Goal: Use online tool/utility: Utilize a website feature to perform a specific function

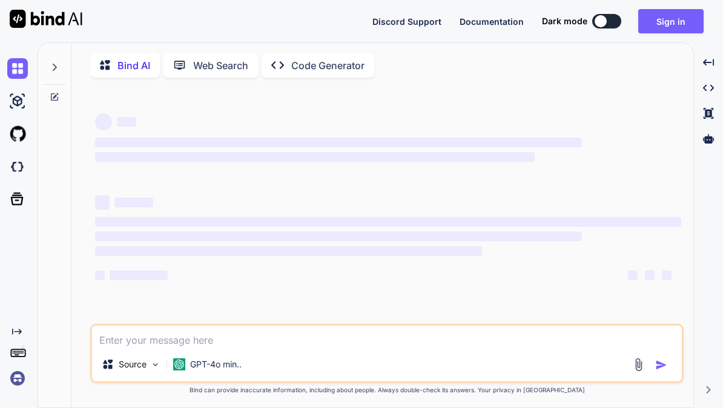
type textarea "x"
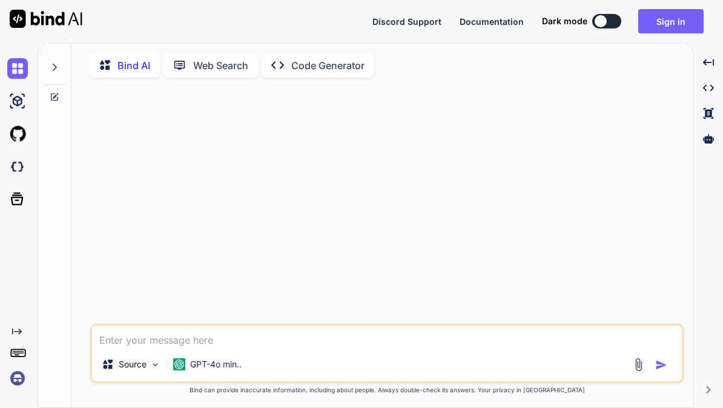
click at [51, 62] on icon at bounding box center [55, 67] width 10 height 10
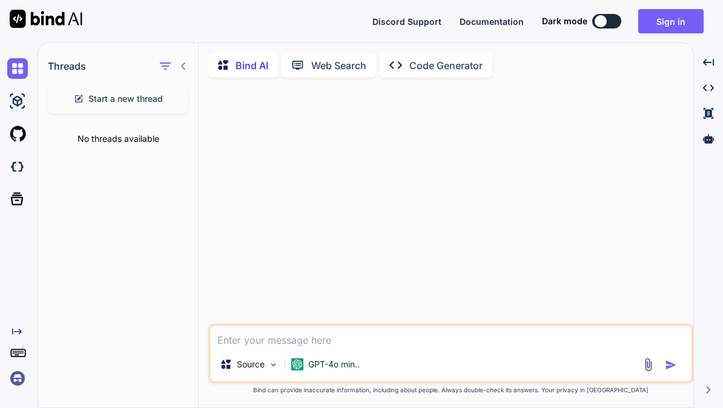
click at [149, 93] on span "Start a new thread" at bounding box center [125, 99] width 74 height 12
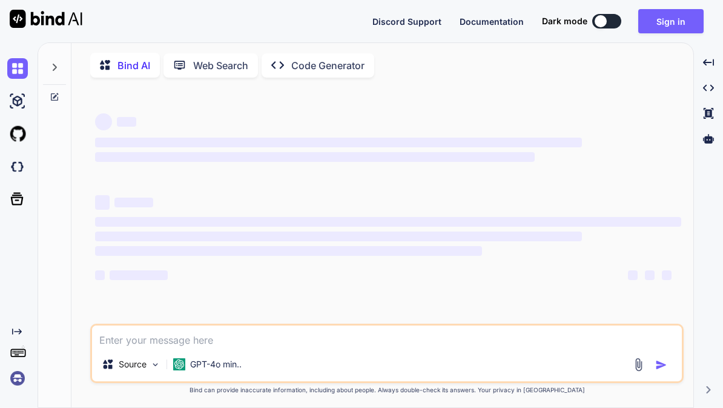
type textarea "x"
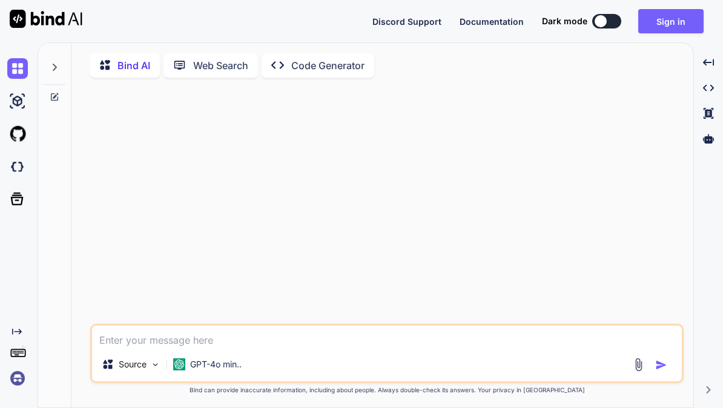
click at [63, 43] on div at bounding box center [54, 64] width 23 height 42
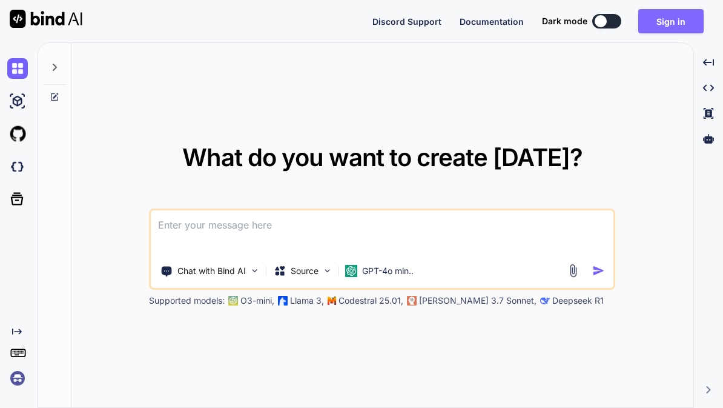
click at [676, 24] on button "Sign in" at bounding box center [670, 21] width 65 height 24
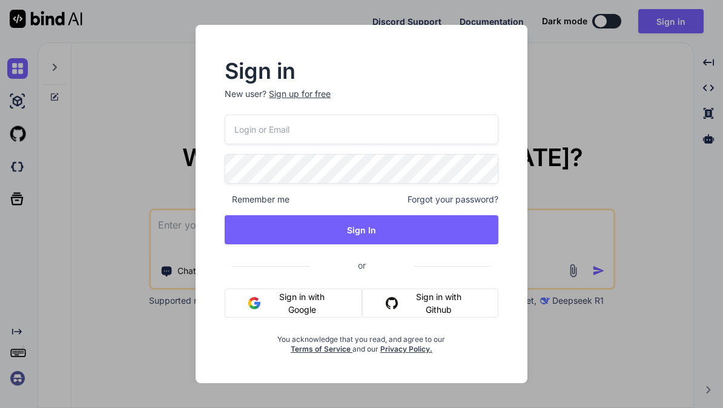
click at [430, 142] on input "email" at bounding box center [361, 129] width 273 height 30
type input "thommyhilft@gmx.de"
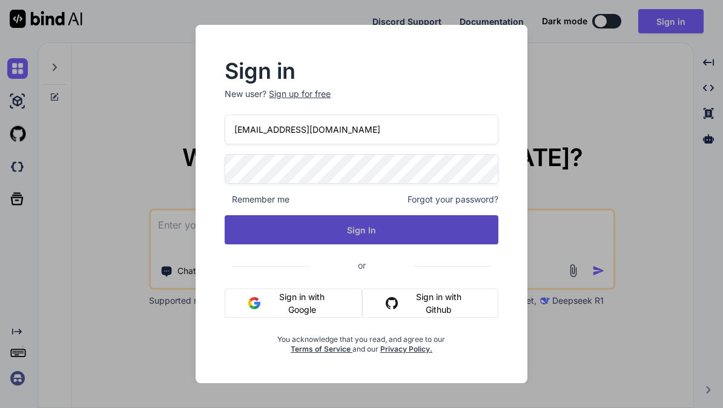
click at [443, 225] on button "Sign In" at bounding box center [361, 229] width 273 height 29
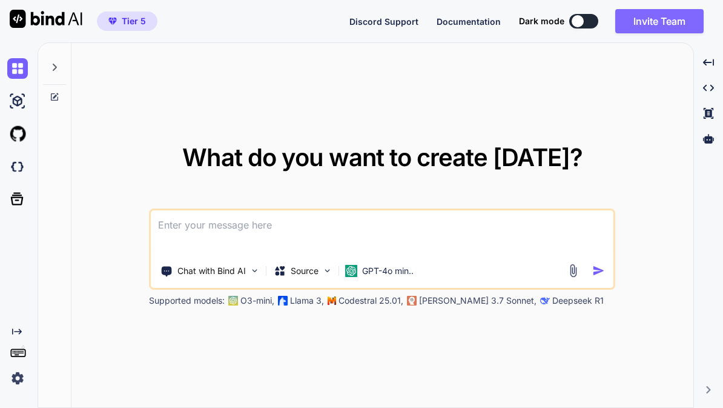
click at [670, 24] on button "Invite Team" at bounding box center [659, 21] width 88 height 24
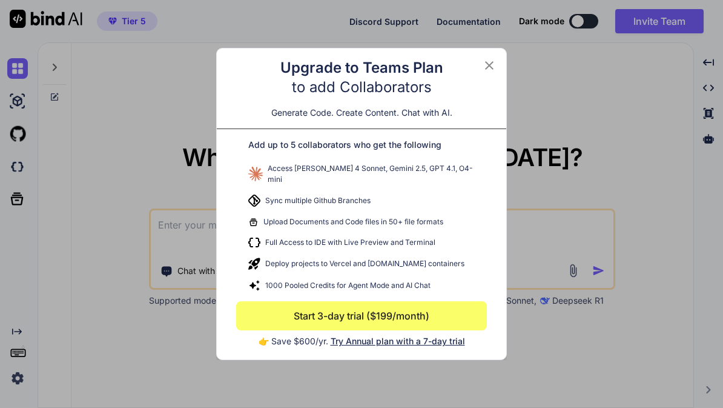
click at [493, 69] on icon at bounding box center [489, 65] width 15 height 15
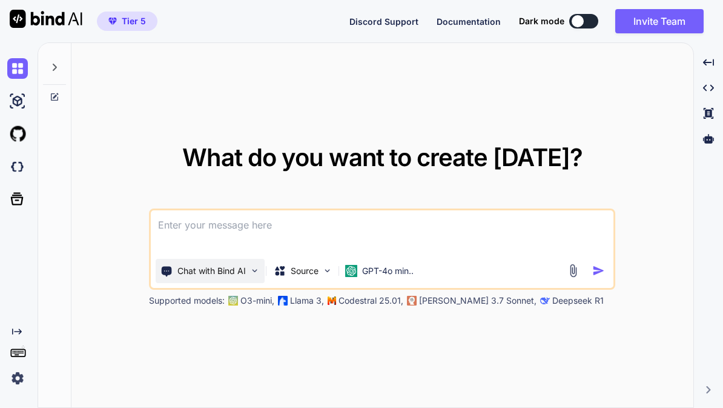
click at [257, 276] on img at bounding box center [255, 270] width 10 height 10
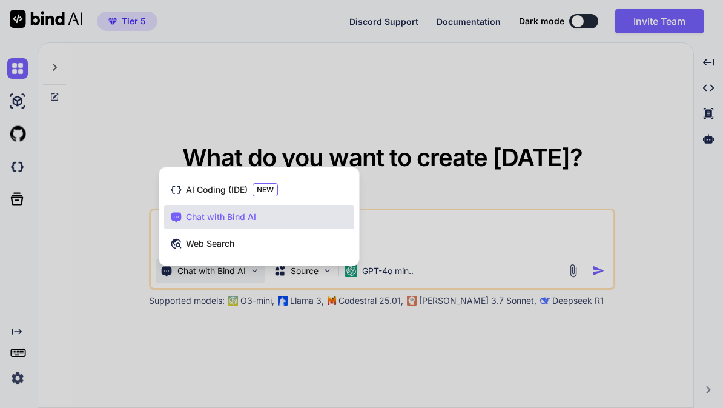
click at [268, 229] on div "Chat with Bind AI" at bounding box center [259, 217] width 190 height 24
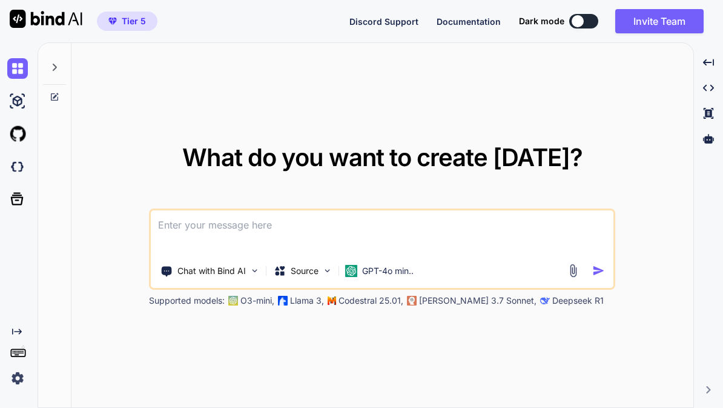
click at [305, 253] on textarea at bounding box center [382, 232] width 463 height 45
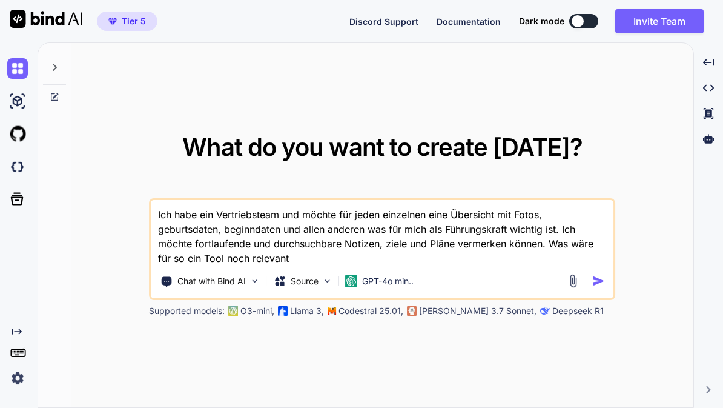
type textarea "Ich habe ein Vertriebsteam und möchte für jeden einzelnen eine Übersicht mit Fo…"
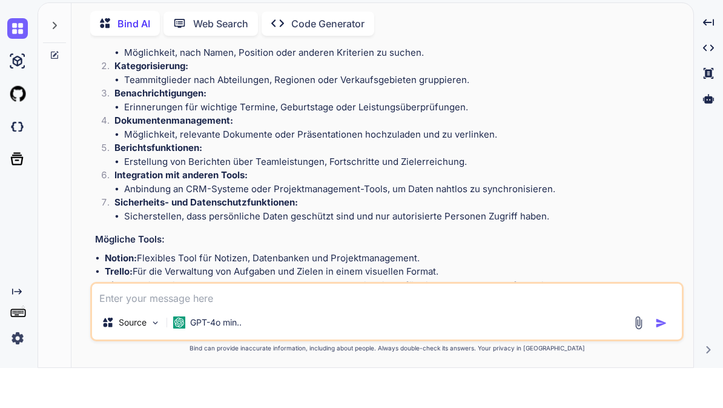
scroll to position [511, 0]
type textarea "Was noch?"
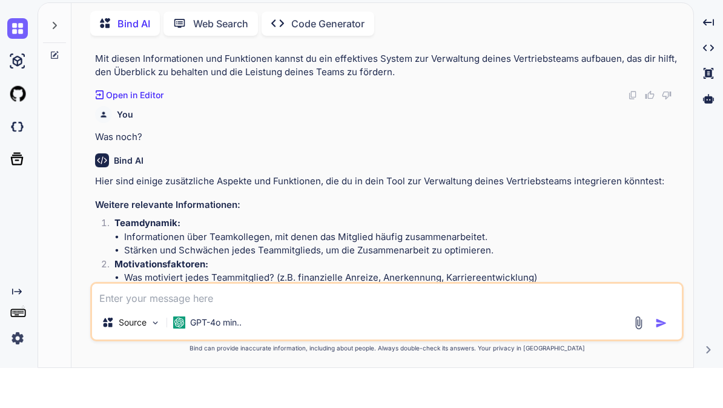
scroll to position [770, 0]
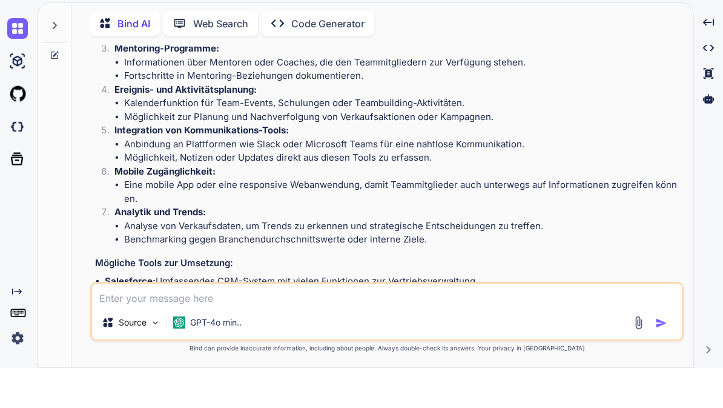
click at [365, 350] on div "Source GPT-4o min.." at bounding box center [387, 364] width 590 height 29
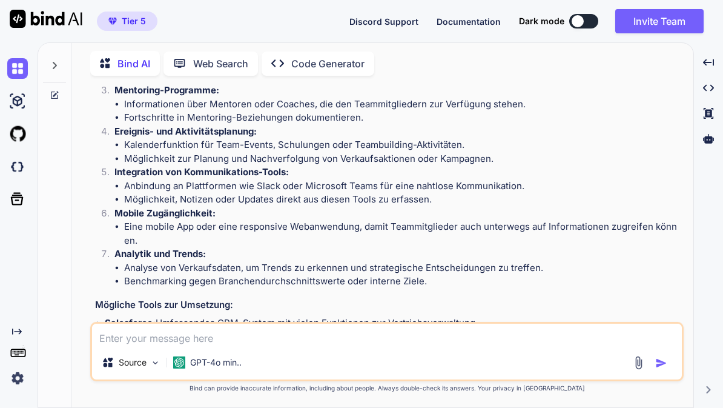
scroll to position [1174, 0]
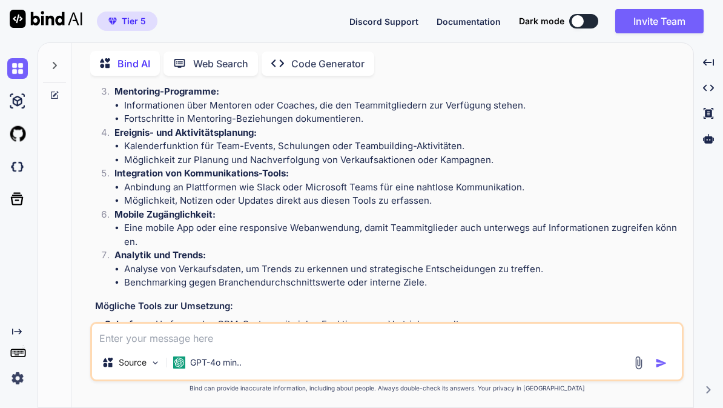
click at [316, 338] on textarea at bounding box center [387, 334] width 590 height 22
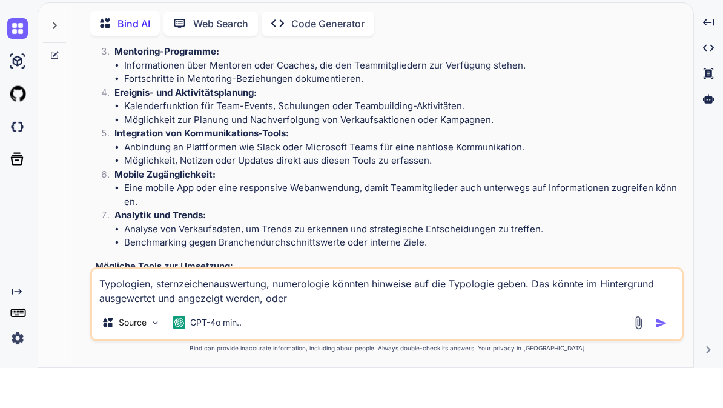
type textarea "Typologien, sternzeichenauswertung, numerologie könnten hinweise auf die Typolo…"
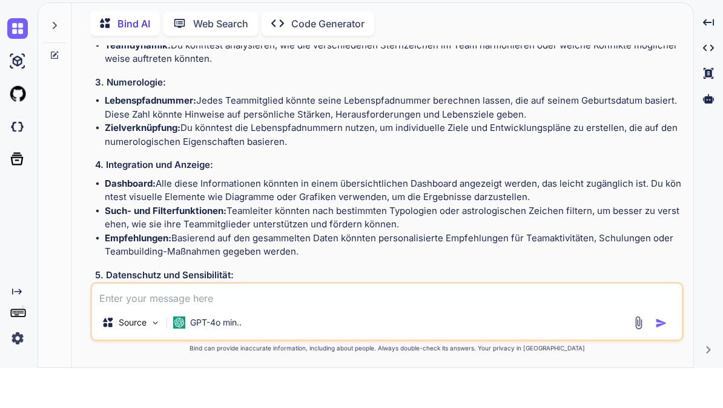
scroll to position [1786, 0]
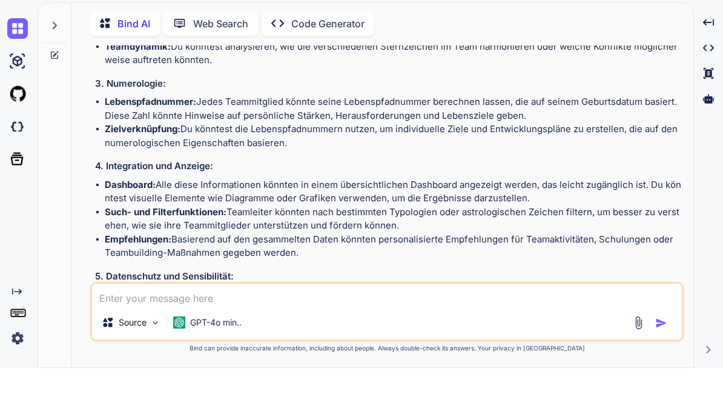
click at [375, 323] on textarea at bounding box center [387, 334] width 590 height 22
type textarea "I"
type textarea "Für eine ide ki - wie müsste der perfekte promt sein?"
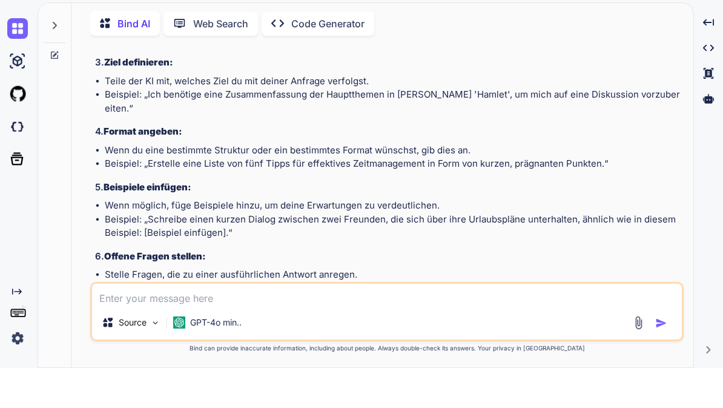
scroll to position [2361, 0]
click at [223, 350] on div "GPT-4o min.." at bounding box center [207, 362] width 78 height 24
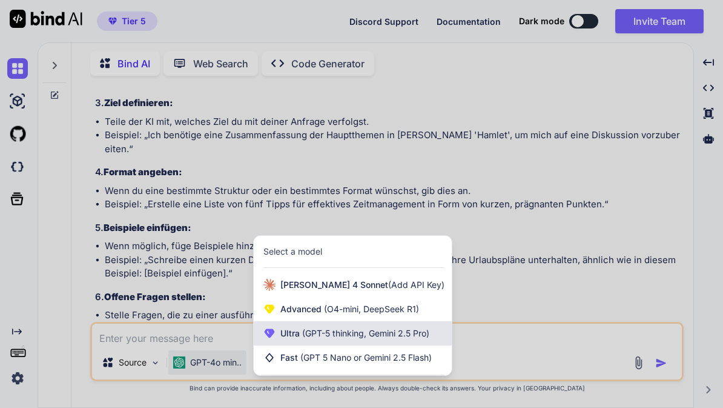
click at [386, 335] on span "(GPT-5 thinking, Gemini 2.5 Pro)" at bounding box center [365, 333] width 130 height 10
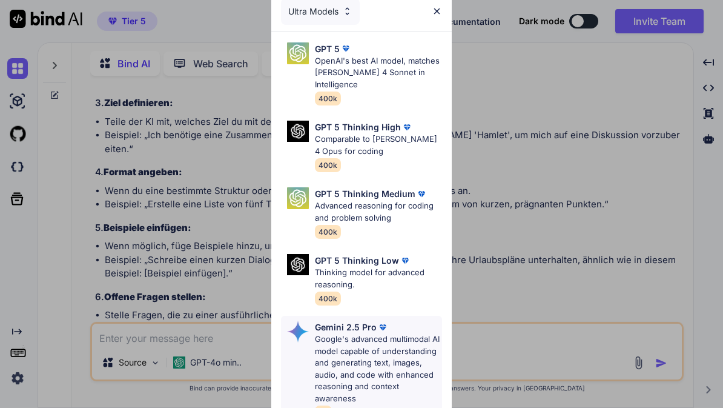
click at [410, 342] on p "Google's advanced multimodal AI model capable of understanding and generating t…" at bounding box center [379, 368] width 128 height 71
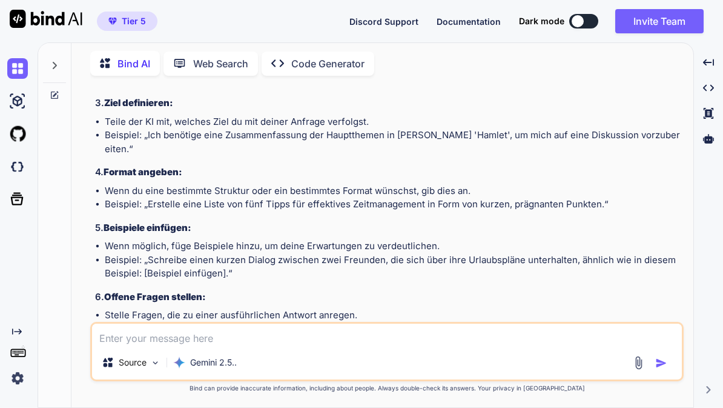
click at [387, 342] on textarea at bounding box center [387, 334] width 590 height 22
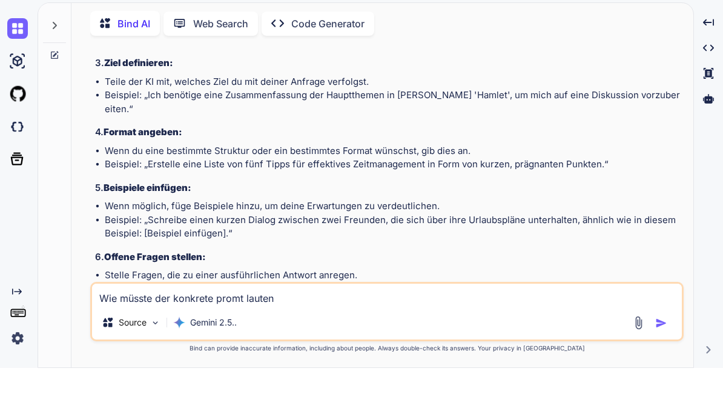
type textarea "Wie müsste der konkrete promt lauten?"
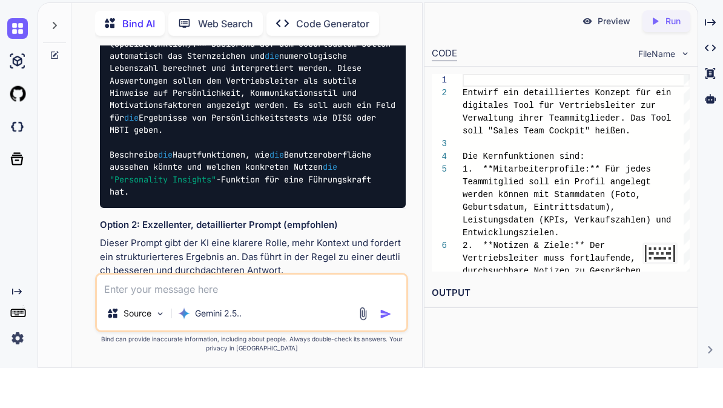
scroll to position [4105, 0]
click at [377, 325] on img at bounding box center [376, 330] width 10 height 10
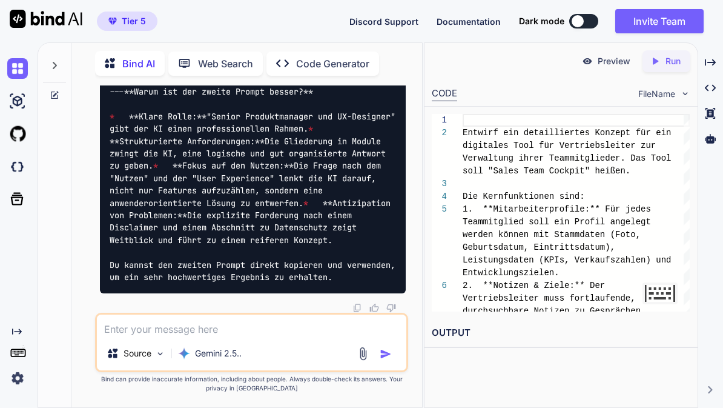
scroll to position [0, 0]
click at [53, 97] on icon at bounding box center [55, 95] width 10 height 10
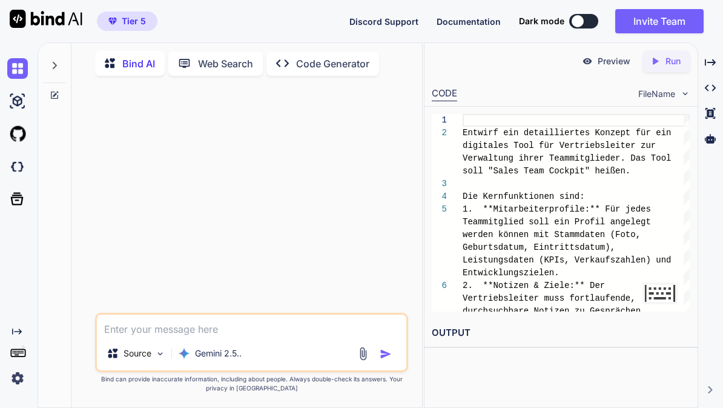
click at [354, 62] on p "Code Generator" at bounding box center [332, 63] width 73 height 15
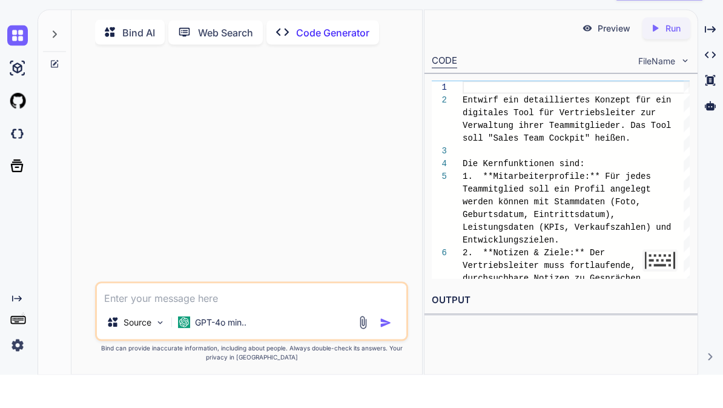
scroll to position [63, 0]
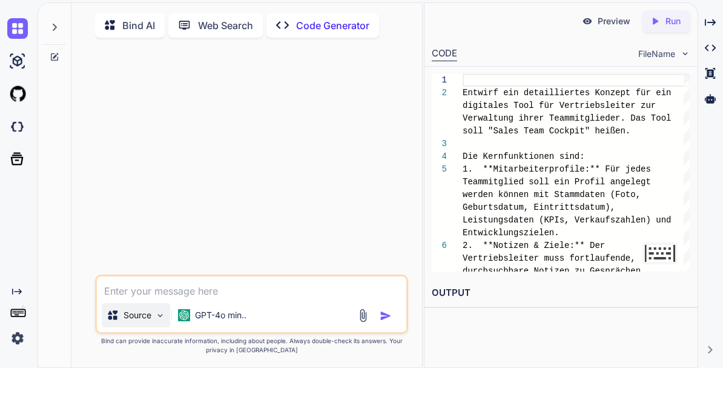
click at [160, 350] on img at bounding box center [160, 355] width 10 height 10
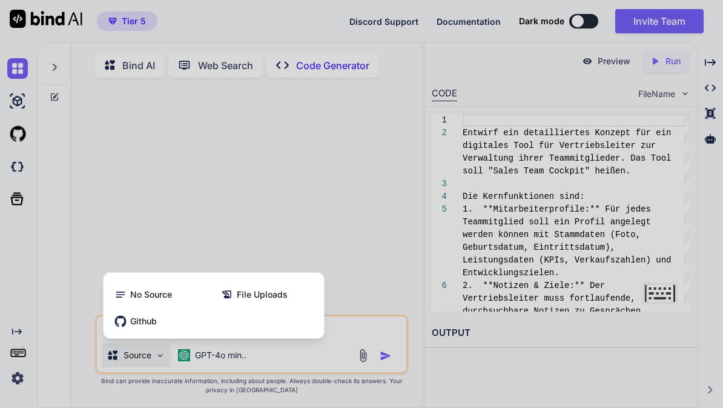
click at [294, 243] on div at bounding box center [361, 204] width 723 height 408
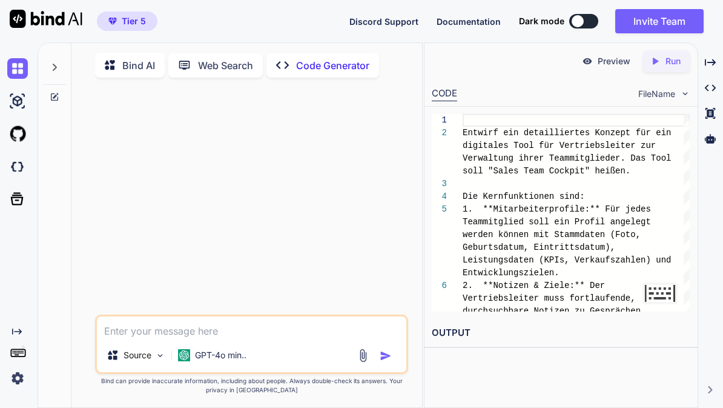
scroll to position [38, 0]
click at [27, 156] on img at bounding box center [17, 166] width 21 height 21
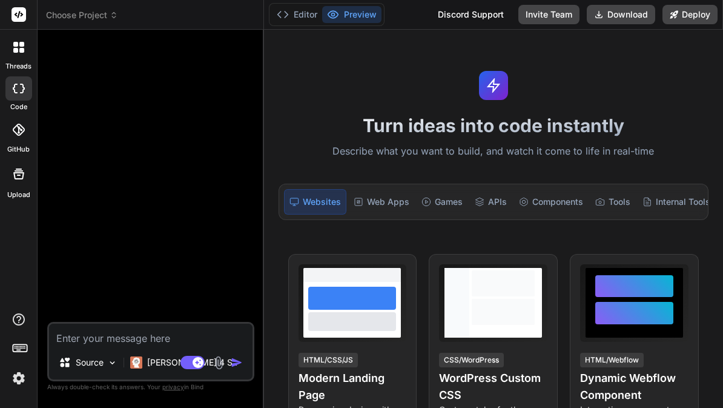
type textarea "x"
click at [93, 19] on span "Choose Project" at bounding box center [82, 15] width 72 height 12
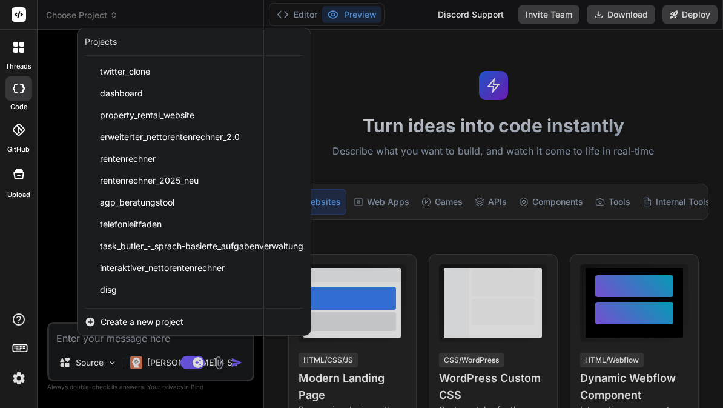
click at [153, 320] on span "Create a new project" at bounding box center [142, 322] width 83 height 12
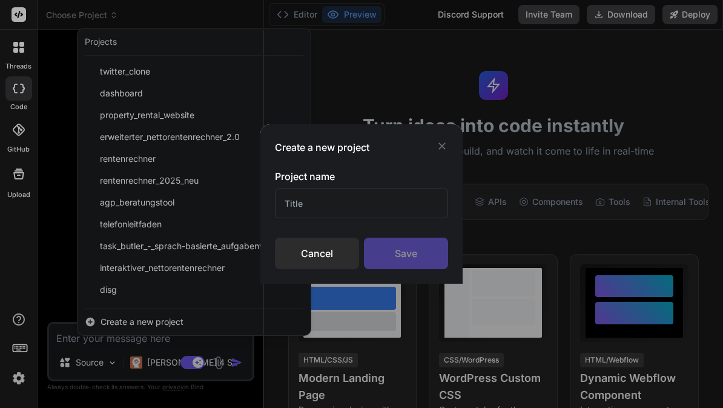
click at [377, 207] on input "text" at bounding box center [361, 203] width 173 height 30
type input "AGP Salesteam"
click at [418, 256] on div "Save" at bounding box center [406, 252] width 84 height 31
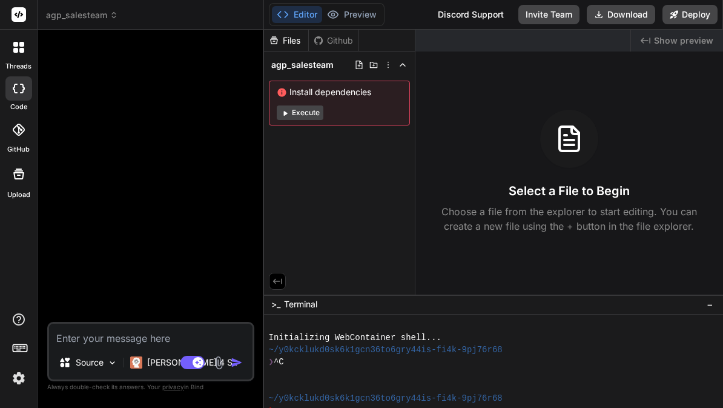
click at [156, 345] on textarea at bounding box center [150, 334] width 203 height 22
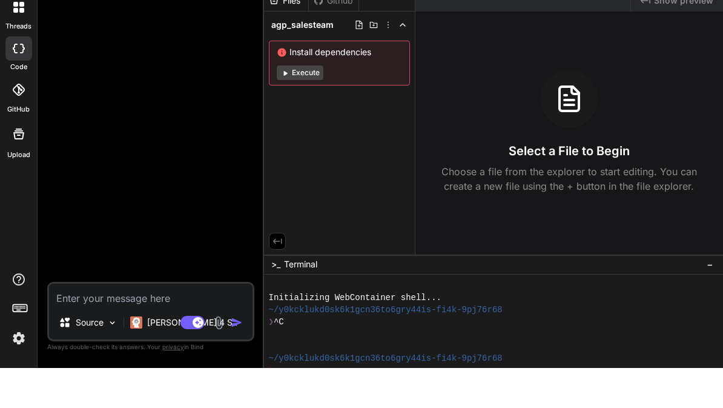
click at [150, 323] on textarea at bounding box center [150, 334] width 203 height 22
paste textarea "**Rolle:** Agiere als Senior Produktmanager und UX-Designer mit Spezialisierung…"
type textarea "x"
type textarea "**Rolle:** Agiere als Senior Produktmanager und UX-Designer mit Spezialisierung…"
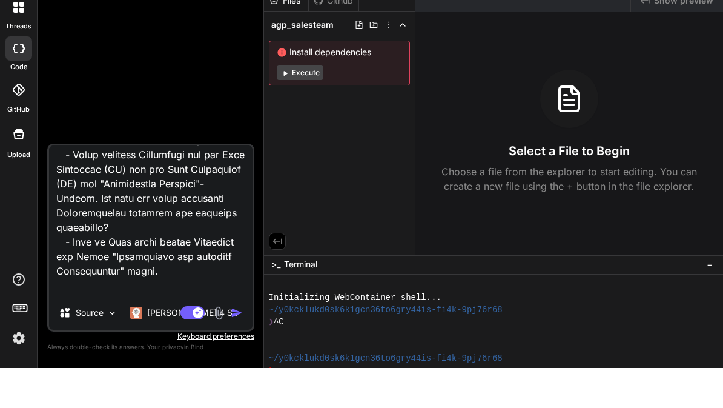
scroll to position [1223, 0]
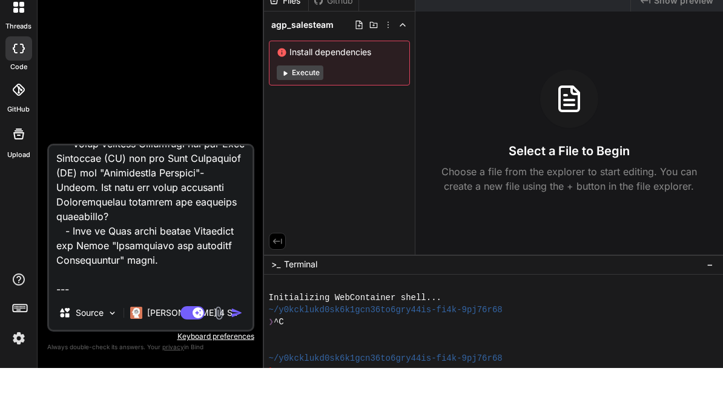
click at [68, 205] on textarea at bounding box center [150, 260] width 203 height 150
click at [67, 204] on textarea at bounding box center [150, 260] width 203 height 150
click at [87, 202] on textarea at bounding box center [150, 260] width 203 height 150
click at [86, 202] on textarea at bounding box center [150, 260] width 203 height 150
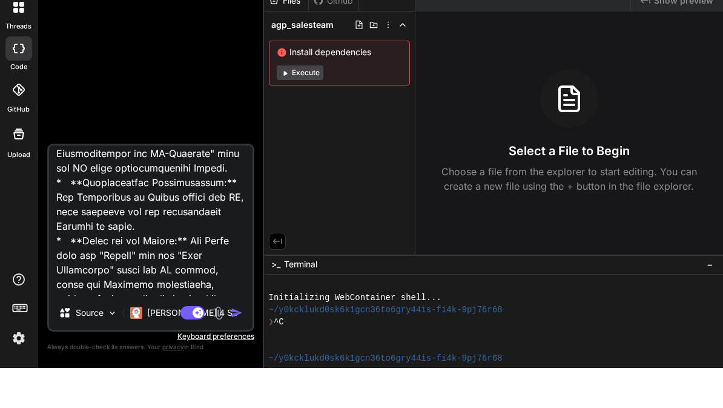
scroll to position [1572, 0]
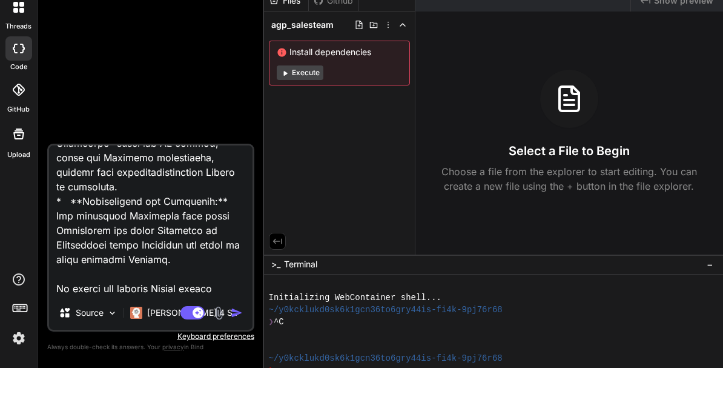
type textarea "x"
type textarea "**Rolle:** Agiere als Senior Produktmanager und UX-Designer mit Spezialisierung…"
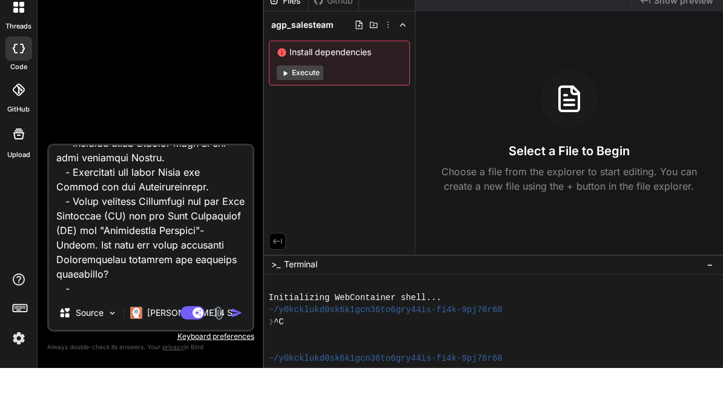
scroll to position [1136, 0]
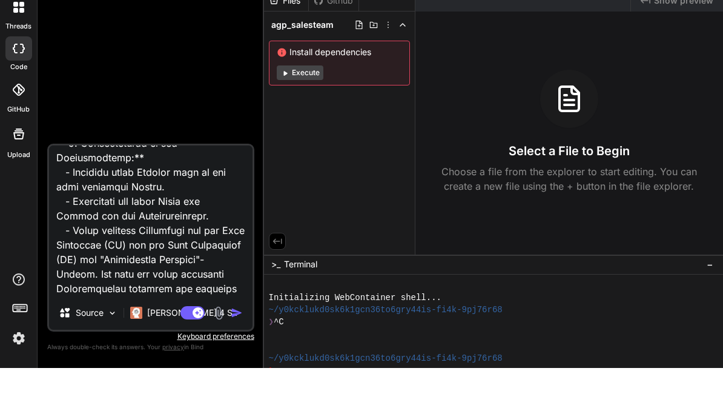
type textarea "x"
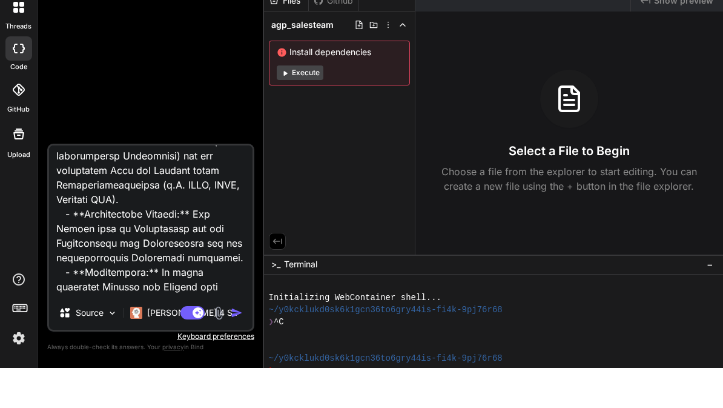
scroll to position [745, 0]
type textarea "**Rolle:** Agiere als Senior Produktmanager und UX-Designer mit Spezialisierung…"
click at [231, 346] on img "button" at bounding box center [237, 352] width 12 height 12
type textarea "x"
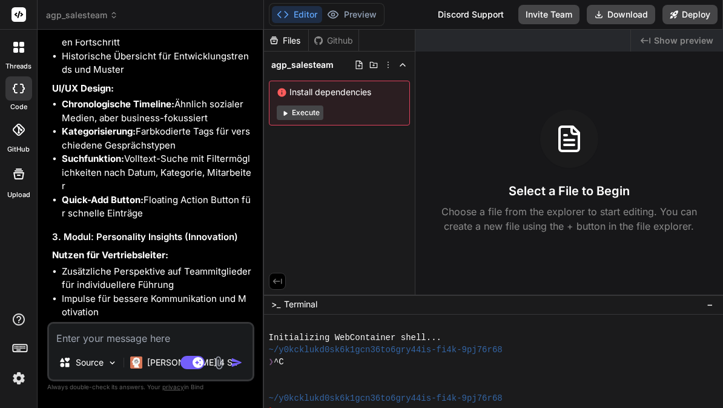
scroll to position [1434, 0]
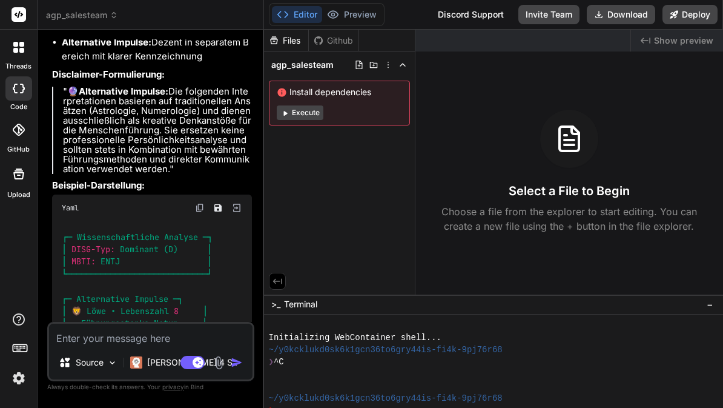
click at [89, 334] on textarea at bounding box center [150, 334] width 203 height 22
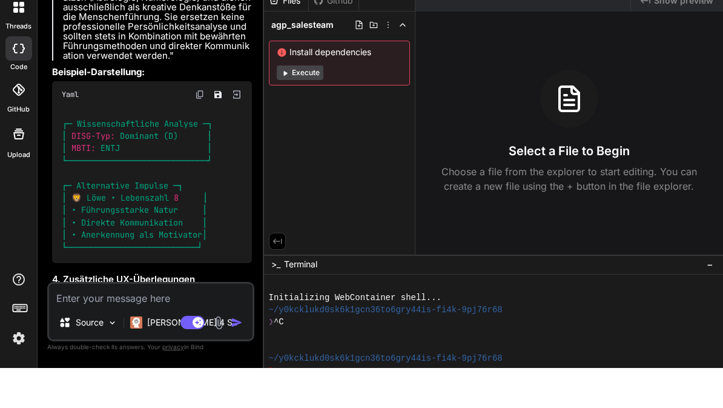
type textarea "x"
type textarea "E"
type textarea "x"
type textarea "Er"
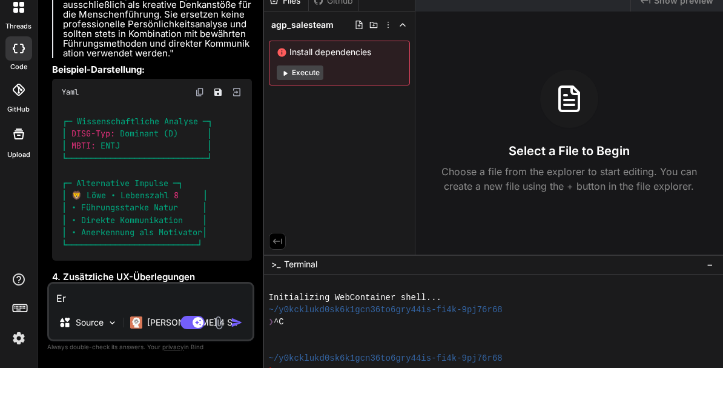
type textarea "x"
type textarea "Ers"
type textarea "x"
type textarea "Erst"
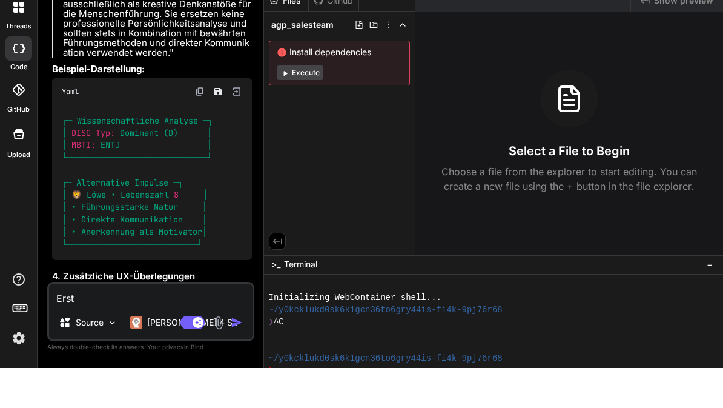
type textarea "x"
type textarea "Erste"
type textarea "x"
type textarea "Erstel"
type textarea "x"
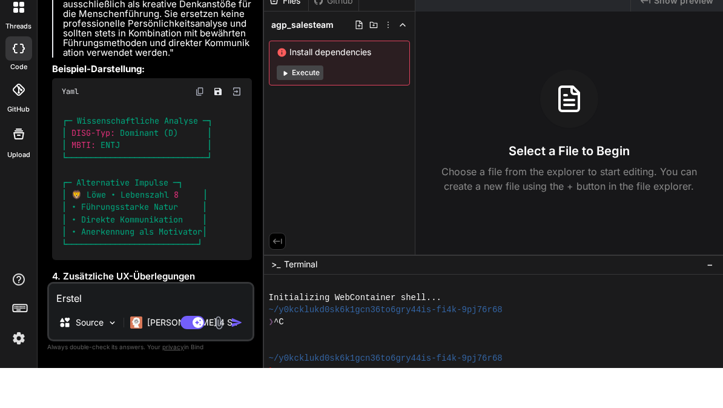
type textarea "Erstell"
type textarea "x"
type textarea "Erstelle"
type textarea "x"
type textarea "Erstelle"
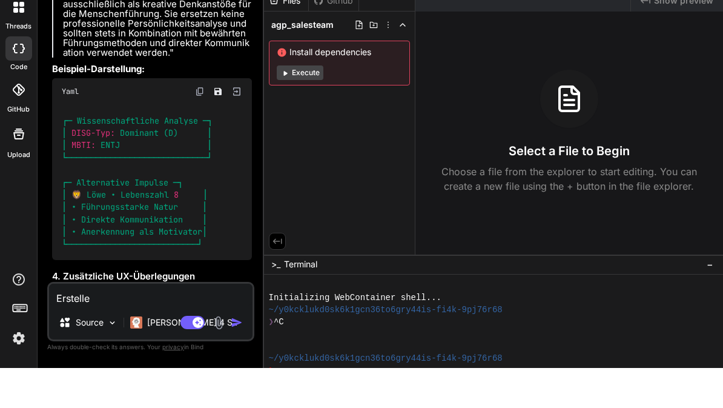
type textarea "x"
type textarea "Erstelle d"
type textarea "x"
type textarea "Erstelle di"
type textarea "x"
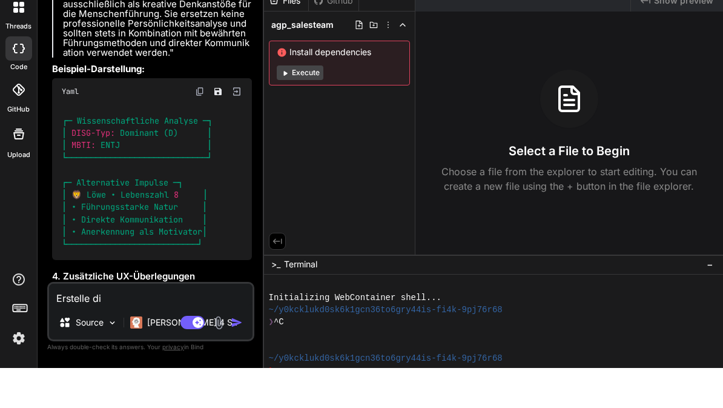
type textarea "Erstelle die"
type textarea "x"
type textarea "Erstelle die"
type textarea "x"
type textarea "Erstelle die a"
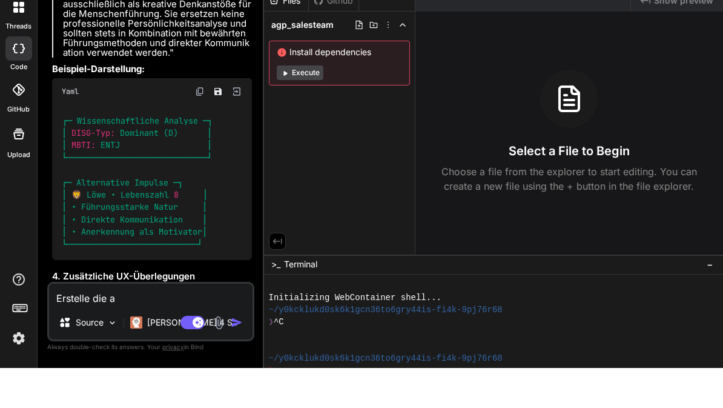
type textarea "x"
type textarea "Erstelle die ap"
type textarea "x"
type textarea "Erstelle die app"
type textarea "x"
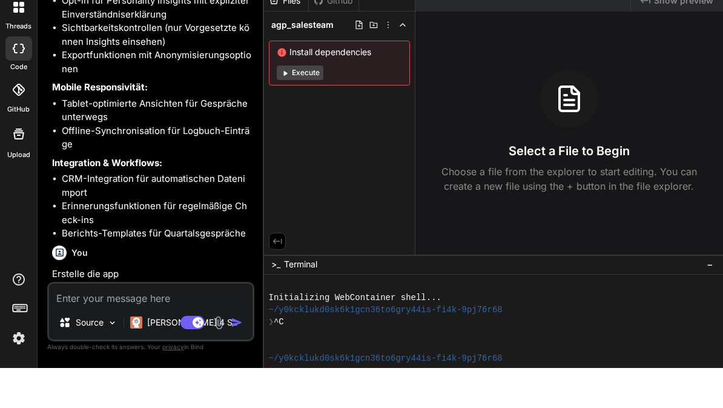
scroll to position [2206, 0]
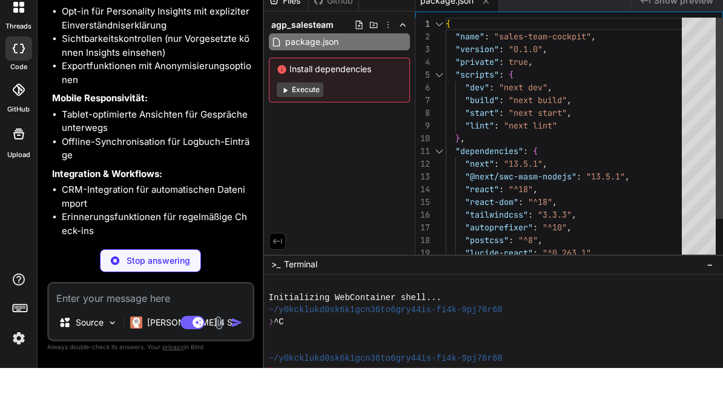
type textarea "x"
type textarea "/** @type {import('next').NextConfig} */ const nextConfig = { experimental: { a…"
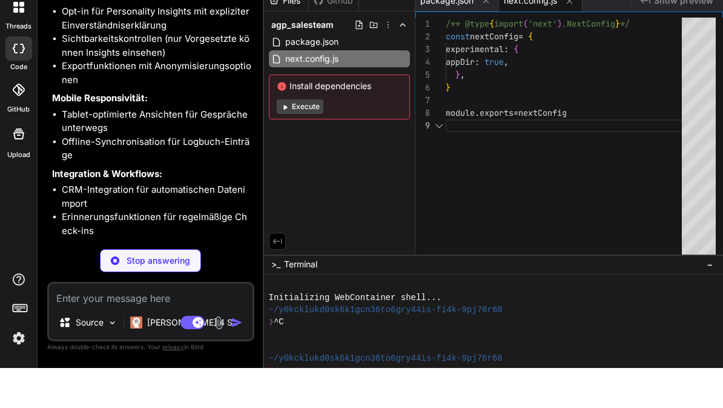
scroll to position [102, 0]
type textarea "x"
type textarea "}"
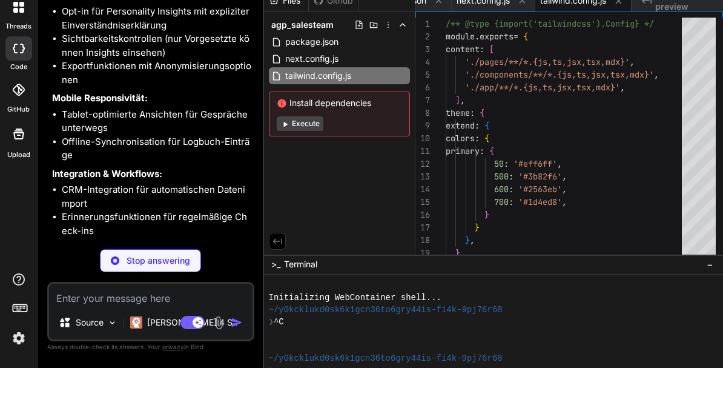
type textarea "x"
type textarea "module.exports = { plugins: { tailwindcss: {}, autoprefixer: {}, }, }"
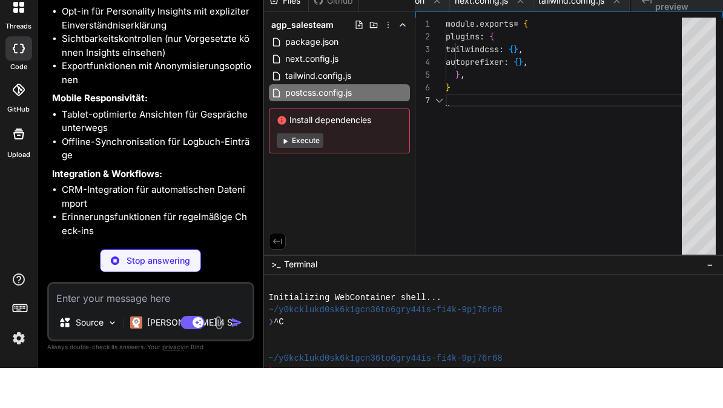
scroll to position [76, 0]
type textarea "x"
type textarea "} .btn-secondary { @apply bg-gray-100 hover:bg-gray-200 text-gray-700 px-4 py-2…"
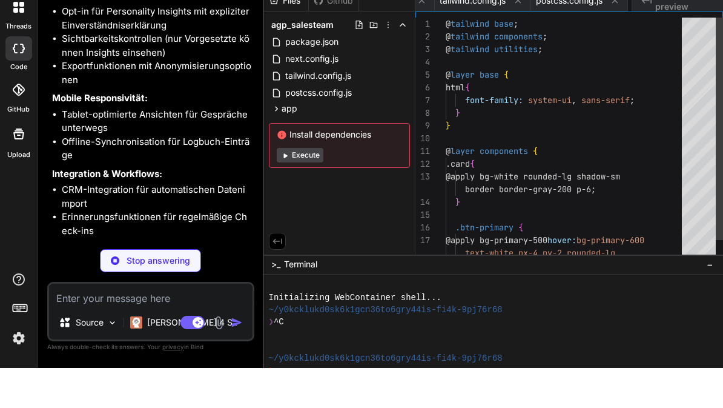
scroll to position [0, 223]
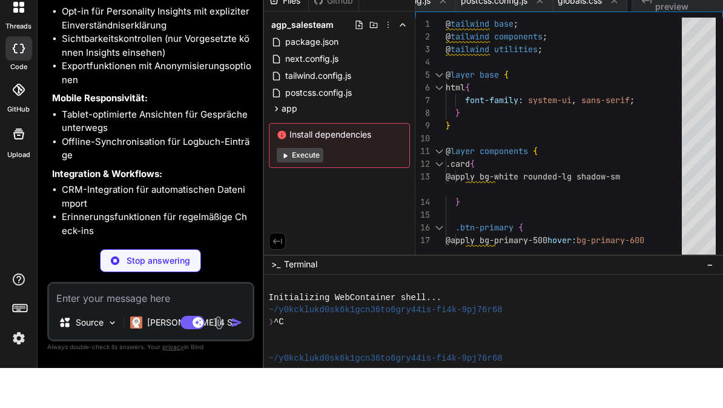
type textarea "x"
type textarea "</html> ) }"
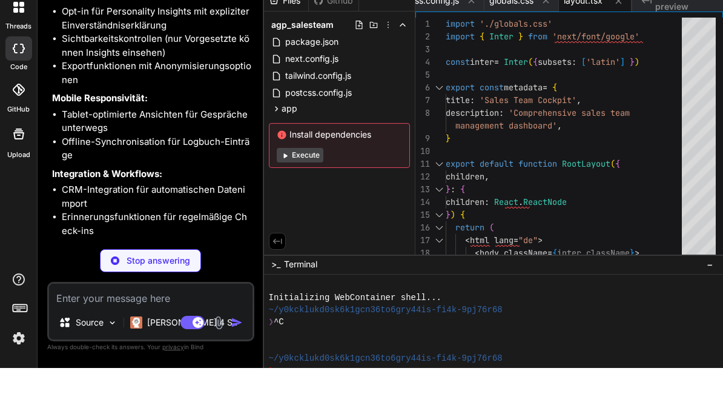
type textarea "x"
type textarea "{renderContent()} </main> </div> ) }"
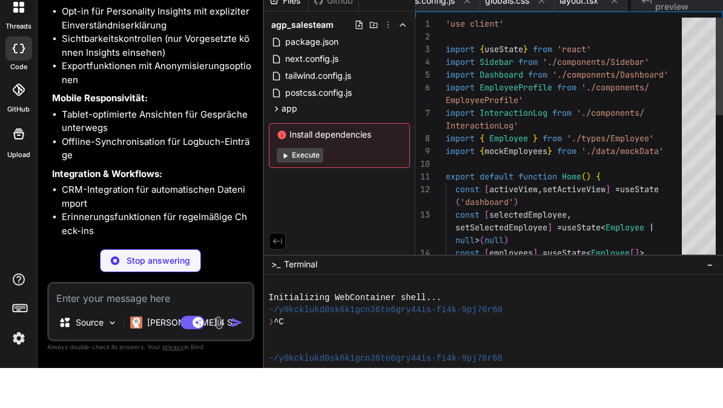
scroll to position [0, 368]
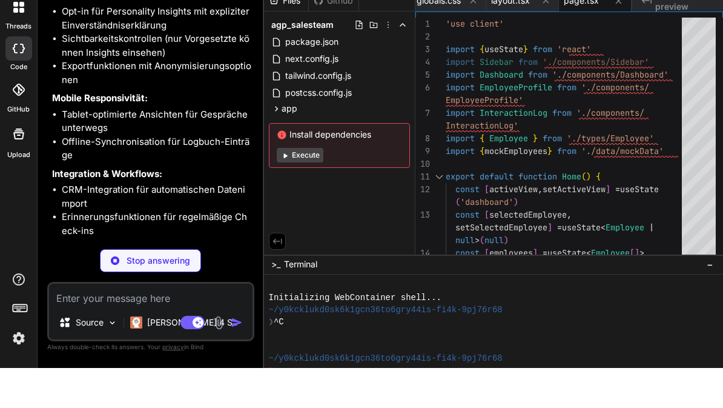
type textarea "x"
type textarea "content: string category: string }"
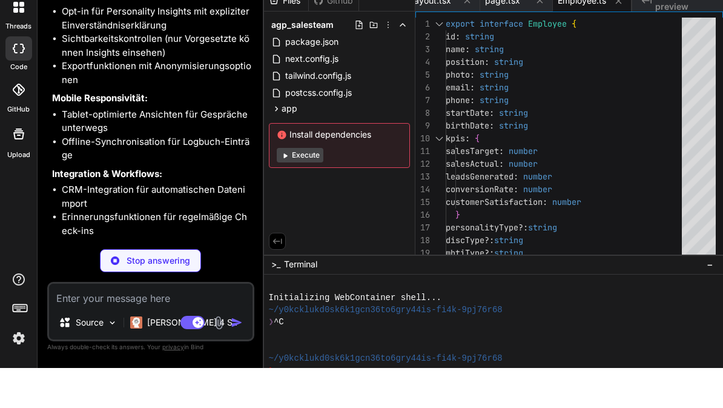
type textarea "x"
type textarea "} ]"
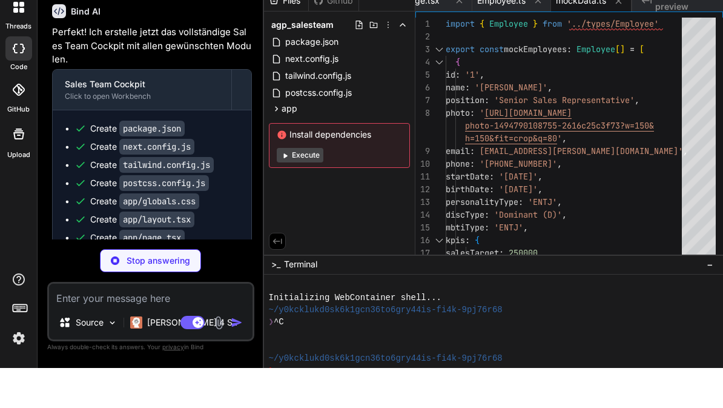
scroll to position [2502, 0]
type textarea "x"
type textarea "</button> </div> )} </div> ) }"
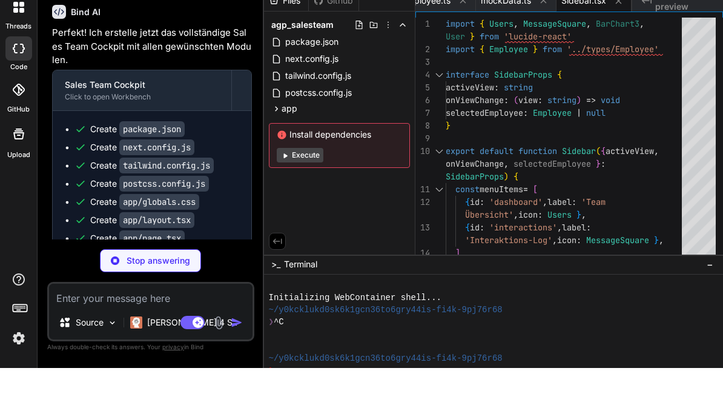
type textarea "x"
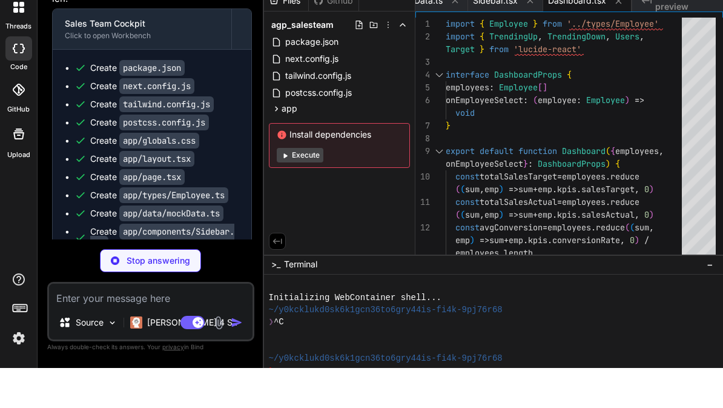
scroll to position [2563, 0]
type textarea "x"
type textarea "{employee} /> )} </div> </div> </div> ) }"
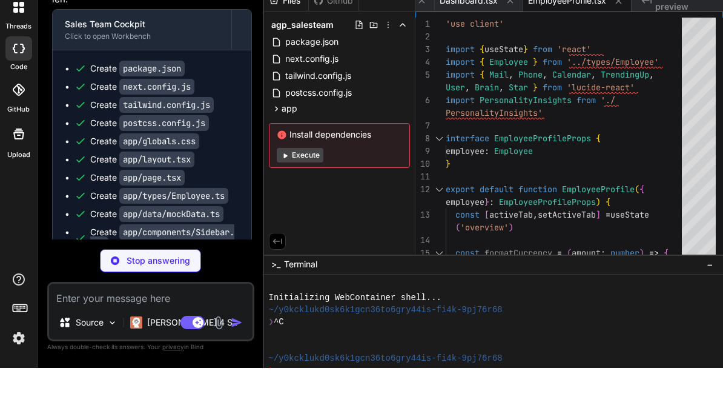
type textarea "x"
type textarea "<p><strong>Arbeitsstil:</strong> {numerologyInsights.workStyle}</p> </div> </di…"
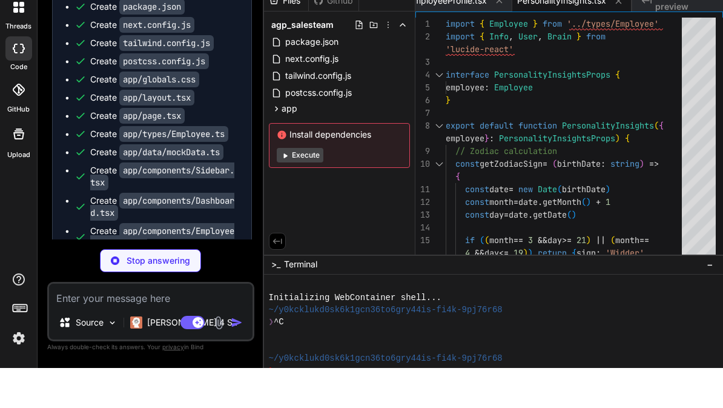
scroll to position [2624, 0]
type textarea "x"
type textarea "</div> )} </div> ) }"
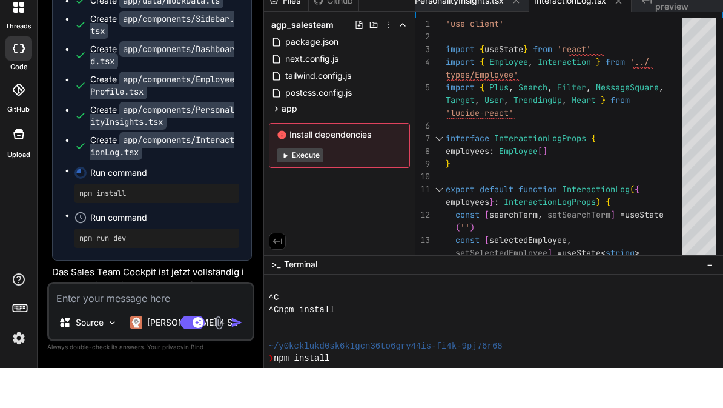
scroll to position [2776, 0]
click at [308, 188] on button "Execute" at bounding box center [300, 195] width 47 height 15
type textarea "x"
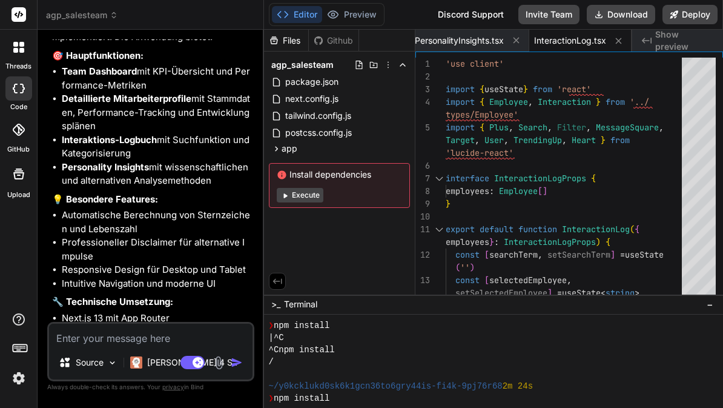
scroll to position [63, 0]
click at [177, 371] on link "http://localhost:3000" at bounding box center [166, 377] width 24 height 12
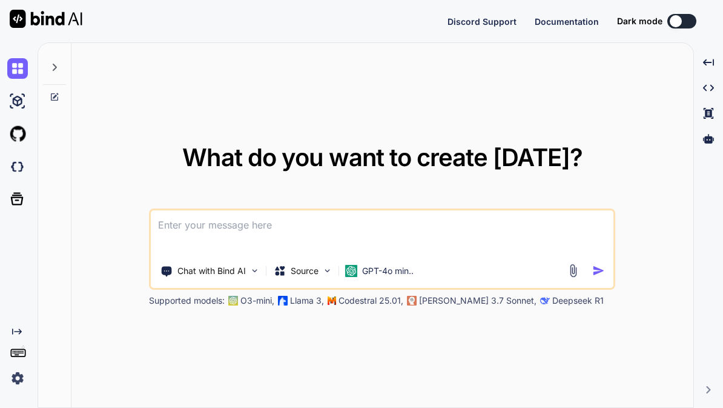
click at [65, 63] on div at bounding box center [54, 64] width 23 height 42
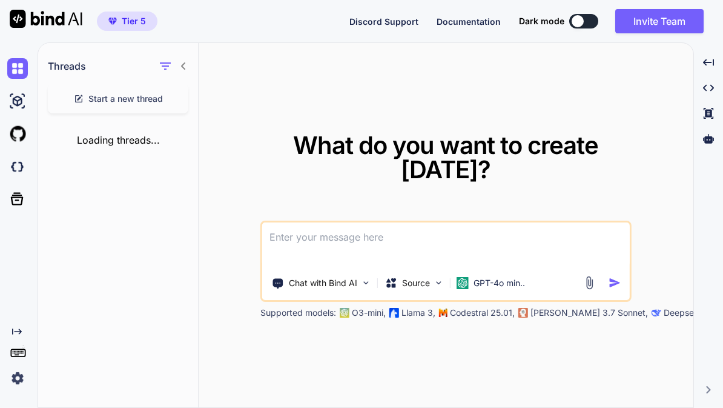
type textarea "x"
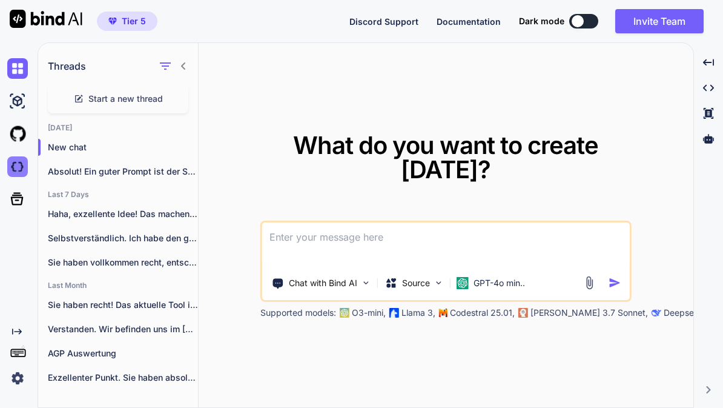
click at [12, 173] on img at bounding box center [17, 166] width 21 height 21
click at [187, 168] on icon "button" at bounding box center [184, 171] width 7 height 7
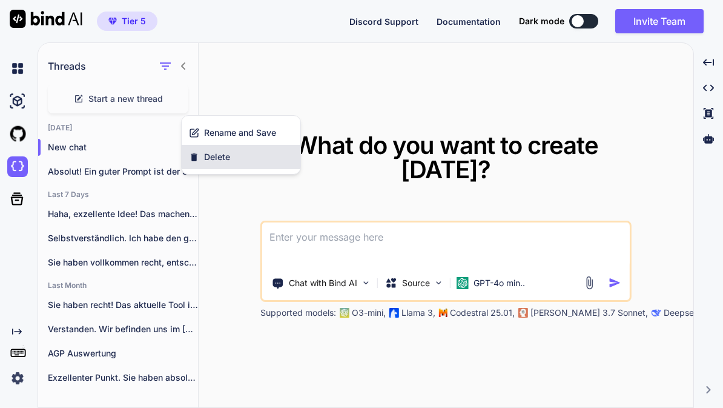
click at [205, 159] on span "Delete" at bounding box center [217, 157] width 26 height 12
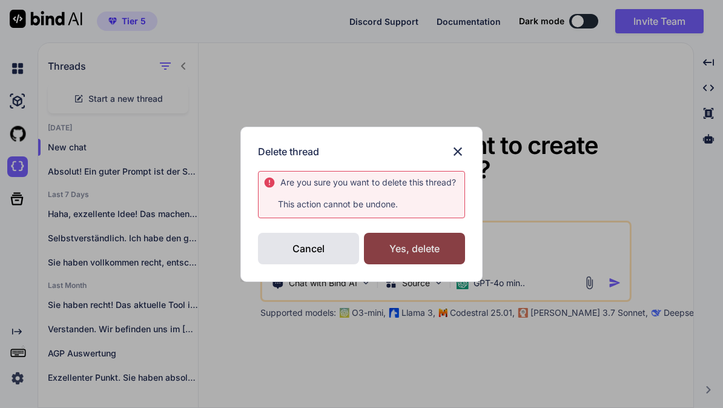
click at [436, 250] on div "Yes, delete" at bounding box center [414, 248] width 101 height 31
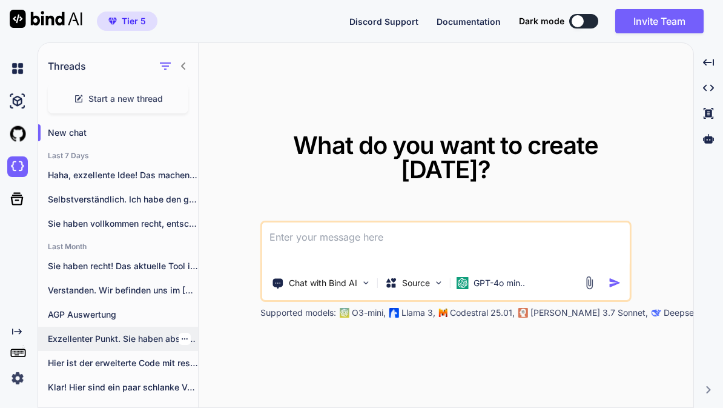
scroll to position [14, 0]
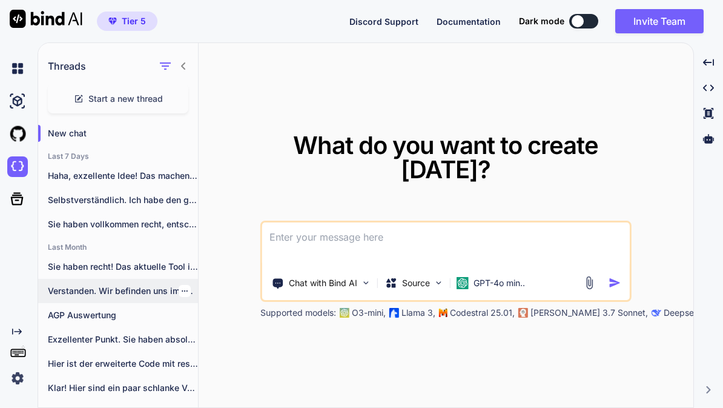
click at [70, 285] on p "Verstanden. Wir befinden uns im [DATE]...." at bounding box center [123, 291] width 150 height 12
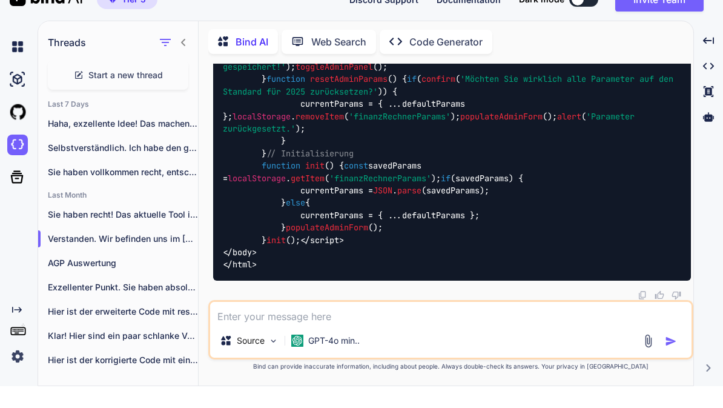
scroll to position [19659, 0]
click at [348, 356] on p "GPT-4o min.." at bounding box center [333, 362] width 51 height 12
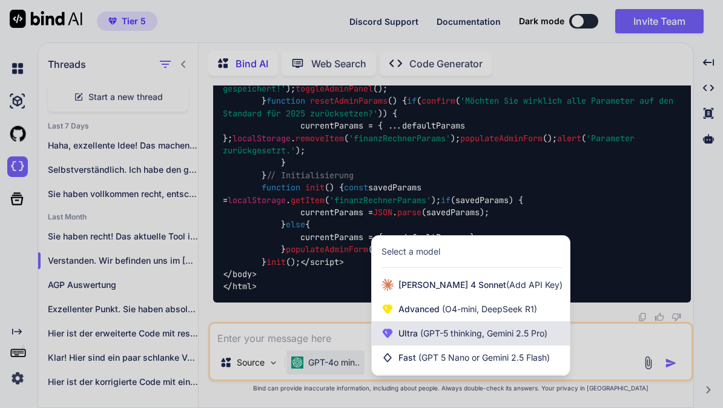
click at [480, 335] on span "(GPT-5 thinking, Gemini 2.5 Pro)" at bounding box center [483, 333] width 130 height 10
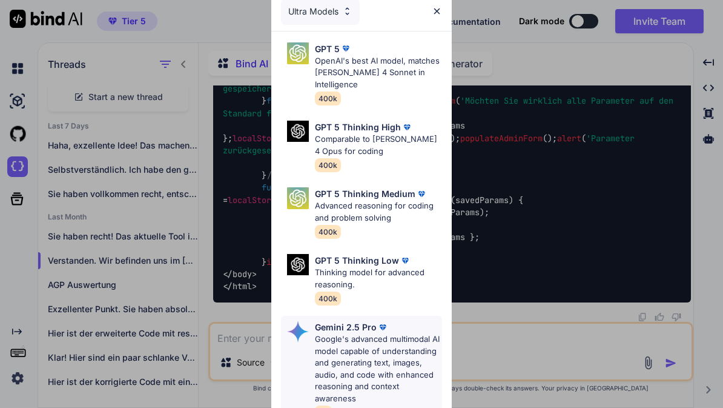
click at [405, 352] on p "Google's advanced multimodal AI model capable of understanding and generating t…" at bounding box center [379, 368] width 128 height 71
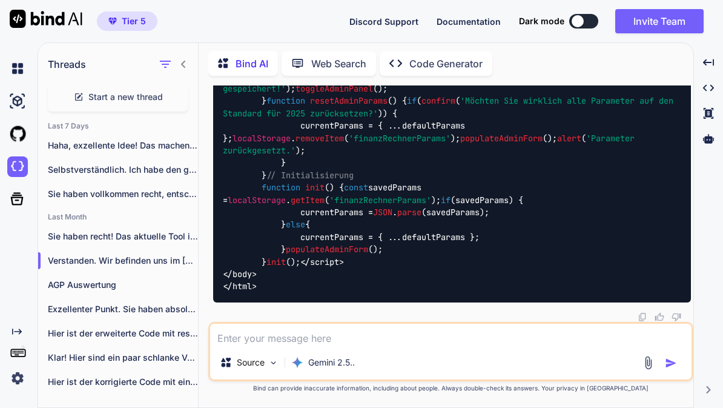
click at [415, 352] on div "Source Gemini 2.5.." at bounding box center [450, 364] width 481 height 29
click at [338, 336] on textarea at bounding box center [450, 334] width 481 height 22
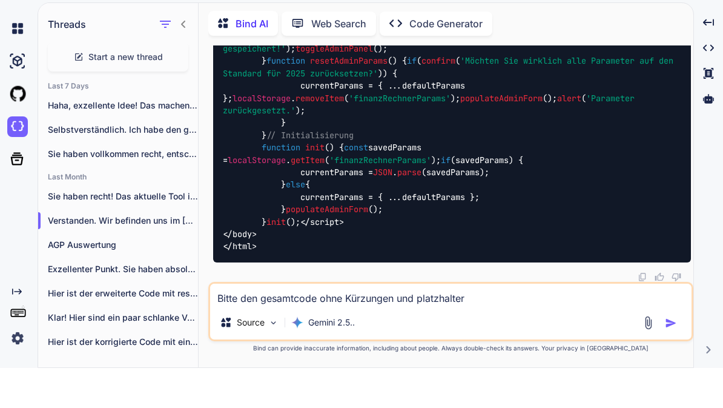
type textarea "Bitte den gesamtcode ohne Kürzungen und platzhalter"
click at [673, 357] on img "button" at bounding box center [671, 363] width 12 height 12
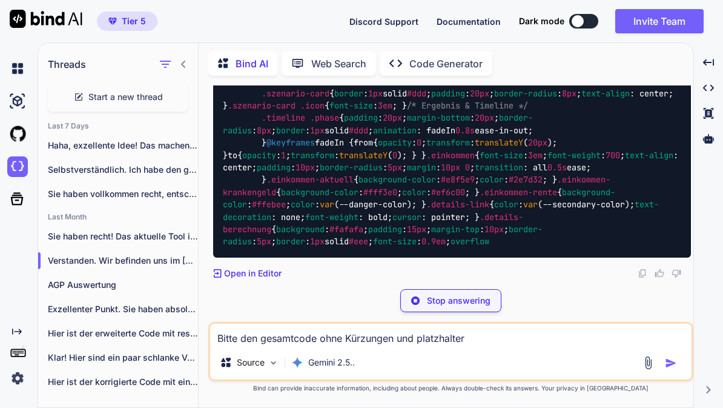
scroll to position [20513, 0]
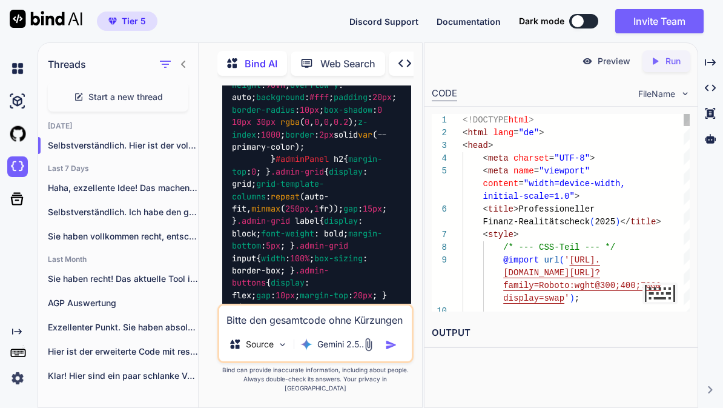
scroll to position [0, 0]
click at [666, 62] on p "Run" at bounding box center [673, 61] width 15 height 12
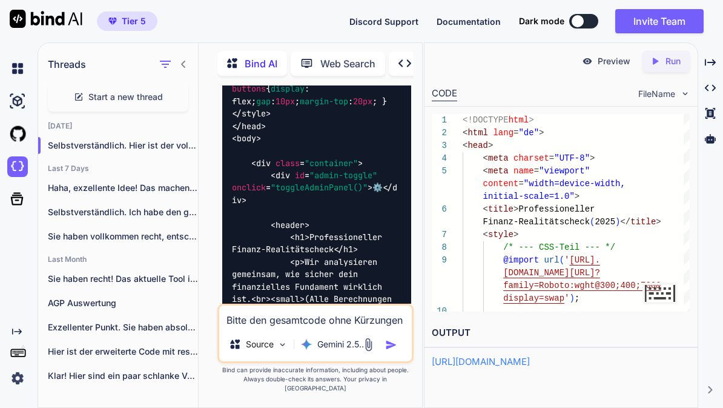
scroll to position [20019, 0]
click at [610, 63] on p "Preview" at bounding box center [614, 61] width 33 height 12
click at [337, 327] on textarea "Bitte den gesamtcode ohne Kürzungen und platzhalter" at bounding box center [315, 316] width 193 height 22
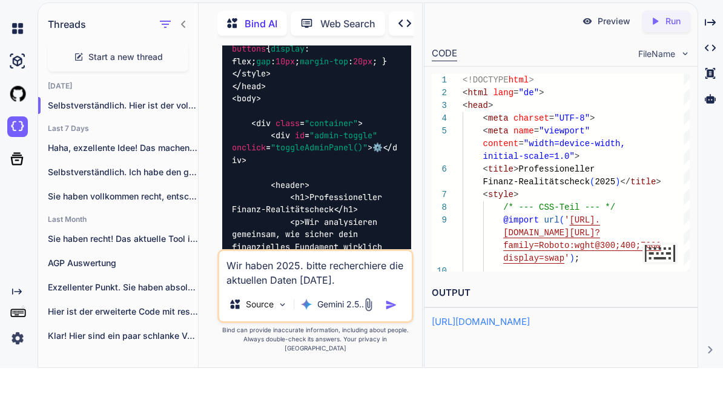
type textarea "Wir haben 2025. bitte recherchiere die aktuellen Daten September 2025."
click at [395, 339] on img "button" at bounding box center [391, 345] width 12 height 12
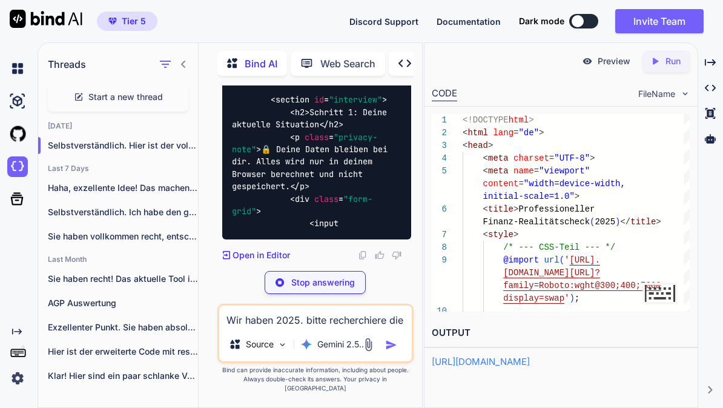
scroll to position [51287, 0]
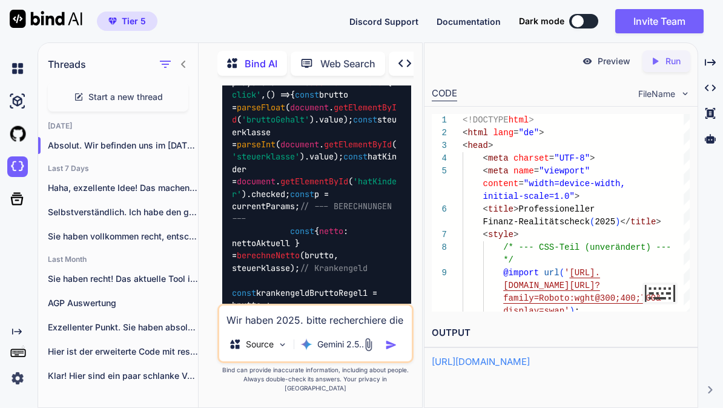
click at [625, 55] on p "Preview" at bounding box center [614, 61] width 33 height 12
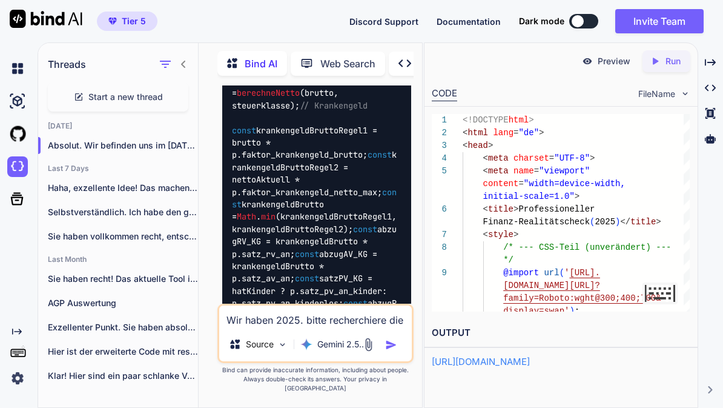
scroll to position [51513, 0]
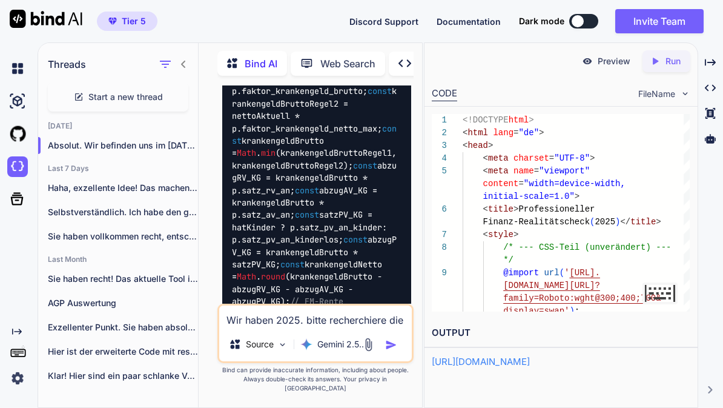
click at [339, 327] on textarea "Wir haben 2025. bitte recherchiere die aktuellen Daten September 2025." at bounding box center [315, 316] width 193 height 22
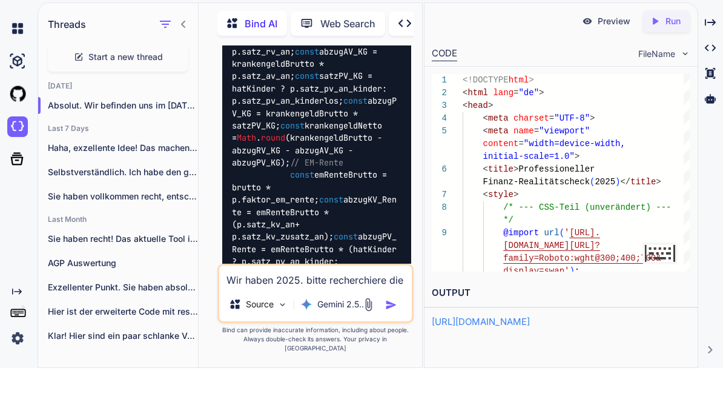
scroll to position [51612, 0]
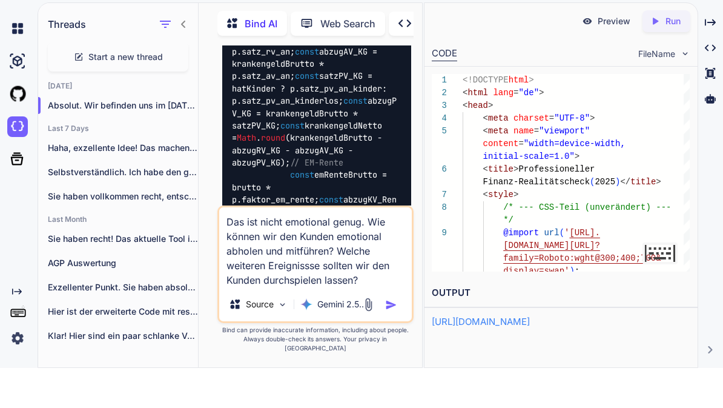
type textarea "Das ist nicht emotional genug. Wie können wir den Kunden emotional abholen und …"
click at [396, 339] on img "button" at bounding box center [391, 345] width 12 height 12
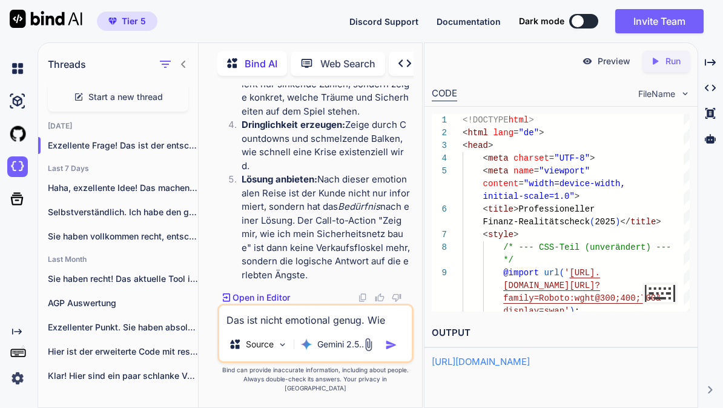
scroll to position [66612, 0]
click at [319, 327] on textarea "Das ist nicht emotional genug. Wie können wir den Kunden emotional abholen und …" at bounding box center [315, 316] width 193 height 22
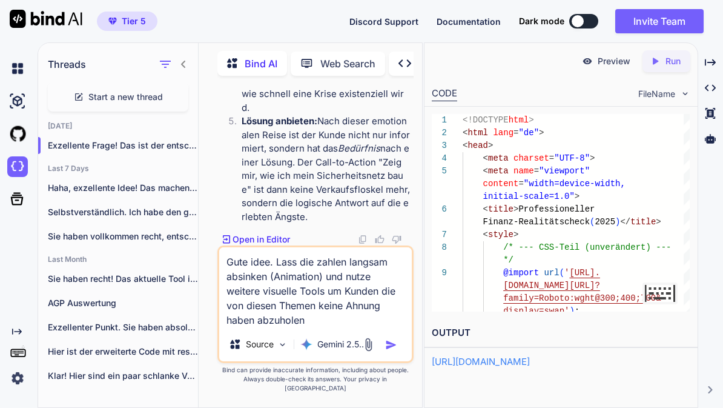
type textarea "Gute idee. Lass die zahlen langsam absinken (Animation) und nutze weitere visue…"
click at [392, 351] on img "button" at bounding box center [391, 345] width 12 height 12
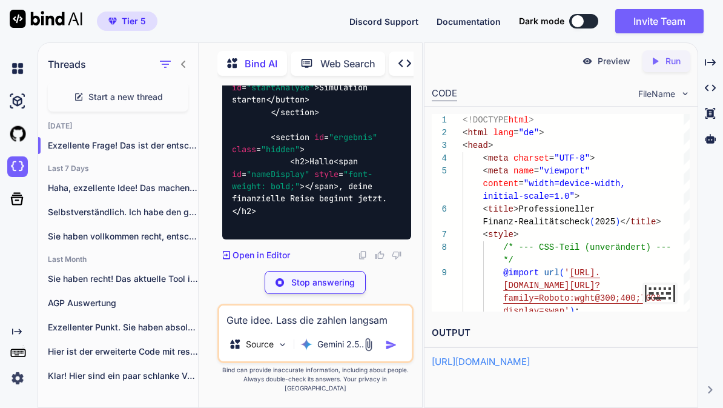
scroll to position [67589, 0]
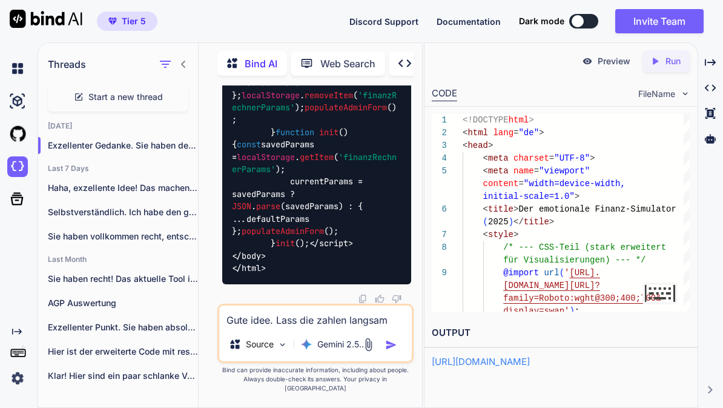
click at [671, 67] on p "Run" at bounding box center [673, 61] width 15 height 12
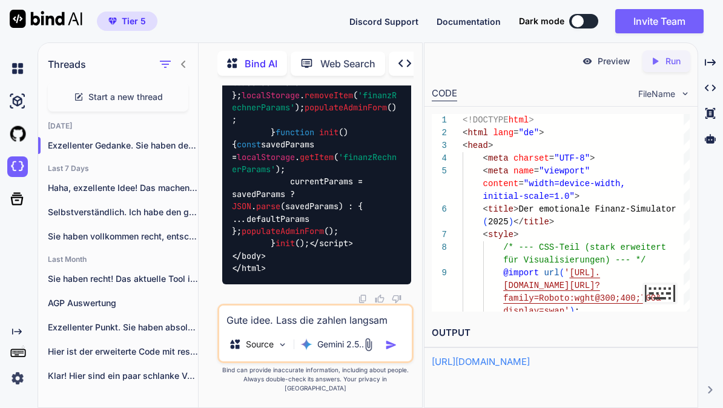
click at [609, 69] on div "Preview" at bounding box center [606, 61] width 68 height 22
click at [340, 327] on textarea "Gute idee. Lass die zahlen langsam absinken (Animation) und nutze weitere visue…" at bounding box center [315, 316] width 193 height 22
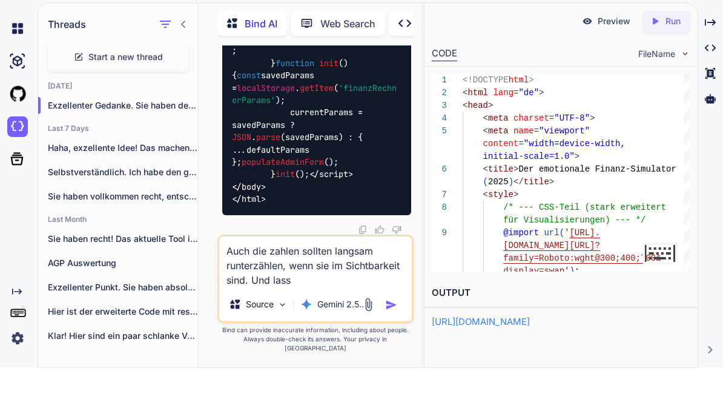
click at [391, 283] on textarea "Auch die zahlen sollten langsam runterzählen, wenn sie im Sichtbarkeit sind. Un…" at bounding box center [315, 301] width 193 height 51
click at [394, 276] on textarea "Auch die zahlen sollten langsam runterzählen, wenn sie im Sichtbarkeit sind. Un…" at bounding box center [315, 301] width 193 height 51
click at [397, 291] on textarea "Auch die zahlen sollten langsam runterzählen, wenn sie im Sichtbarkeitsbereich …" at bounding box center [315, 301] width 193 height 51
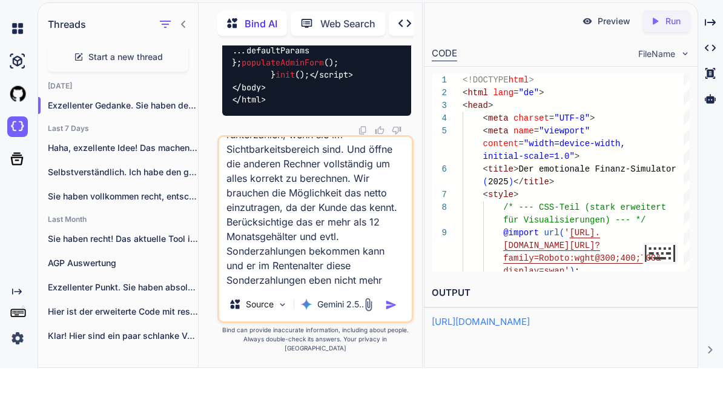
scroll to position [45, 0]
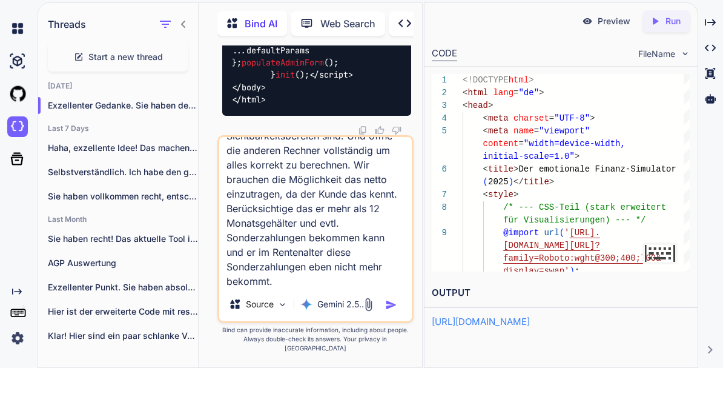
type textarea "Auch die zahlen sollten langsam runterzählen, wenn sie im Sichtbarkeitsbereich …"
click at [394, 339] on img "button" at bounding box center [391, 345] width 12 height 12
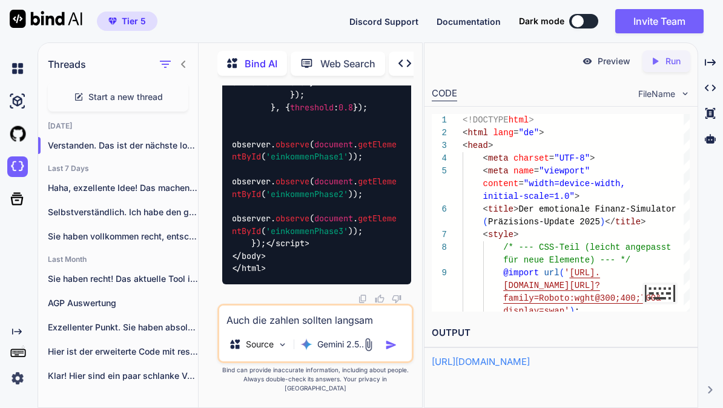
scroll to position [80152, 0]
click at [579, 399] on div "Preview Created with Pixso. Run CODE FileName 1 2 3 4 5 6 7 8 9 <!DOCTYPE html …" at bounding box center [561, 224] width 274 height 365
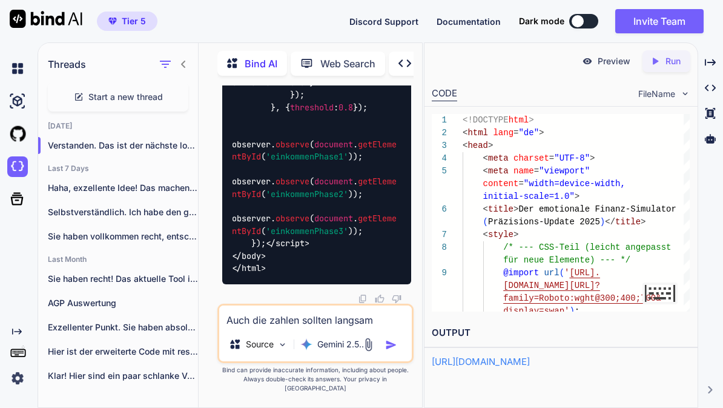
scroll to position [0, 0]
click at [675, 65] on p "Run" at bounding box center [673, 61] width 15 height 12
click at [604, 64] on p "Preview" at bounding box center [614, 61] width 33 height 12
click at [153, 96] on span "Start a new thread" at bounding box center [125, 97] width 74 height 12
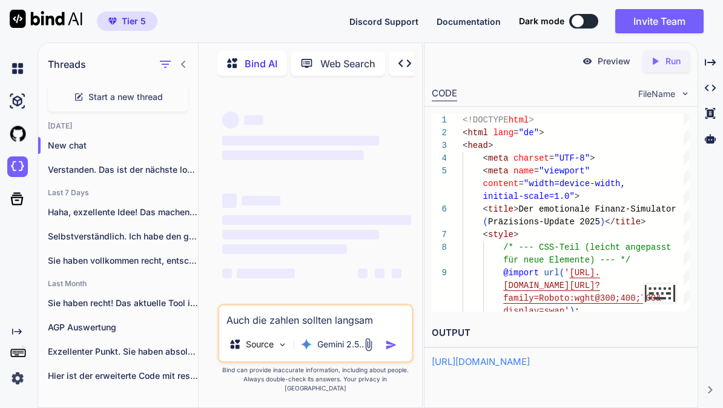
click at [315, 327] on textarea "Auch die zahlen sollten langsam runterzählen, wenn sie im Sichtbarkeitsbereich …" at bounding box center [315, 316] width 193 height 22
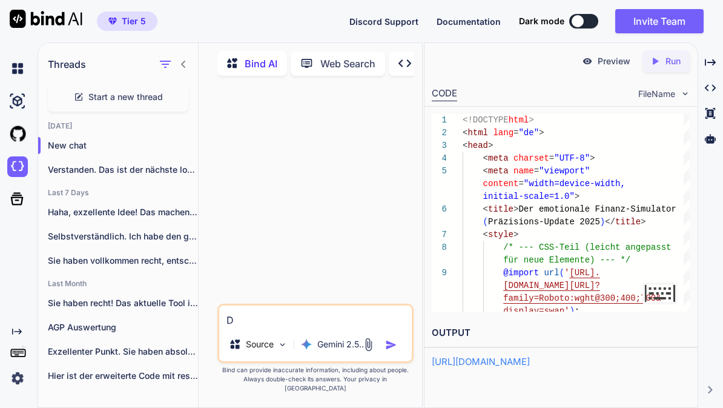
scroll to position [63, 0]
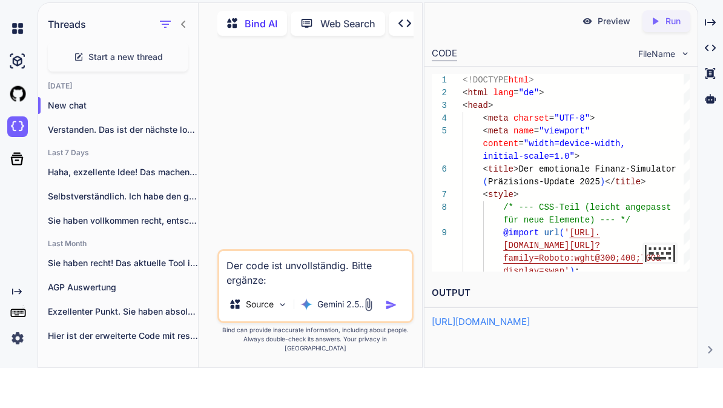
paste textarea "<!DOCTYPE html> <html lang="de"> <head> <meta charset="UTF-8"> <meta name="view…"
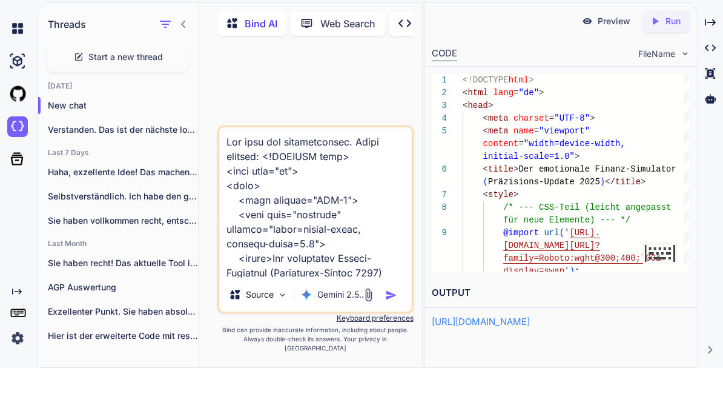
scroll to position [10351, 0]
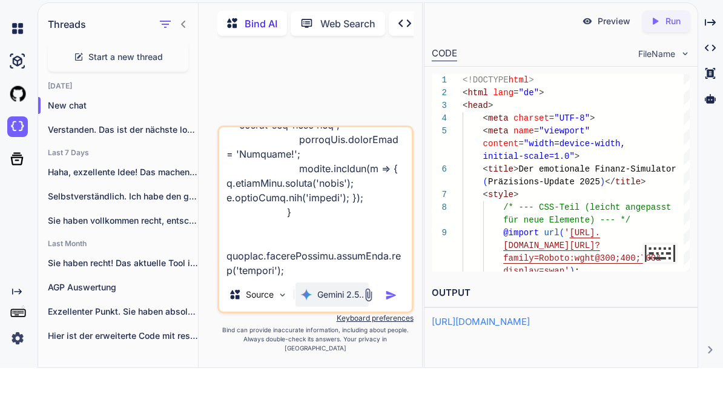
type textarea "Der code ist unvollständig. Bitte ergänze: <!DOCTYPE html> <html lang="de"> <he…"
click at [343, 328] on p "Gemini 2.5.." at bounding box center [340, 334] width 47 height 12
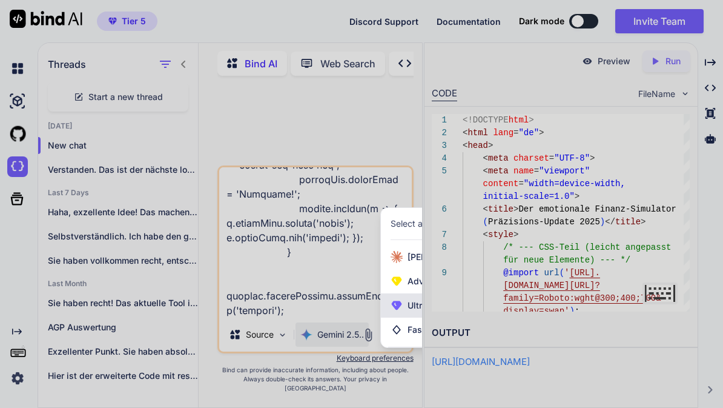
click at [408, 317] on div "Ultra (GPT-5 thinking, Gemini 2.5 Pro)" at bounding box center [480, 305] width 198 height 24
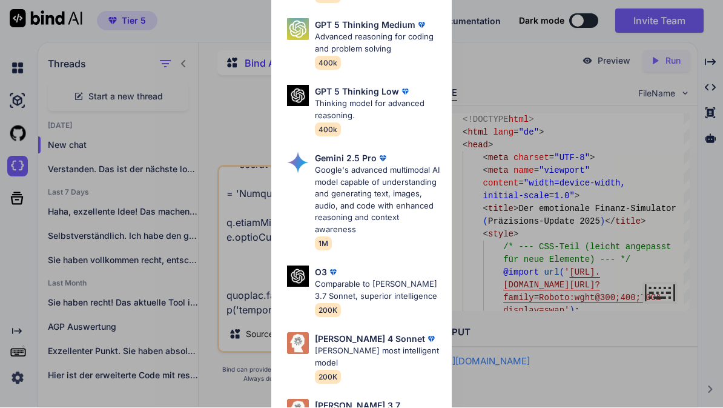
scroll to position [168, 0]
click at [372, 333] on p "[PERSON_NAME] 4 Sonnet" at bounding box center [370, 339] width 110 height 13
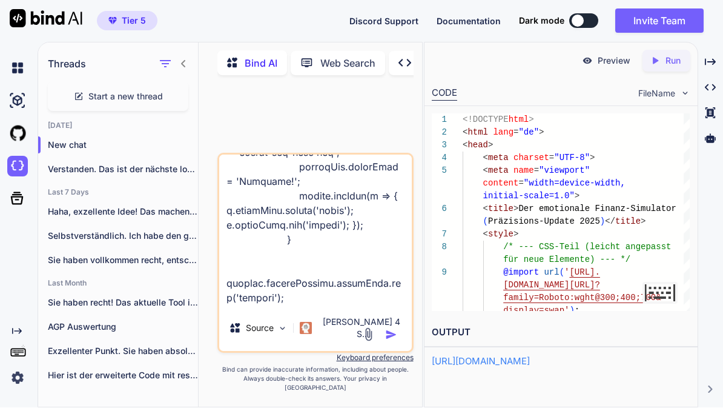
scroll to position [59, 0]
click at [392, 341] on img "button" at bounding box center [391, 335] width 12 height 12
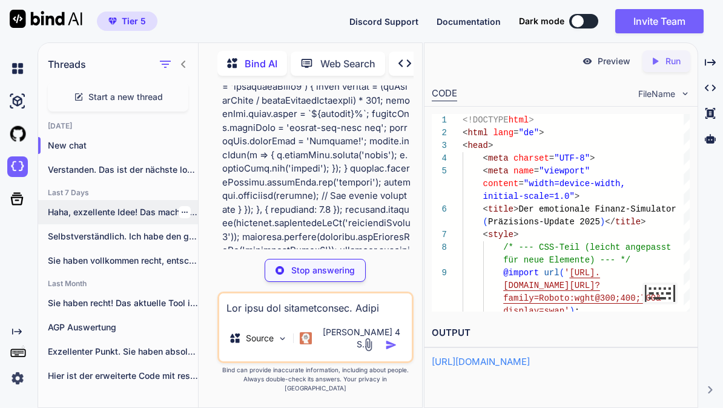
scroll to position [5, 0]
click at [74, 188] on h2 "Last 7 Days" at bounding box center [118, 193] width 160 height 10
click at [73, 188] on h2 "Last 7 Days" at bounding box center [118, 193] width 160 height 10
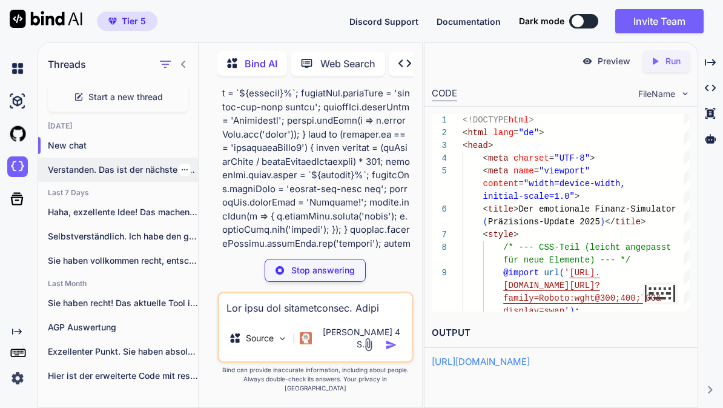
scroll to position [4879, 0]
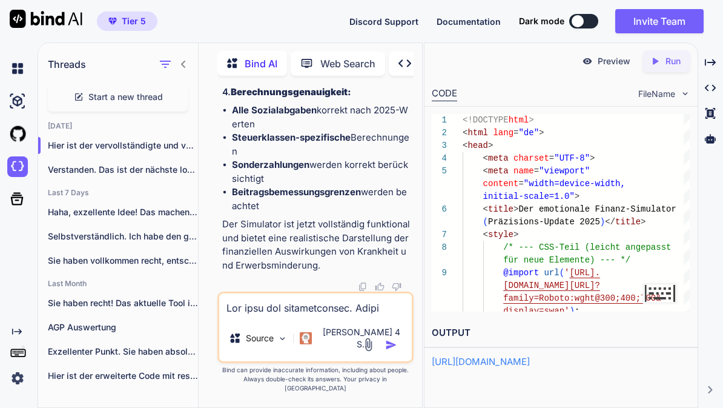
scroll to position [15, 0]
click at [669, 55] on p "Run" at bounding box center [673, 61] width 15 height 12
click at [617, 55] on p "Preview" at bounding box center [614, 61] width 33 height 12
click at [332, 315] on textarea at bounding box center [315, 304] width 193 height 22
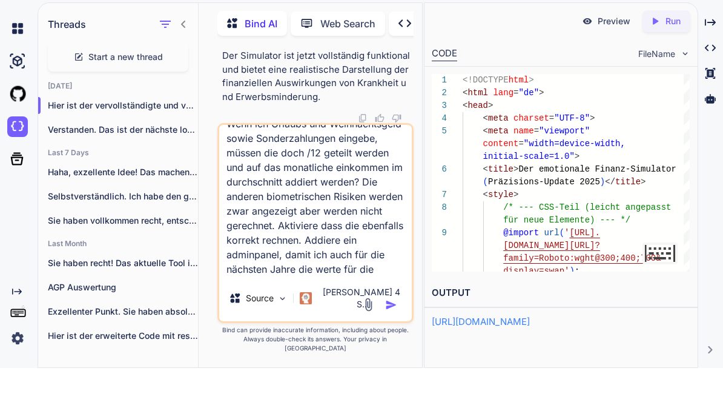
scroll to position [31, 0]
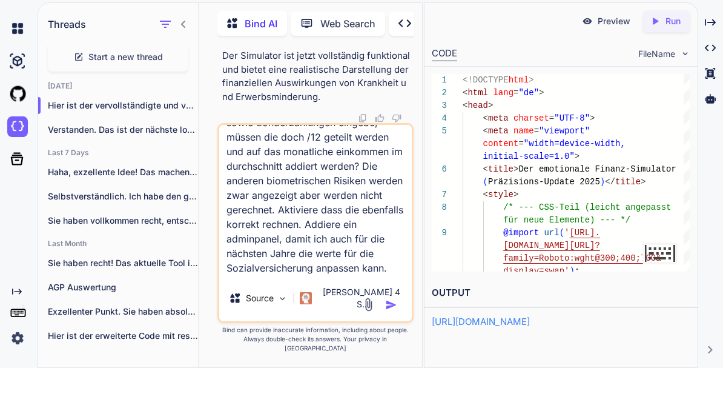
type textarea "Wenn ich Urlaubs und Weihnachtsgeld sowie Sonderzahlungen eingebe, müssen die d…"
click at [392, 339] on img "button" at bounding box center [391, 345] width 12 height 12
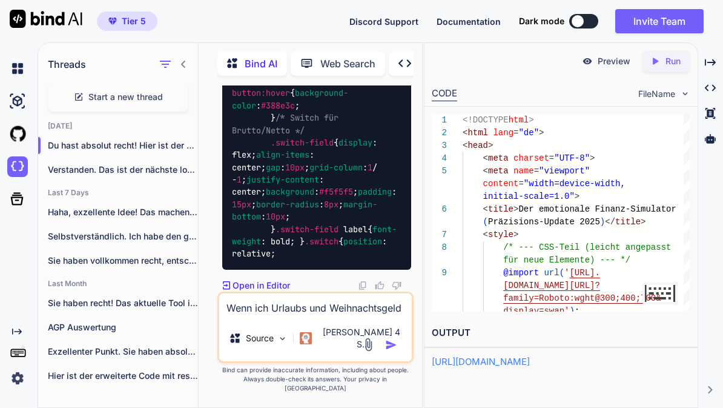
scroll to position [24994, 0]
click at [679, 61] on p "Run" at bounding box center [673, 61] width 15 height 12
click at [611, 63] on p "Preview" at bounding box center [614, 61] width 33 height 12
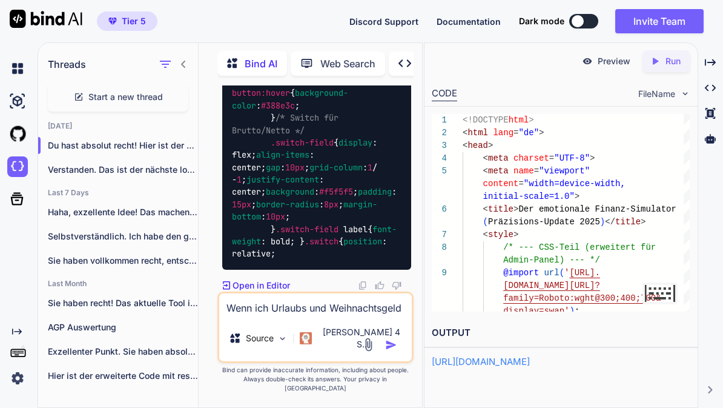
scroll to position [63, 0]
click at [339, 315] on textarea "Wenn ich Urlaubs und Weihnachtsgeld sowie Sonderzahlungen eingebe, müssen die d…" at bounding box center [315, 304] width 193 height 22
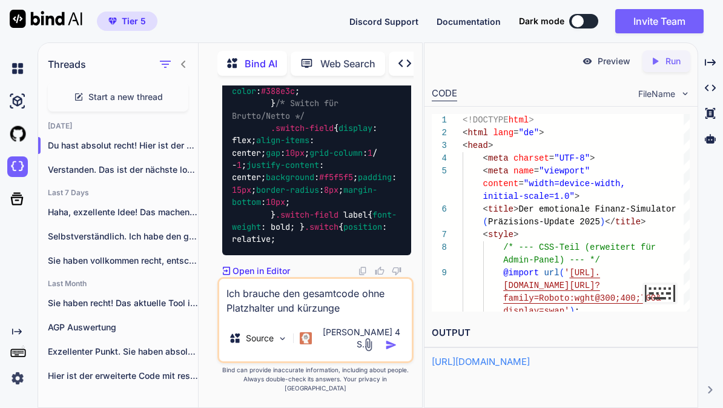
type textarea "Ich brauche den gesamtcode ohne Platzhalter und kürzungen"
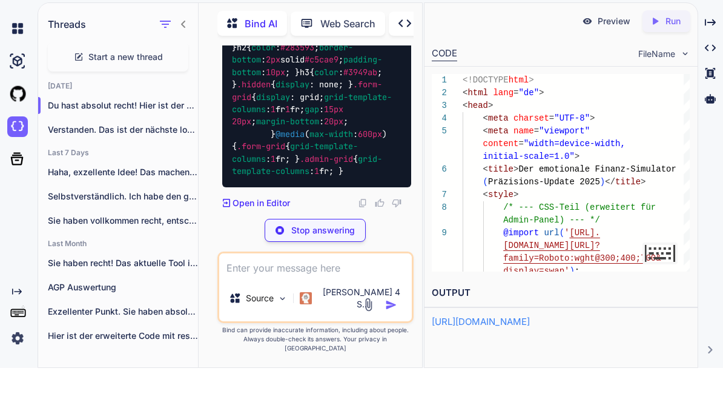
scroll to position [28266, 0]
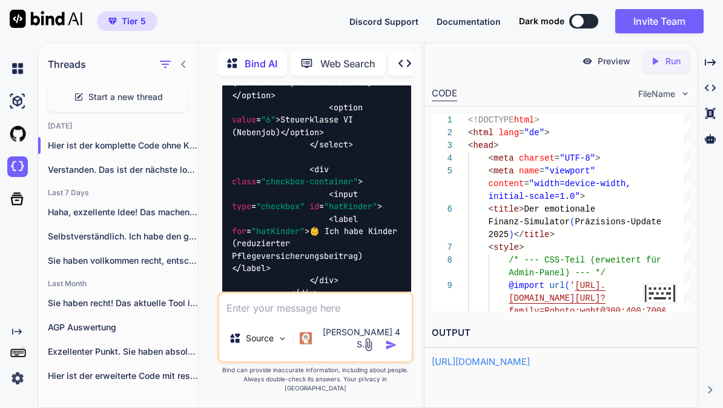
click at [681, 61] on div "Created with Pixso. Run" at bounding box center [667, 61] width 48 height 22
click at [609, 66] on p "Preview" at bounding box center [614, 61] width 33 height 12
click at [324, 315] on textarea at bounding box center [315, 304] width 193 height 22
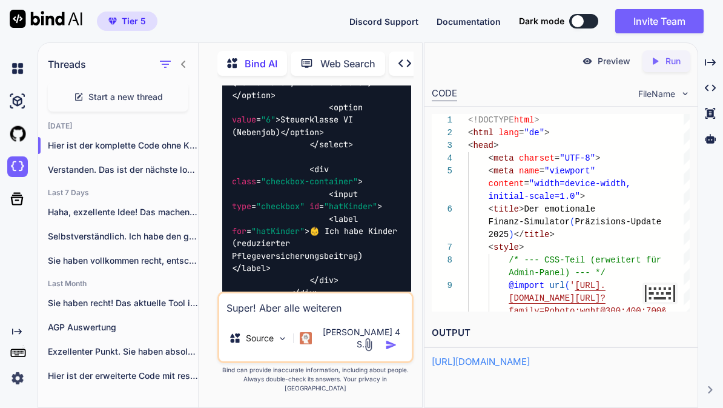
click at [610, 67] on p "Preview" at bounding box center [614, 61] width 33 height 12
click at [369, 315] on textarea "Super! Aber alle weiteren" at bounding box center [315, 304] width 193 height 22
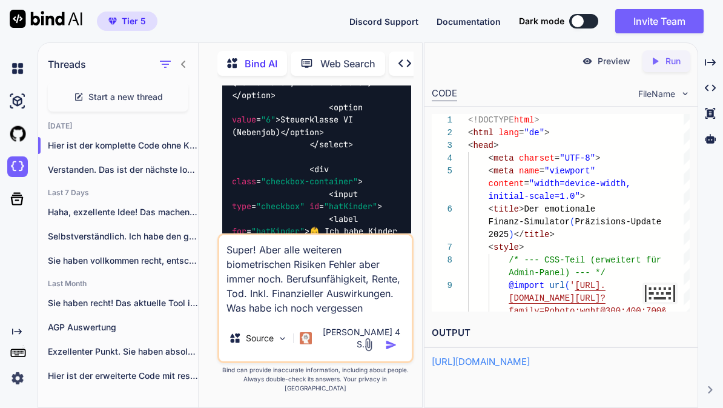
type textarea "Super! Aber alle weiteren biometrischen Risiken Fehler aber immer noch. Berufsu…"
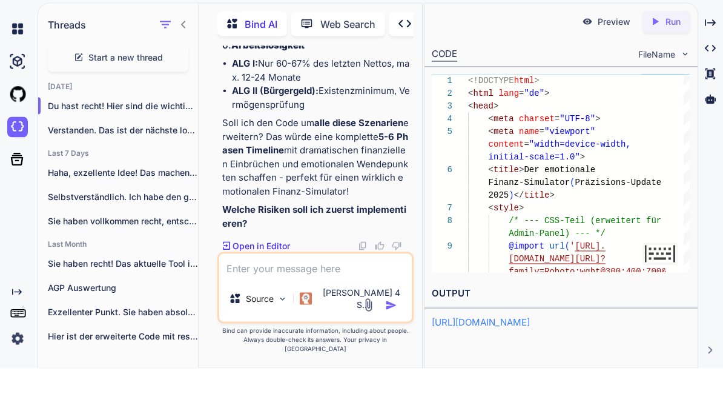
scroll to position [55735, 0]
click at [324, 293] on textarea at bounding box center [315, 304] width 193 height 22
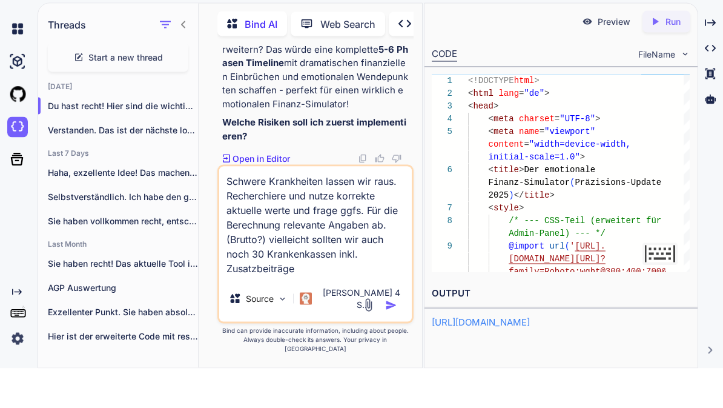
click at [389, 274] on textarea "Schwere Krankheiten lassen wir raus. Recherchiere und nutze korrekte aktuelle w…" at bounding box center [315, 260] width 193 height 109
click at [328, 294] on textarea "Schwere Krankheiten lassen wir raus. Recherchiere und nutze korrekte aktuelle w…" at bounding box center [315, 260] width 193 height 109
type textarea "Schwere Krankheiten lassen wir raus. Recherchiere und nutze korrekte aktuelle w…"
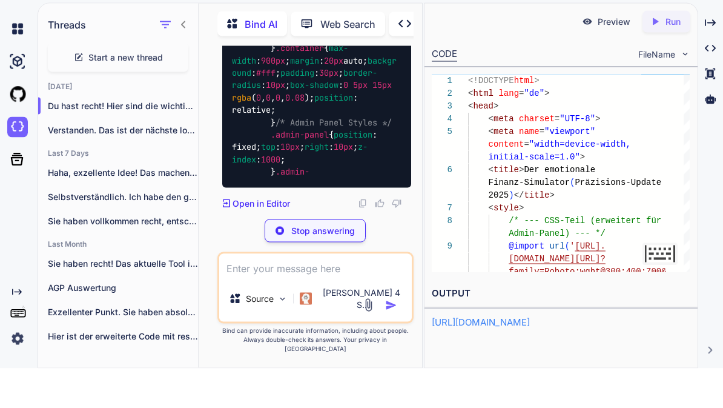
scroll to position [56212, 0]
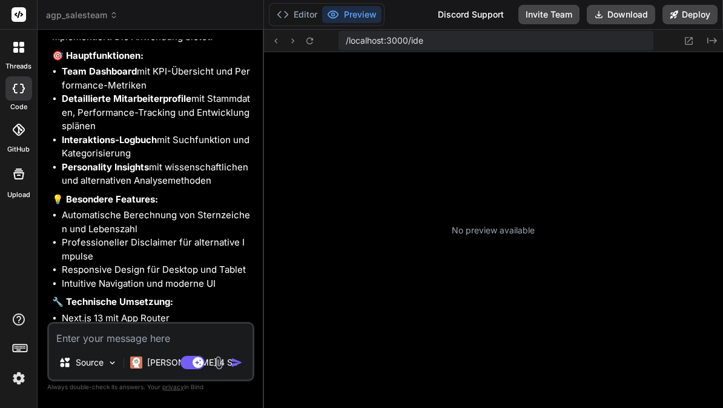
scroll to position [24, 0]
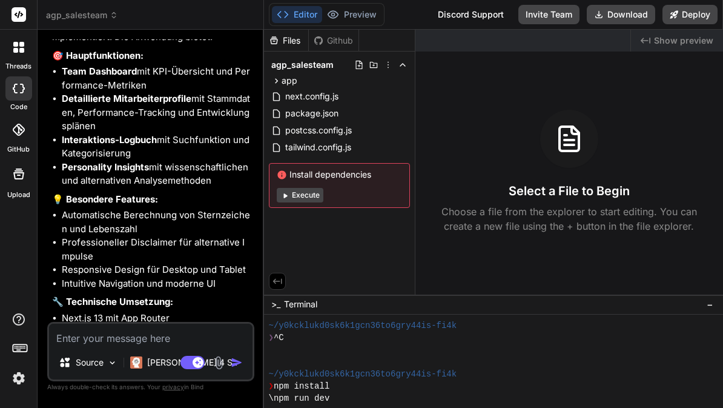
click at [307, 199] on button "Execute" at bounding box center [300, 195] width 47 height 15
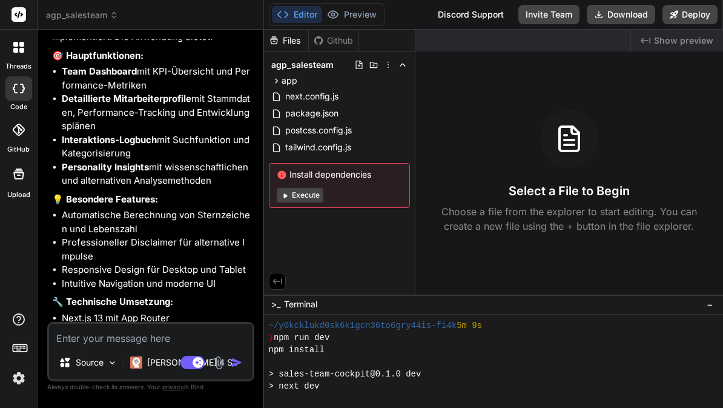
scroll to position [194, 0]
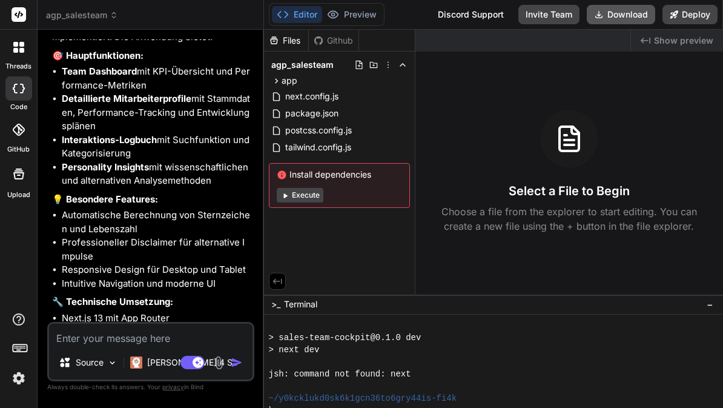
click at [629, 21] on button "Download" at bounding box center [621, 14] width 68 height 19
click at [698, 11] on button "Deploy" at bounding box center [690, 14] width 55 height 19
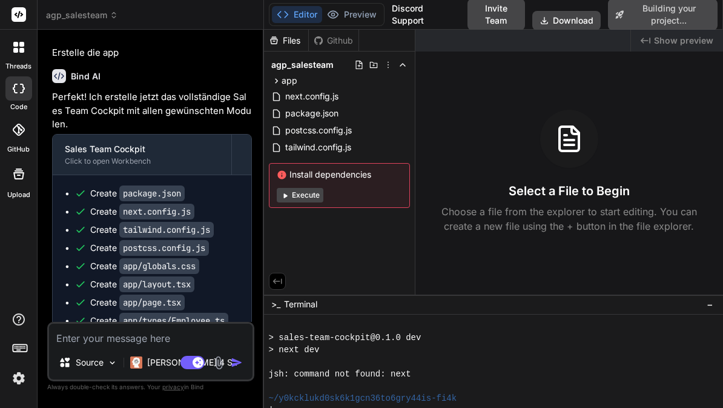
scroll to position [0, 0]
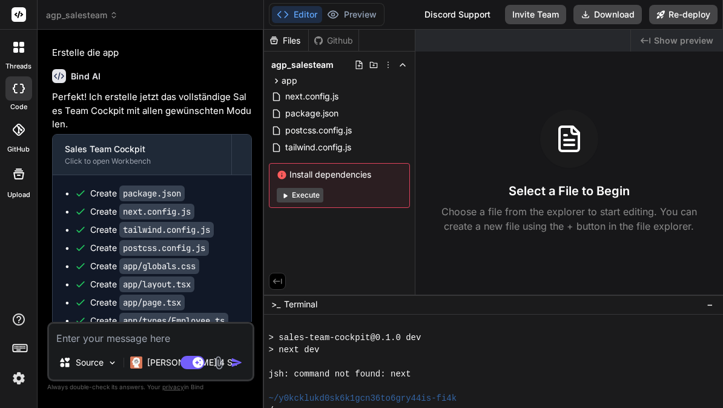
click at [691, 45] on span "Show preview" at bounding box center [683, 41] width 59 height 12
click at [689, 38] on span "Show preview" at bounding box center [683, 41] width 59 height 12
click at [310, 200] on button "Execute" at bounding box center [300, 195] width 47 height 15
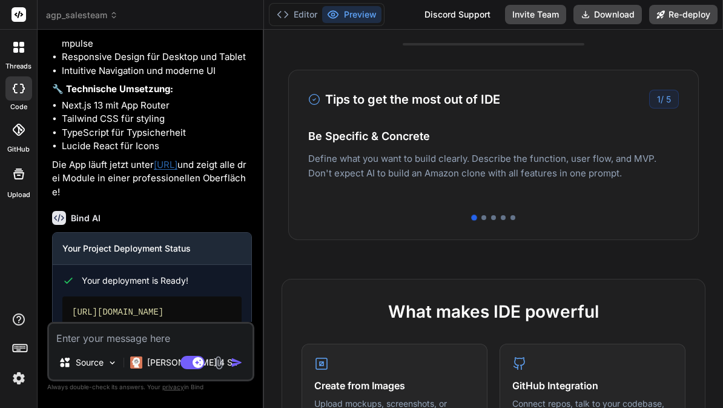
scroll to position [3276, 0]
click at [155, 342] on link "Open your application" at bounding box center [123, 349] width 122 height 22
click at [209, 297] on div "https://agpsalesteam-getbind.vercel.app" at bounding box center [151, 312] width 179 height 31
click at [117, 338] on link "Open your application" at bounding box center [123, 349] width 122 height 22
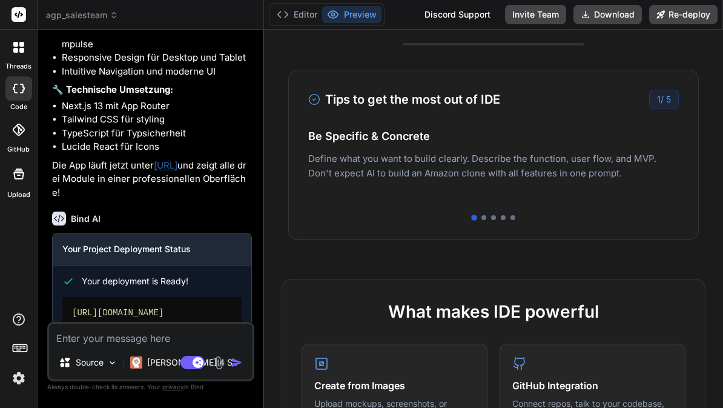
click at [102, 338] on link "Open your application" at bounding box center [123, 349] width 122 height 22
type textarea "x"
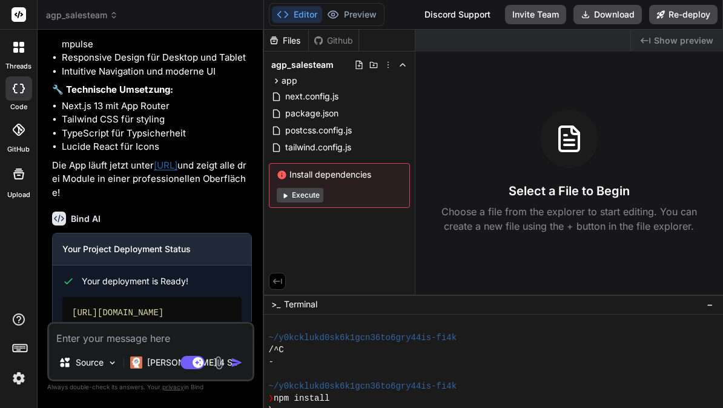
click at [162, 339] on textarea at bounding box center [150, 334] width 203 height 22
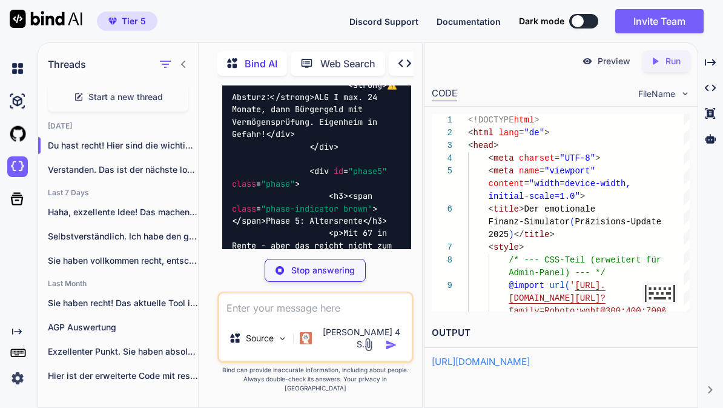
type textarea "x"
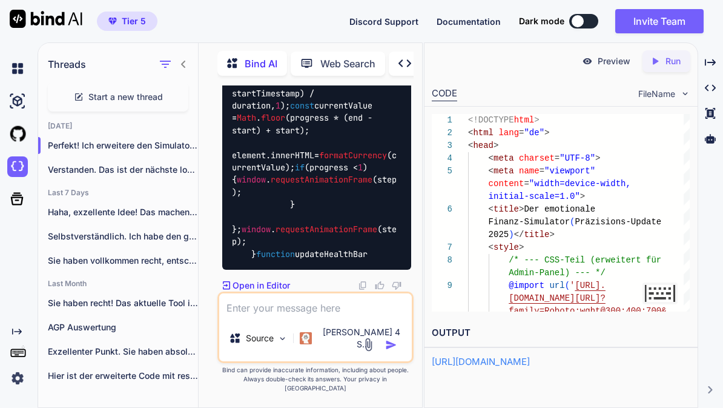
scroll to position [89331, 0]
click at [332, 315] on textarea at bounding box center [315, 304] width 193 height 22
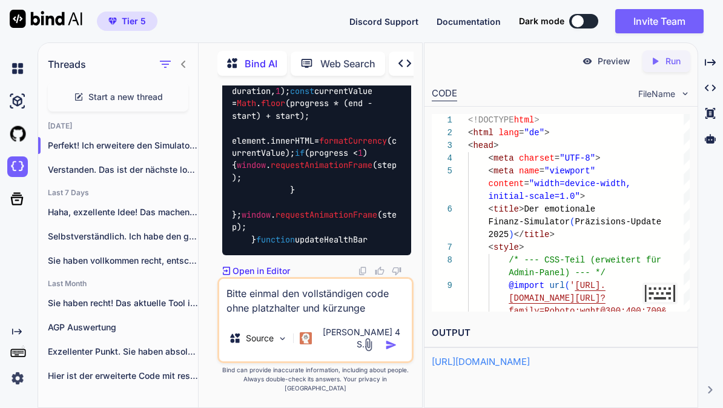
type textarea "Bitte einmal den vollständigen code ohne platzhalter und kürzungen"
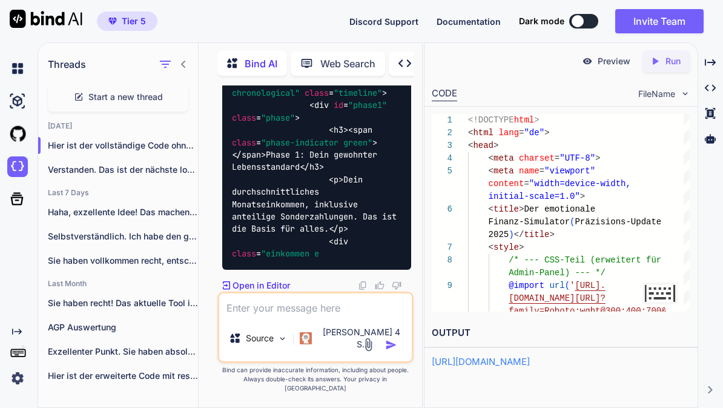
scroll to position [105582, 0]
type textarea "Der code ist unvollständig"
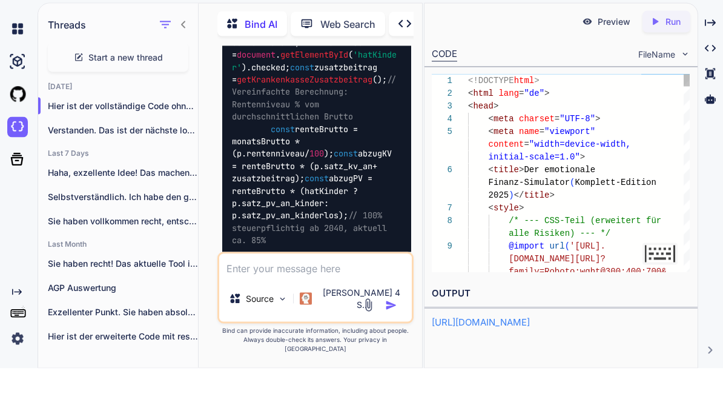
scroll to position [105770, 0]
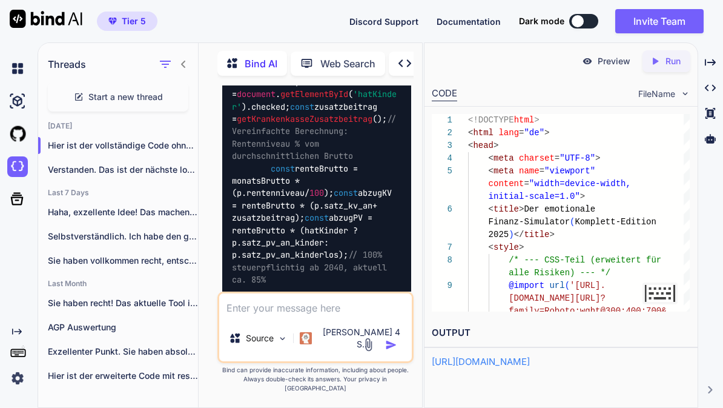
click at [672, 65] on p "Run" at bounding box center [673, 61] width 15 height 12
click at [606, 65] on p "Preview" at bounding box center [614, 61] width 33 height 12
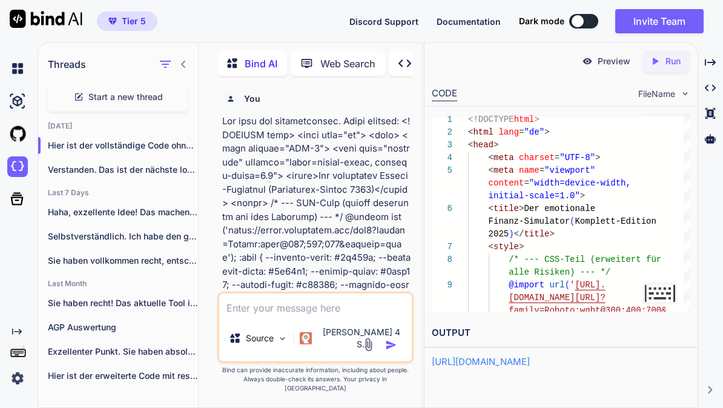
scroll to position [105770, 0]
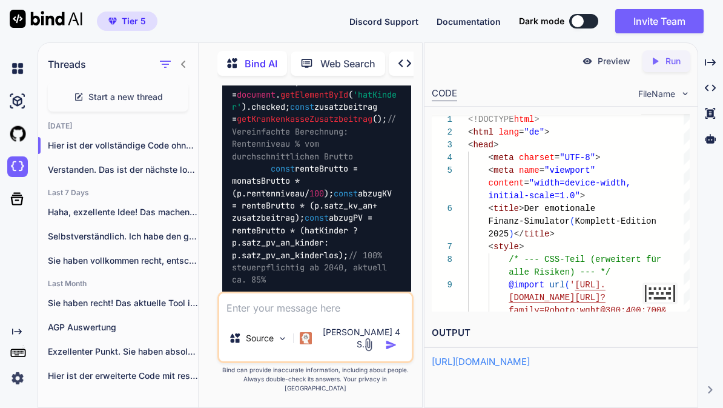
click at [356, 315] on textarea at bounding box center [315, 304] width 193 height 22
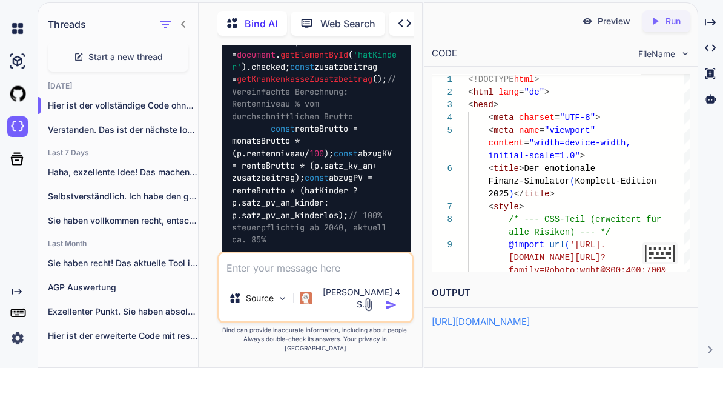
type textarea "D"
type textarea "x"
type textarea "Da"
type textarea "x"
type textarea "Das"
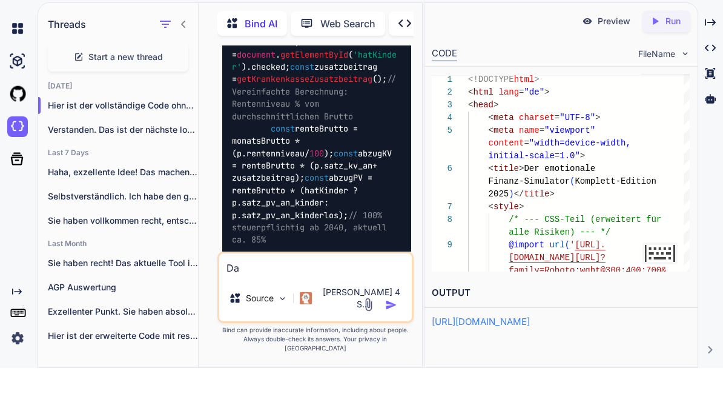
type textarea "x"
type textarea "Das"
type textarea "x"
type textarea "Das i"
type textarea "x"
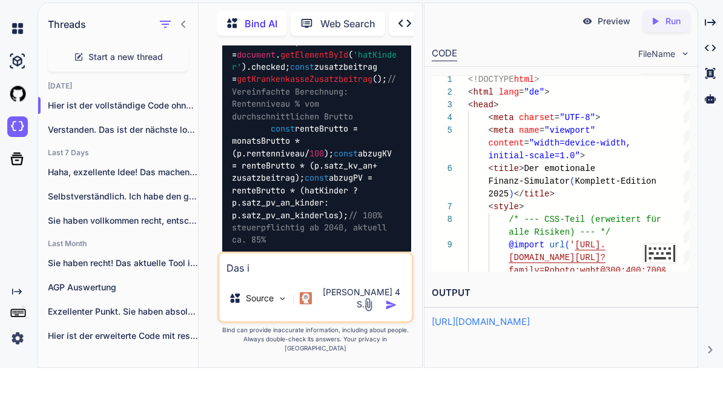
type textarea "Das is"
type textarea "x"
type textarea "Das ist"
type textarea "x"
type textarea "Das ist"
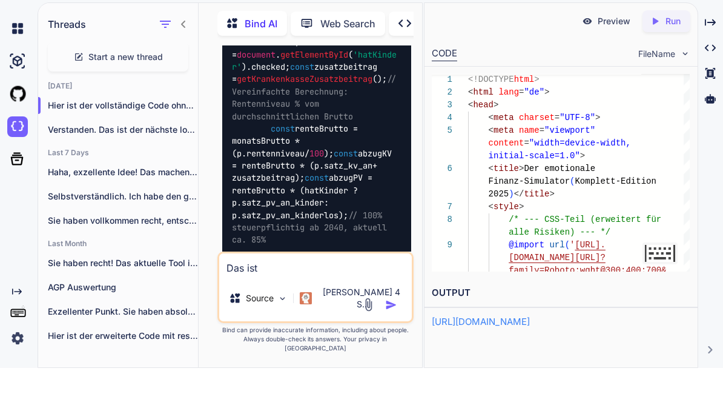
type textarea "x"
type textarea "Das ist k"
type textarea "x"
type textarea "Das ist ke"
type textarea "x"
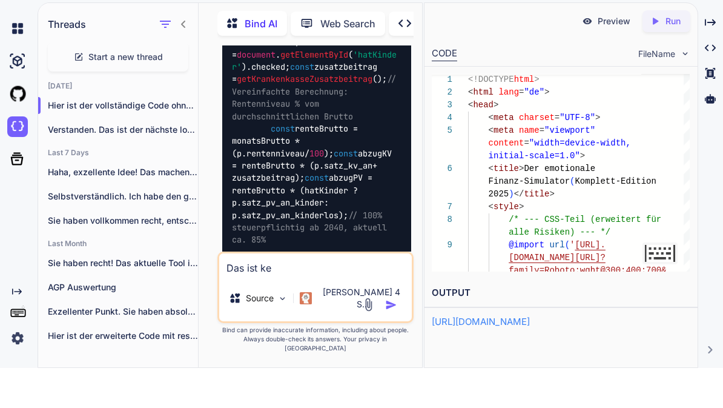
type textarea "Das ist kei"
type textarea "x"
type textarea "Das ist kein"
type textarea "x"
type textarea "Das ist keine"
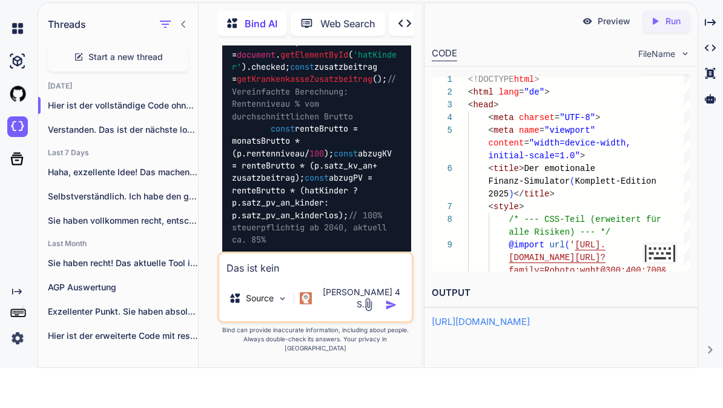
type textarea "x"
type textarea "Das ist keine"
type textarea "x"
type textarea "Das ist keine g"
type textarea "x"
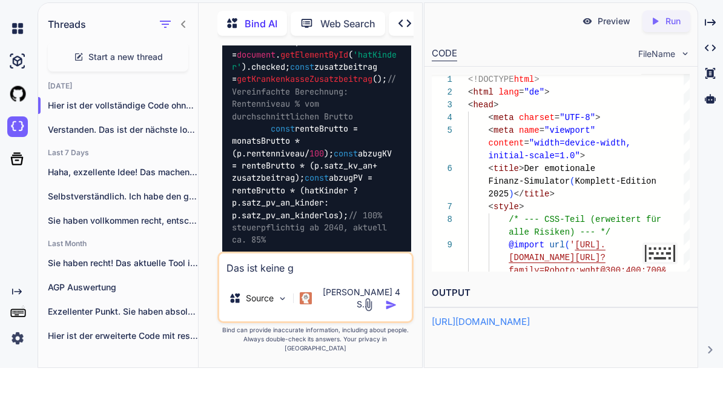
type textarea "Das ist keine gu"
type textarea "x"
type textarea "Das ist keine gut"
type textarea "x"
type textarea "Das ist keine gute"
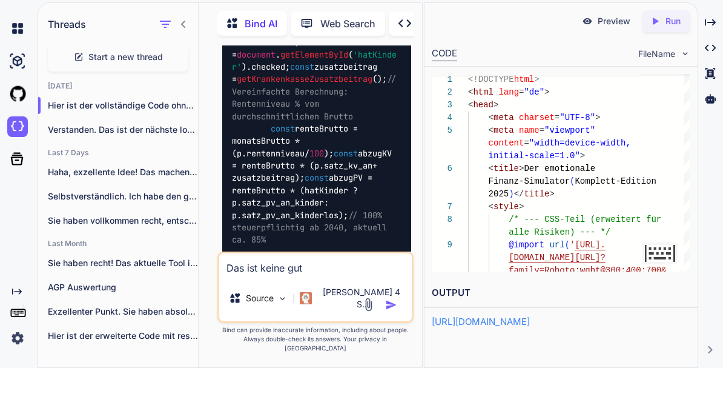
type textarea "x"
type textarea "Das ist keine guter"
type textarea "x"
type textarea "Das ist keine guter"
type textarea "x"
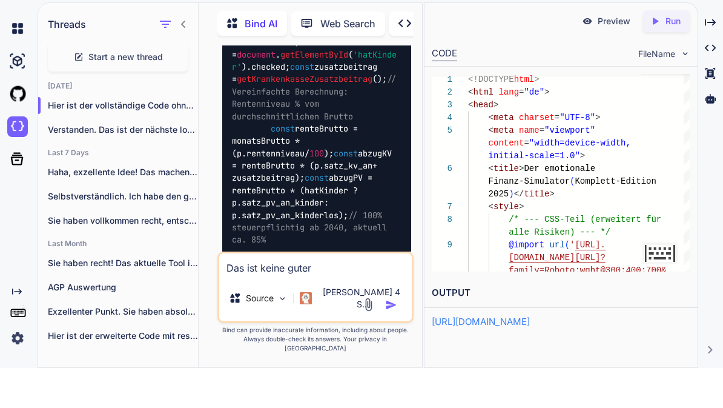
type textarea "Das ist keine guter c"
type textarea "x"
type textarea "Das ist keine guter cu"
type textarea "x"
type textarea "Das ist keine guter cus"
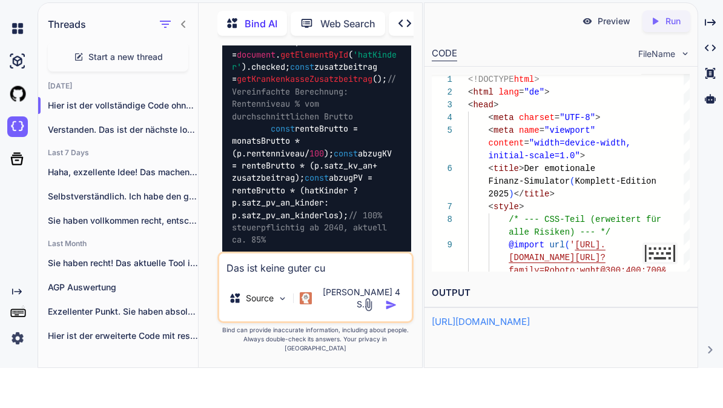
type textarea "x"
type textarea "Das ist keine guter cust"
type textarea "x"
type textarea "Das ist keine guter custo"
type textarea "x"
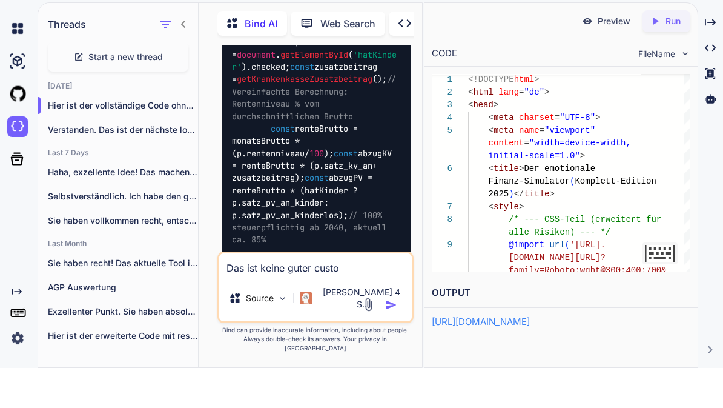
type textarea "Das ist keine guter custom"
type textarea "x"
type textarea "Das ist keine guter custome"
type textarea "x"
type textarea "Das ist keine guter customer"
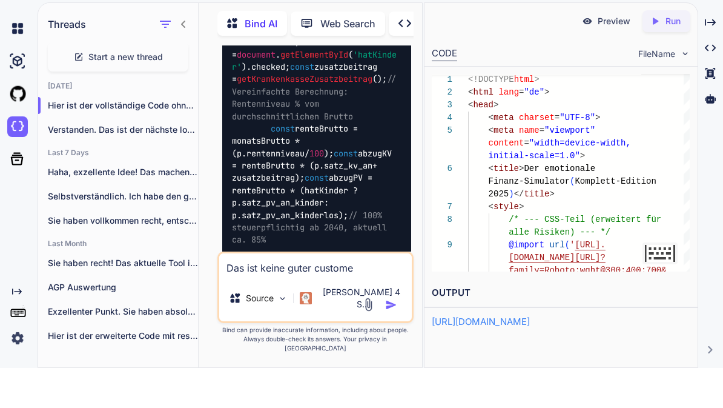
type textarea "x"
type textarea "Das ist keine guter Customer"
type textarea "x"
type textarea "Das ist keine guter Customer"
type textarea "x"
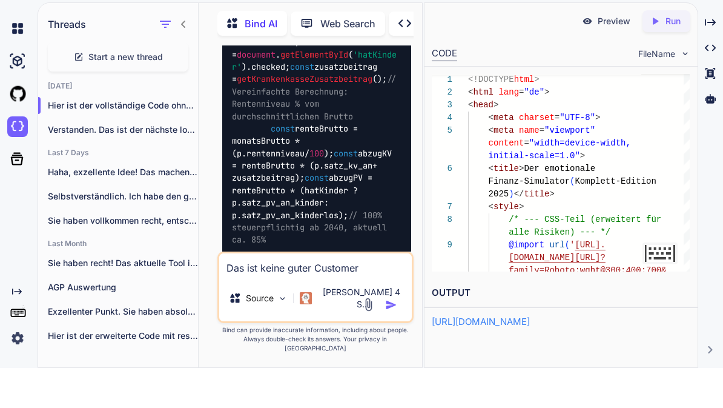
type textarea "Das ist keine guter Customer j"
type textarea "x"
type textarea "Das ist keine guter Customer jo"
type textarea "x"
type textarea "Das ist keine guter Customer jou"
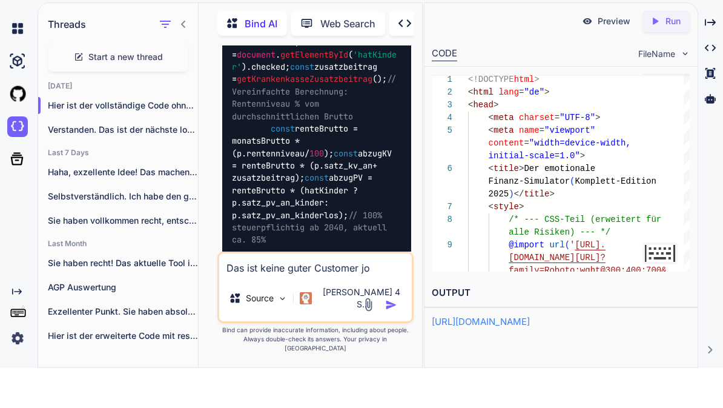
type textarea "x"
type textarea "Das ist keine guter Customer jour"
type textarea "x"
type textarea "Das ist keine guter Customer journ"
type textarea "x"
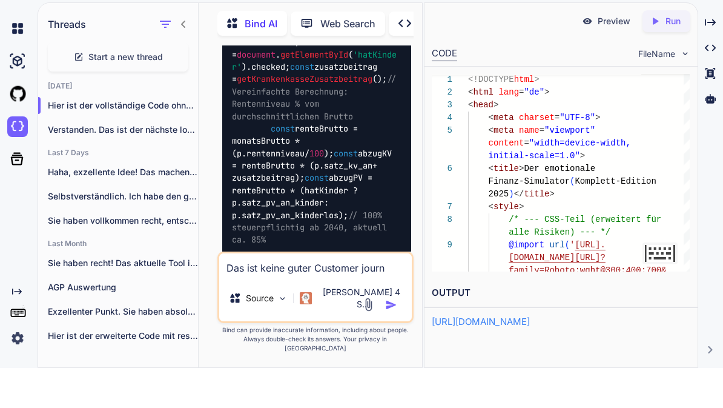
type textarea "Das ist keine guter Customer journe"
type textarea "x"
type textarea "Das ist keine guter Customer journey"
type textarea "x"
type textarea "Das ist keine guter Customer Journey"
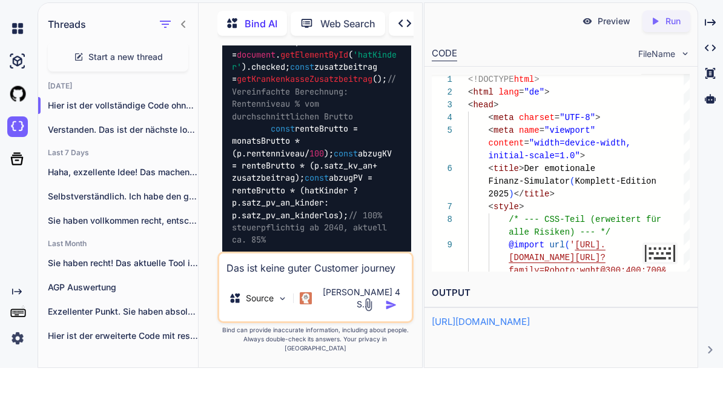
type textarea "x"
type textarea "Das ist keine guter Customer Journey."
type textarea "x"
type textarea "Das ist keine guter Customer Journey."
type textarea "x"
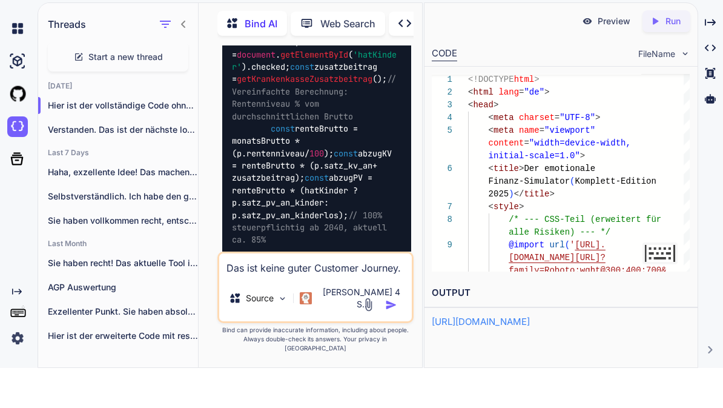
type textarea "Das ist keine guter Customer Journey. D"
type textarea "x"
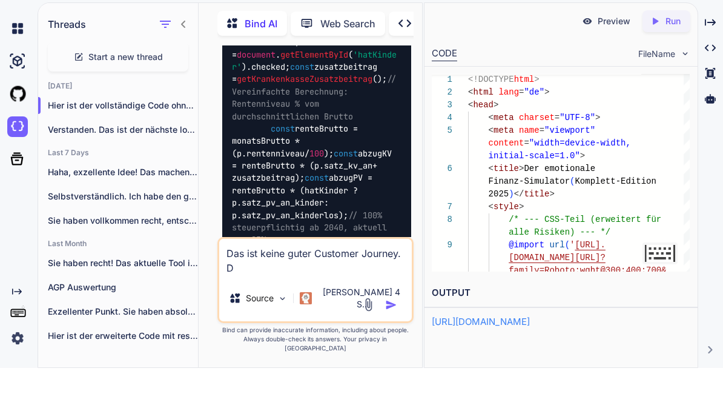
type textarea "Das ist keine guter Customer Journey. Da"
type textarea "x"
type textarea "Das ist keine guter Customer Journey. Das"
type textarea "x"
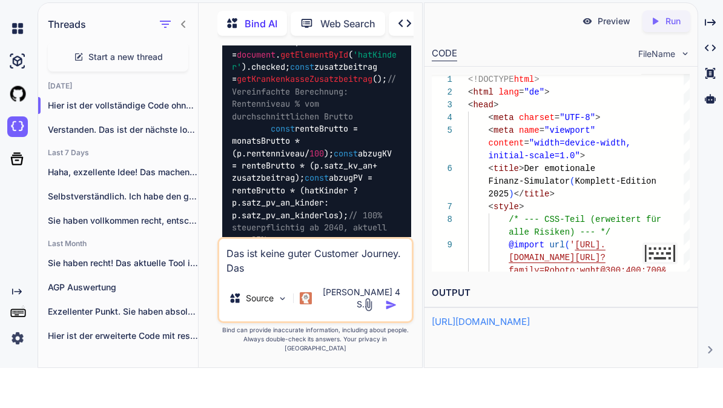
type textarea "Das ist keine guter Customer Journey. Das"
type textarea "x"
type textarea "Das ist keine guter Customer Journey. Das h"
type textarea "x"
type textarea "Das ist keine guter Customer Journey. Das ho"
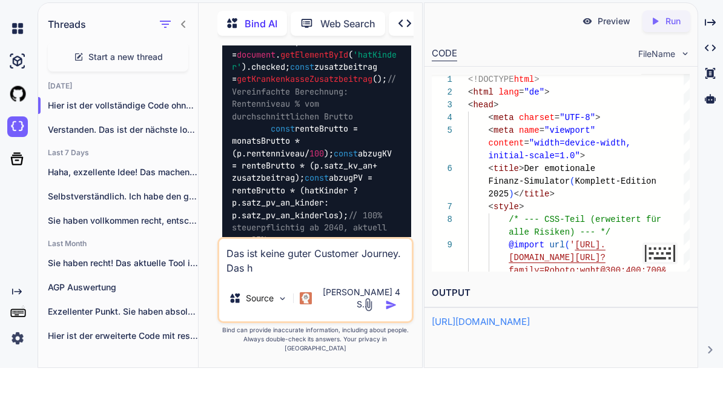
type textarea "x"
type textarea "Das ist keine guter Customer Journey. Das hol"
type textarea "x"
type textarea "Das ist keine guter Customer Journey. Das holt"
type textarea "x"
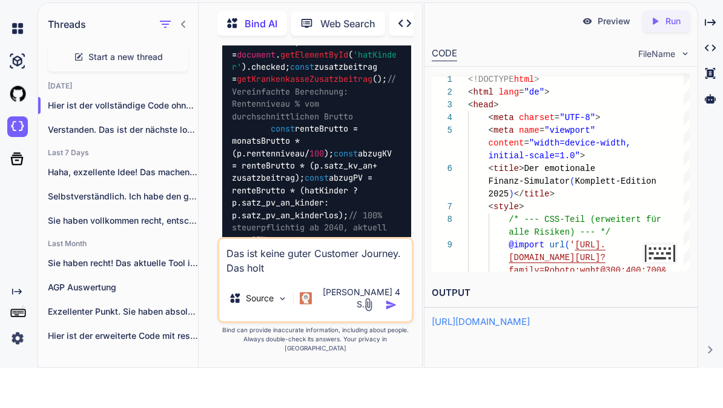
type textarea "Das ist keine guter Customer Journey. Das holt"
type textarea "x"
type textarea "Das ist keine guter Customer Journey. Das holt d"
type textarea "x"
type textarea "Das ist keine guter Customer Journey. Das holt de"
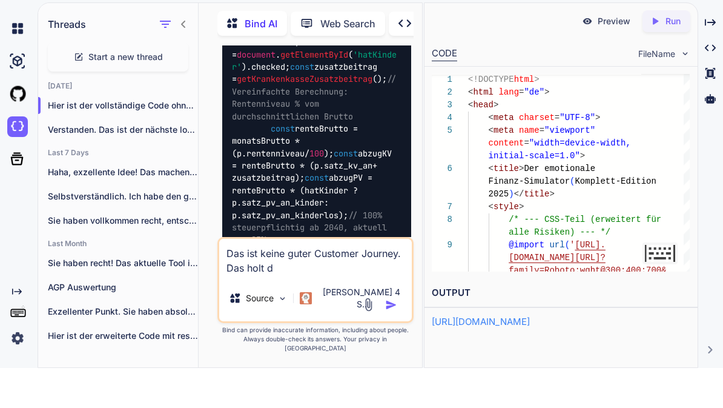
type textarea "x"
type textarea "Das ist keine guter Customer Journey. Das holt den"
type textarea "x"
type textarea "Das ist keine guter Customer Journey. Das holt den"
type textarea "x"
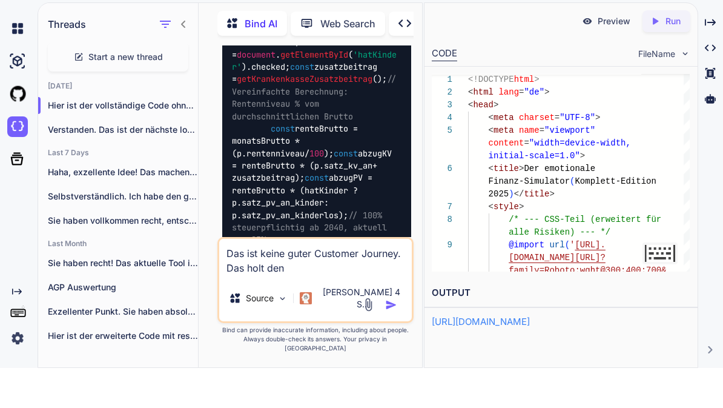
type textarea "Das ist keine guter Customer Journey. Das holt den k"
type textarea "x"
type textarea "Das ist keine guter Customer Journey. Das holt den ku"
type textarea "x"
type textarea "Das ist keine guter Customer Journey. Das holt den kun"
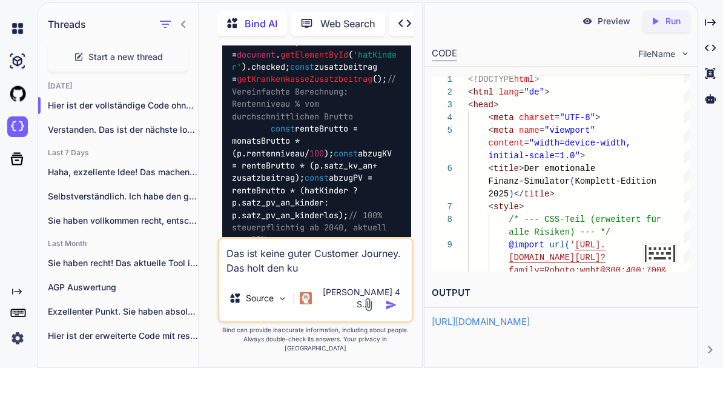
type textarea "x"
type textarea "Das ist keine guter Customer Journey. Das holt den kune"
type textarea "x"
type textarea "Das ist keine guter Customer Journey. Das holt den kun"
type textarea "x"
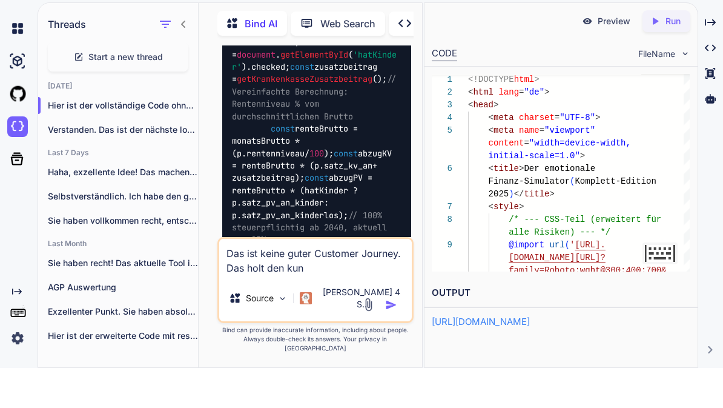
type textarea "Das ist keine guter Customer Journey. Das holt den kund"
type textarea "x"
type textarea "Das ist keine guter Customer Journey. Das holt den kunde"
type textarea "x"
type textarea "Das ist keine guter Customer Journey. Das holt den kunden"
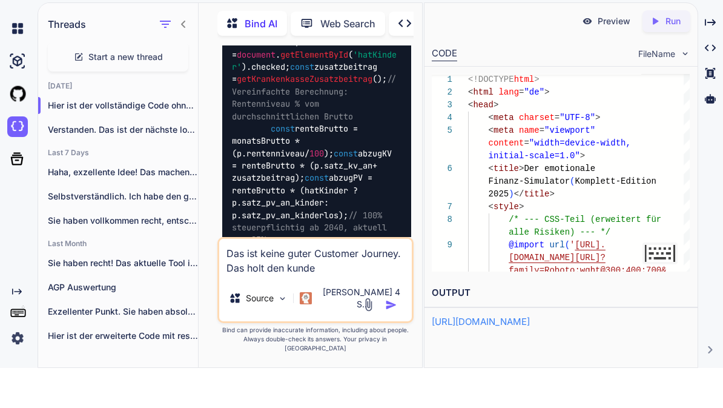
type textarea "x"
type textarea "Das ist keine guter Customer Journey. Das holt den Kunden"
type textarea "x"
type textarea "Das ist keine guter Customer Journey. Das holt den Kunden"
type textarea "x"
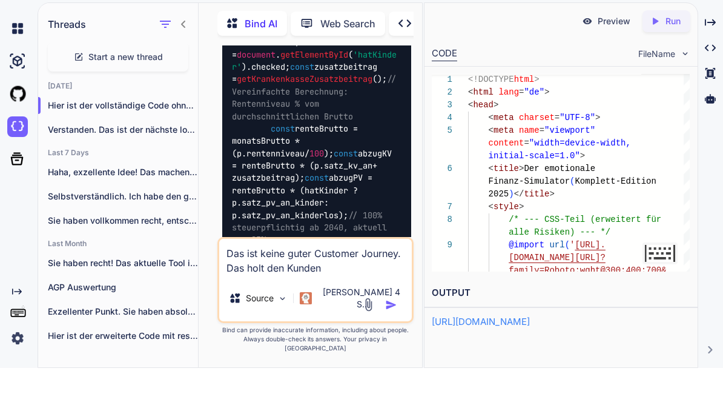
type textarea "Das ist keine guter Customer Journey. Das holt den Kunden v"
type textarea "x"
type textarea "Das ist keine guter Customer Journey. Das holt den Kunden ve"
type textarea "x"
type textarea "Das ist keine guter Customer Journey. Das holt den Kunden ver"
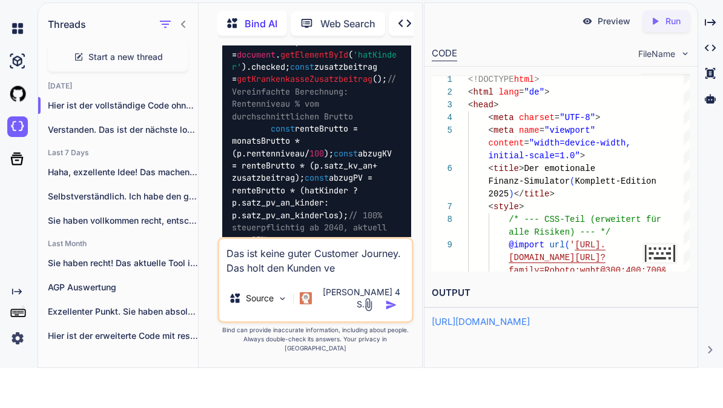
type textarea "x"
type textarea "Das ist keine guter Customer Journey. Das holt den Kunden vers"
type textarea "x"
type textarea "Das ist keine guter Customer Journey. Das holt den Kunden versk"
type textarea "x"
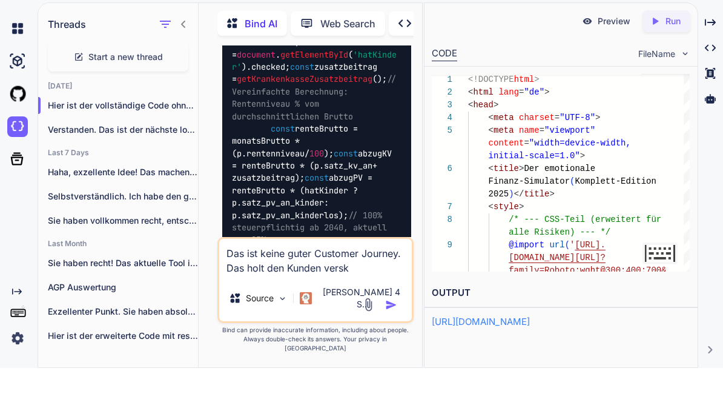
type textarea "Das ist keine guter Customer Journey. Das holt den Kunden verska"
type textarea "x"
type textarea "Das ist keine guter Customer Journey. Das holt den Kunden verskau"
type textarea "x"
type textarea "Das ist keine guter Customer Journey. Das holt den Kunden verska"
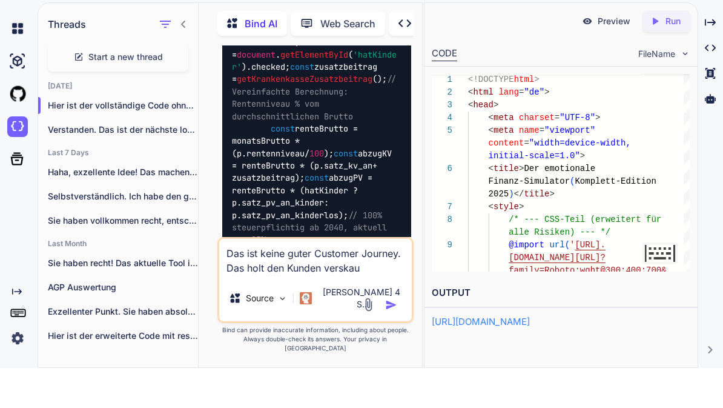
type textarea "x"
type textarea "Das ist keine guter Customer Journey. Das holt den Kunden versk"
type textarea "x"
type textarea "Das ist keine guter Customer Journey. Das holt den Kunden vers"
type textarea "x"
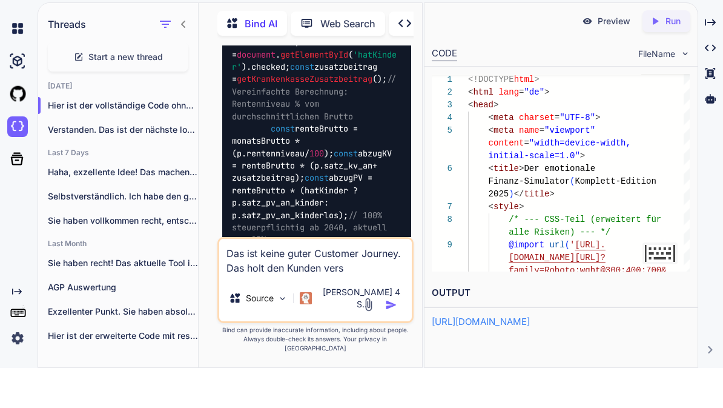
type textarea "Das ist keine guter Customer Journey. Das holt den Kunden ver"
type textarea "x"
type textarea "Das ist keine guter Customer Journey. Das holt den Kunden verk"
type textarea "x"
type textarea "Das ist keine guter Customer Journey. Das holt den Kunden verka"
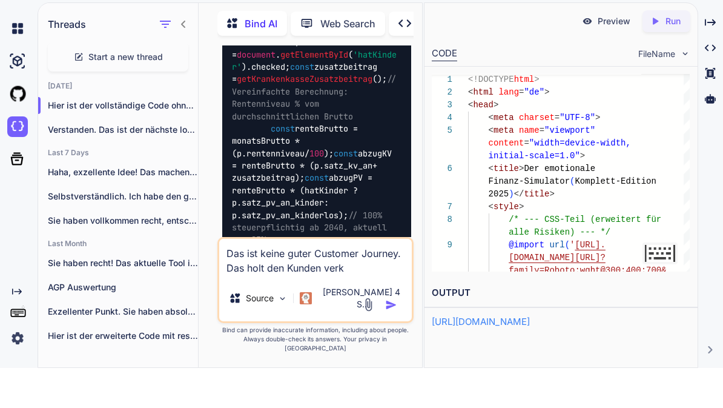
type textarea "x"
type textarea "Das ist keine guter Customer Journey. Das holt den Kunden verkau"
type textarea "x"
type textarea "Das ist keine guter Customer Journey. Das holt den Kunden verkauf"
type textarea "x"
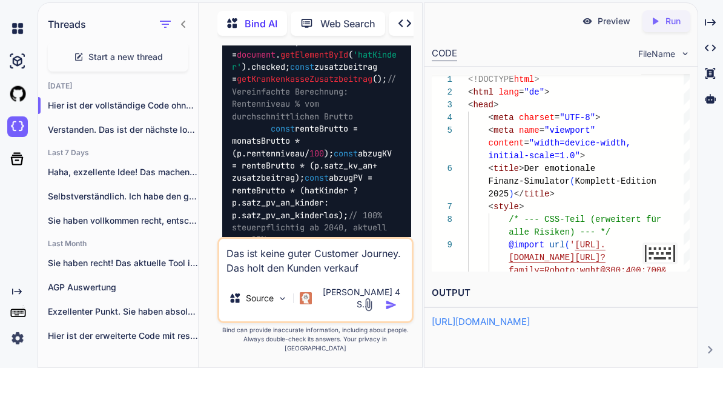
type textarea "Das ist keine guter Customer Journey. Das holt den Kunden verkaufs"
type textarea "x"
type textarea "Das ist keine guter Customer Journey. Das holt den Kunden verkaufsp"
type textarea "x"
type textarea "Das ist keine guter Customer Journey. Das holt den Kunden verkaufspy"
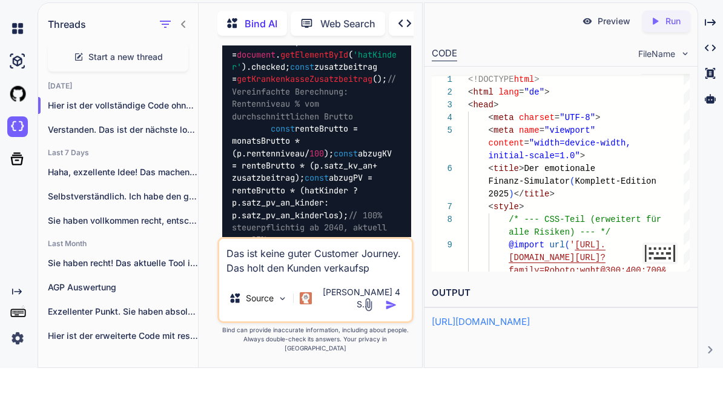
type textarea "x"
type textarea "Das ist keine guter Customer Journey. Das holt den Kunden verkaufsp"
type textarea "x"
type textarea "Das ist keine guter Customer Journey. Das holt den Kunden verkaufsps"
type textarea "x"
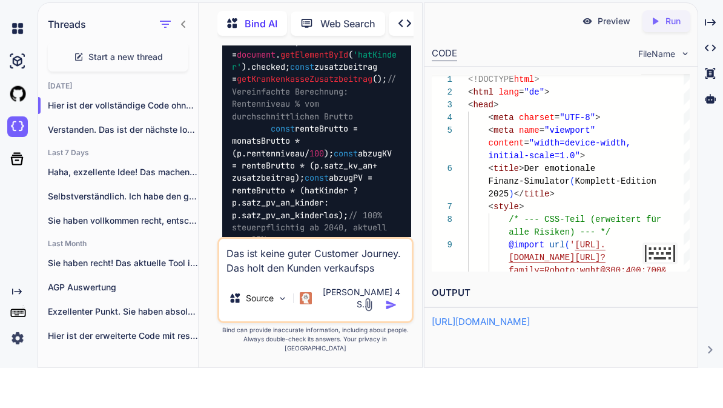
type textarea "Das ist keine guter Customer Journey. Das holt den Kunden verkaufspsy"
type textarea "x"
type textarea "Das ist keine guter Customer Journey. Das holt den Kunden verkaufspsyo"
type textarea "x"
type textarea "Das ist keine guter Customer Journey. Das holt den Kunden verkaufspsy"
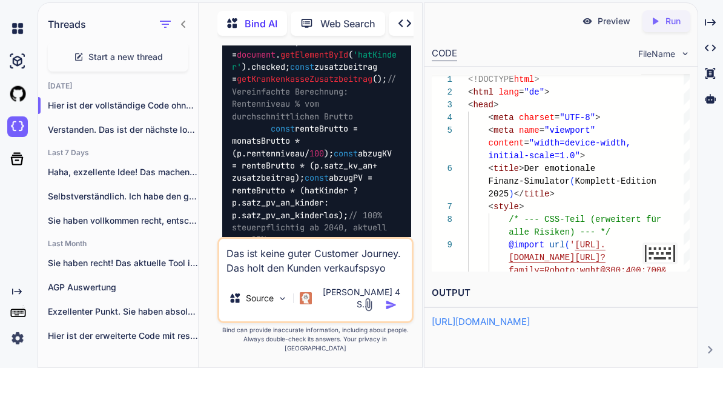
type textarea "x"
type textarea "Das ist keine guter Customer Journey. Das holt den Kunden verkaufspsyc"
type textarea "x"
type textarea "Das ist keine guter Customer Journey. Das holt den Kunden verkaufspsych"
type textarea "x"
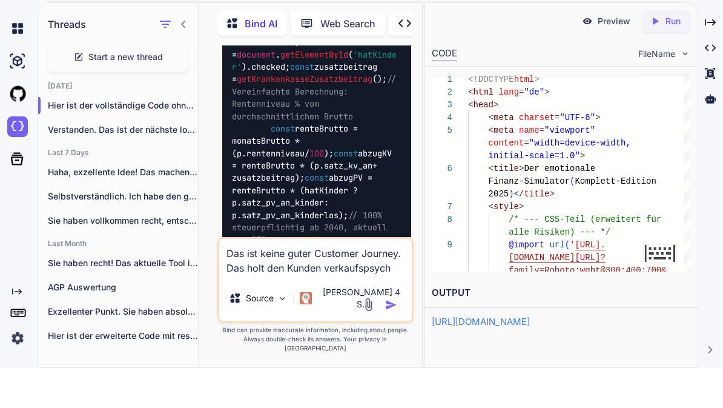
type textarea "Das ist keine guter Customer Journey. Das holt den Kunden verkaufspsycho"
type textarea "x"
type textarea "Das ist keine guter Customer Journey. Das holt den Kunden verkaufspsychol"
type textarea "x"
type textarea "Das ist keine guter Customer Journey. Das holt den Kunden verkaufspsycholo"
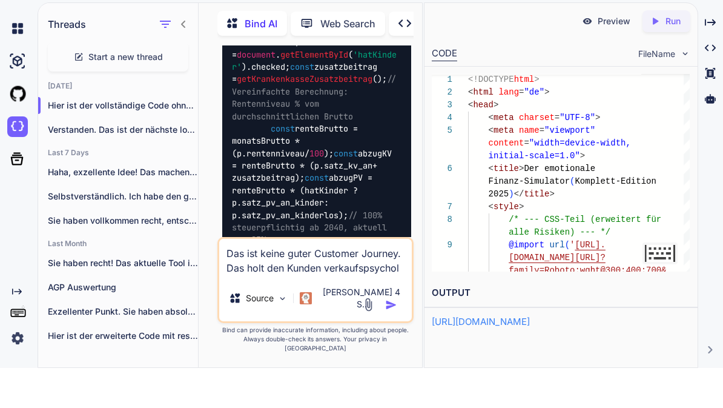
type textarea "x"
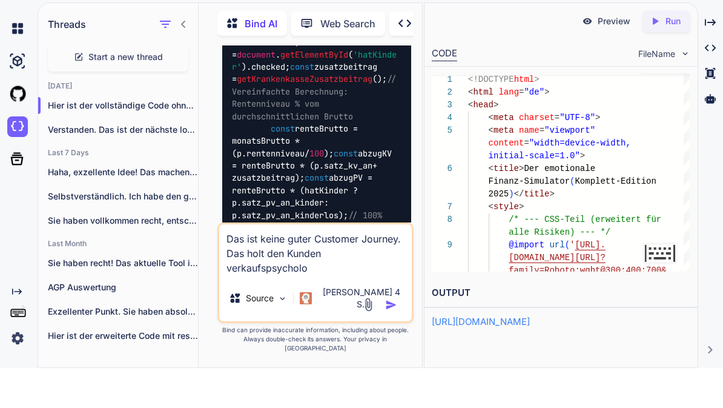
type textarea "Das ist keine guter Customer Journey. Das holt den Kunden verkaufspsycholog"
type textarea "x"
type textarea "Das ist keine guter Customer Journey. Das holt den Kunden verkaufspsychologi"
type textarea "x"
type textarea "Das ist keine guter Customer Journey. Das holt den Kunden verkaufspsychologis"
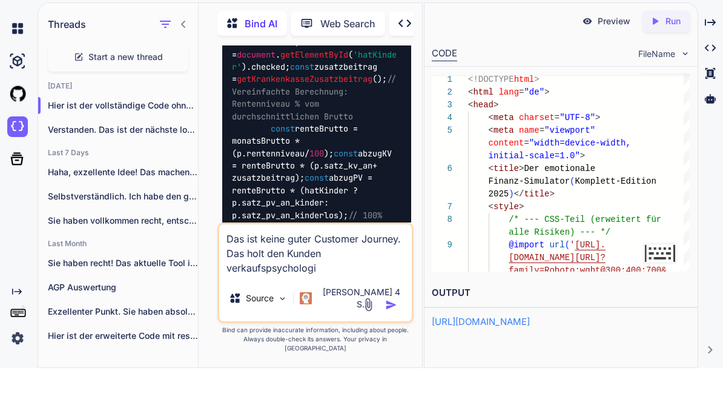
type textarea "x"
type textarea "Das ist keine guter Customer Journey. Das holt den Kunden verkaufspsychologisc"
type textarea "x"
type textarea "Das ist keine guter Customer Journey. Das holt den Kunden verkaufspsychologisch"
type textarea "x"
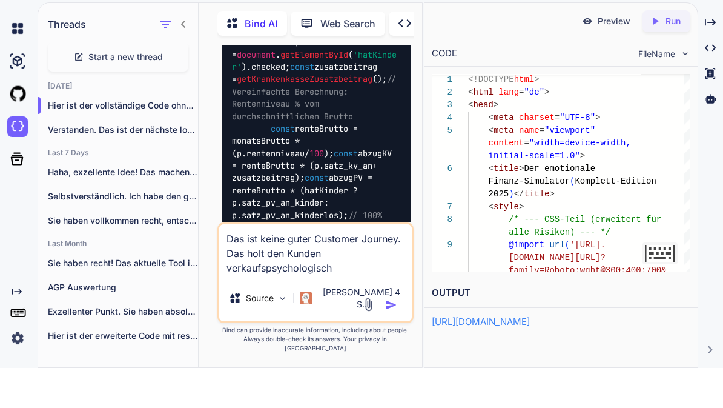
type textarea "Das ist keine guter Customer Journey. Das holt den Kunden verkaufspsychologisch"
type textarea "x"
type textarea "Das ist keine guter Customer Journey. Das holt den Kunden verkaufspsychologisch…"
type textarea "x"
type textarea "Das ist keine guter Customer Journey. Das holt den Kunden verkaufspsychologisch"
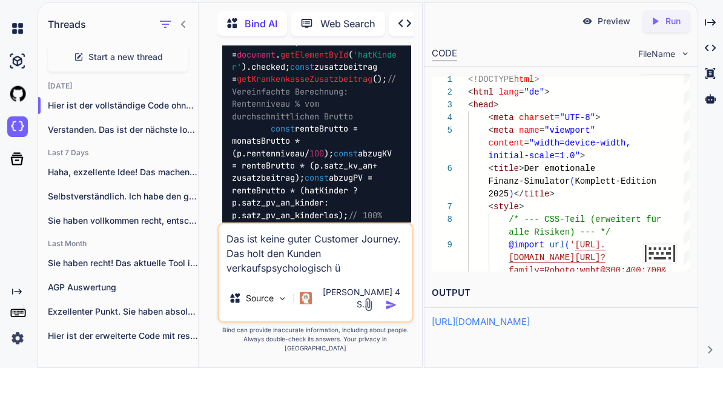
type textarea "x"
type textarea "Das ist keine guter Customer Journey. Das holt den Kunden verkaufspsychologisch…"
type textarea "x"
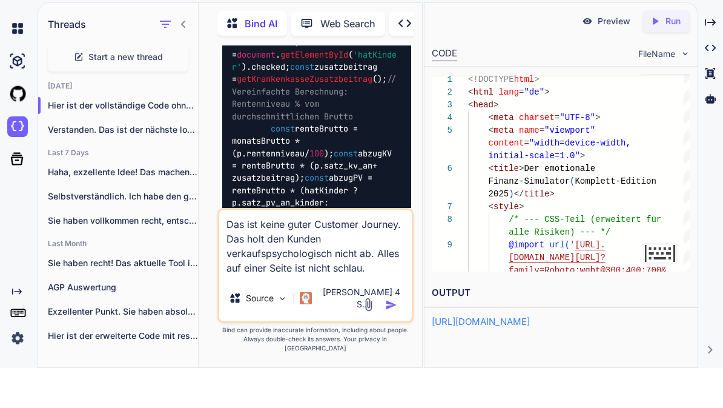
click at [309, 250] on textarea "Das ist keine guter Customer Journey. Das holt den Kunden verkaufspsychologisch…" at bounding box center [315, 282] width 193 height 65
click at [394, 287] on textarea "Das ist keine gute Customer Journey. Das holt den Kunden verkaufspsychologisch …" at bounding box center [315, 282] width 193 height 65
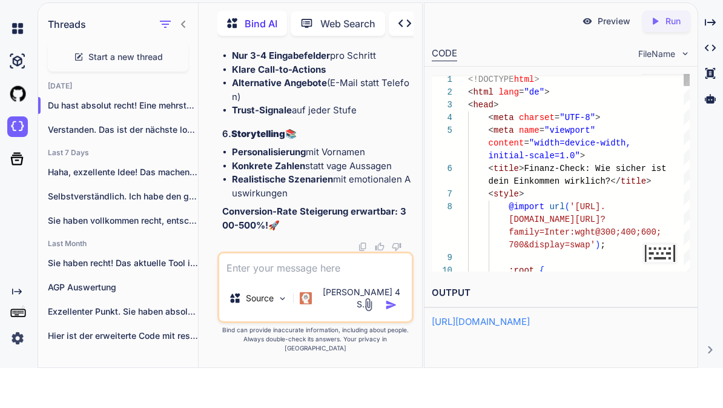
scroll to position [149531, 0]
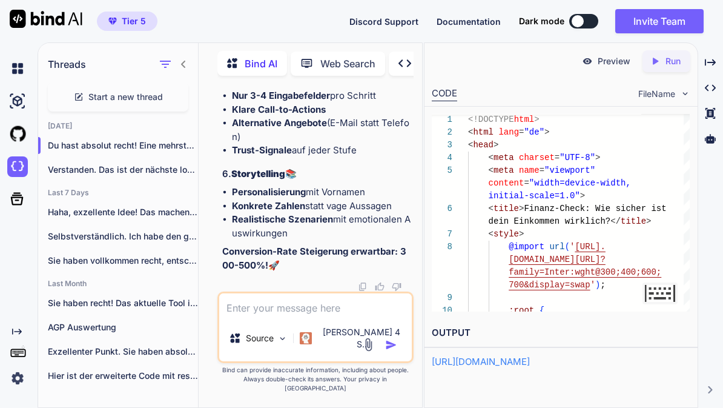
click at [671, 55] on p "Run" at bounding box center [673, 61] width 15 height 12
click at [604, 56] on div "Preview" at bounding box center [606, 61] width 68 height 22
click at [305, 315] on textarea at bounding box center [315, 304] width 193 height 22
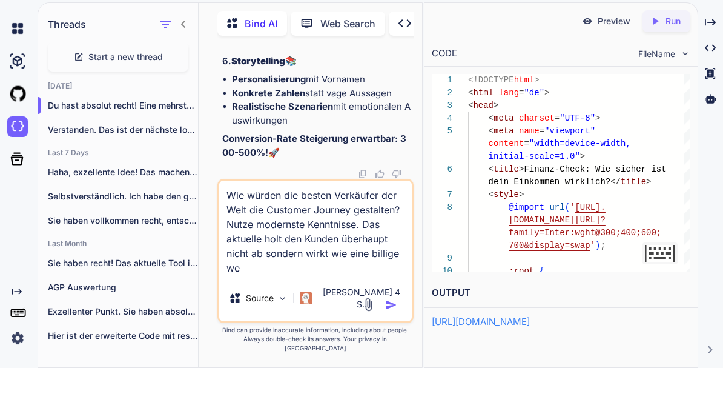
scroll to position [149531, 0]
click at [338, 293] on textarea "Wie würden die besten Verkäufer der Welt die Customer Journey gestalten? Nutze …" at bounding box center [315, 267] width 193 height 94
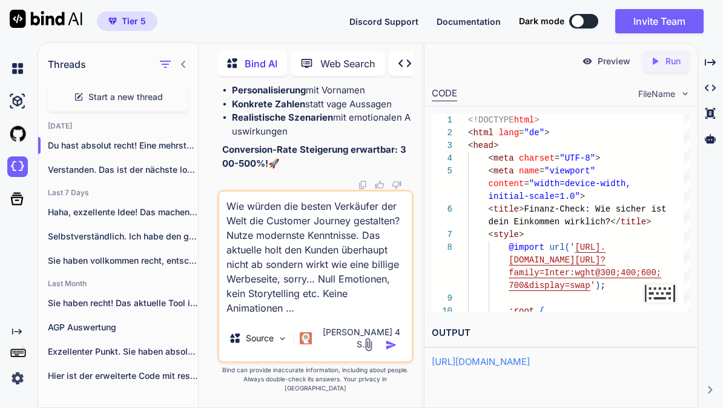
click at [389, 351] on img "button" at bounding box center [391, 345] width 12 height 12
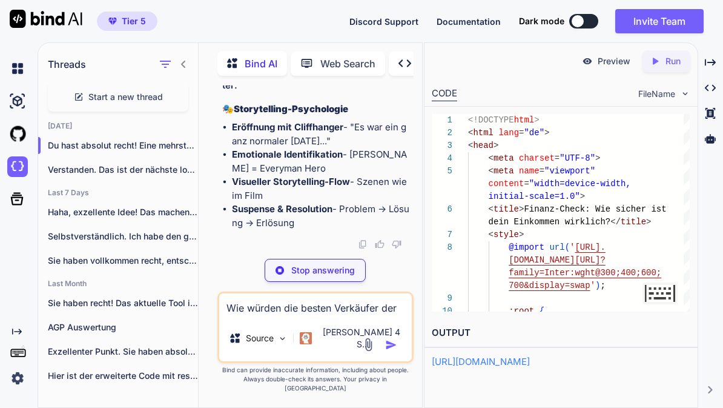
scroll to position [171950, 0]
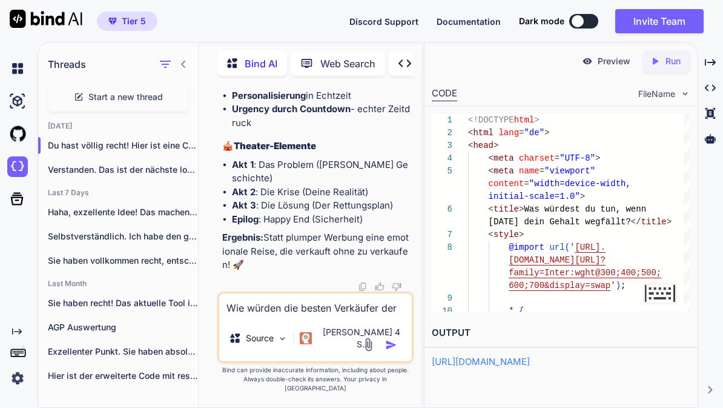
click at [673, 58] on p "Run" at bounding box center [673, 61] width 15 height 12
click at [606, 57] on p "Preview" at bounding box center [614, 61] width 33 height 12
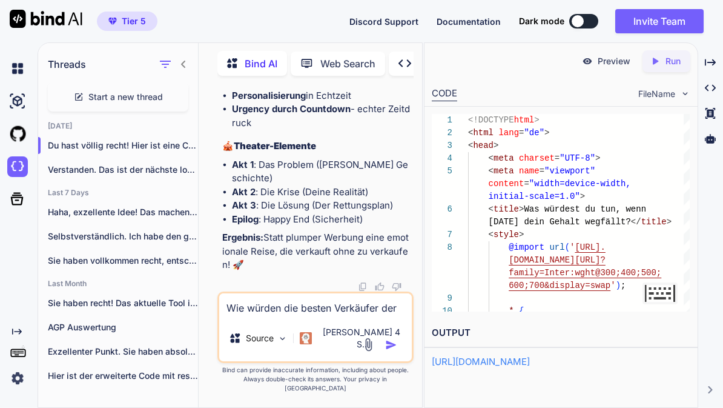
scroll to position [197414, 0]
click at [607, 61] on p "Preview" at bounding box center [614, 61] width 33 height 12
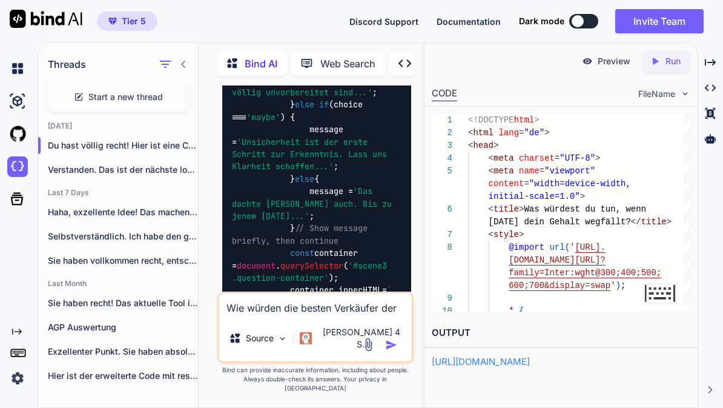
scroll to position [149485, 0]
click at [133, 98] on span "Start a new thread" at bounding box center [125, 97] width 74 height 12
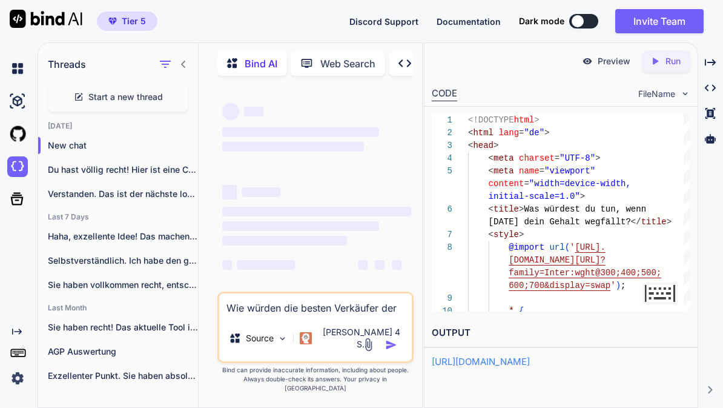
scroll to position [0, 0]
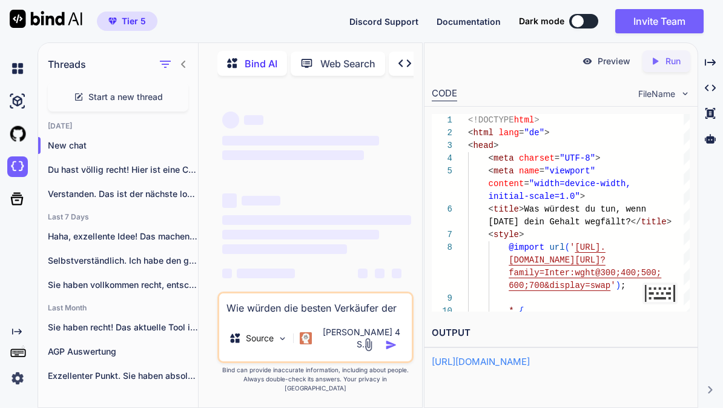
click at [315, 315] on textarea "Wie würden die besten Verkäufer der Welt die Customer Journey gestalten? Nutze …" at bounding box center [315, 304] width 193 height 22
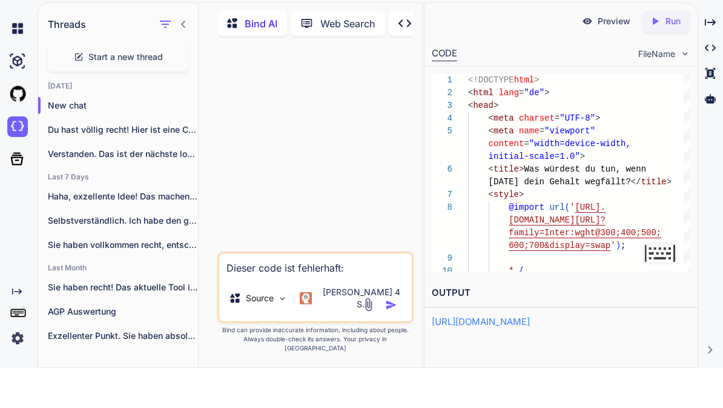
paste textarea "<!DOCTYPE html> <html lang="de"> <head> <meta charset="UTF-8"> <meta name="view…"
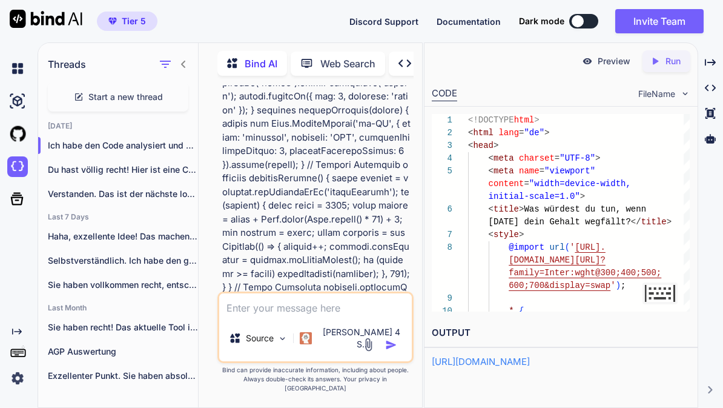
scroll to position [8446, 0]
click at [675, 64] on p "Run" at bounding box center [673, 61] width 15 height 12
click at [609, 64] on p "Preview" at bounding box center [614, 61] width 33 height 12
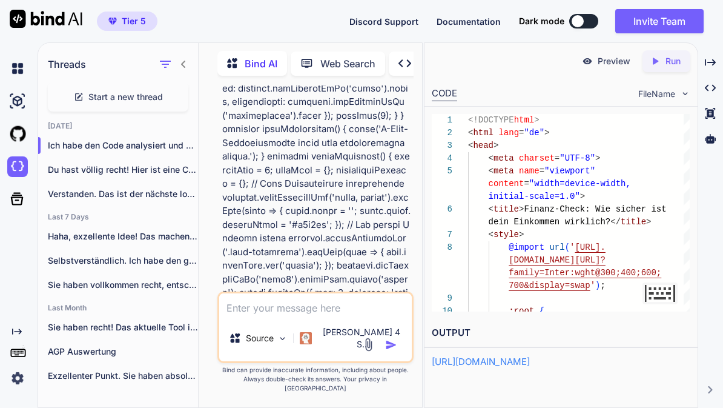
scroll to position [8250, 0]
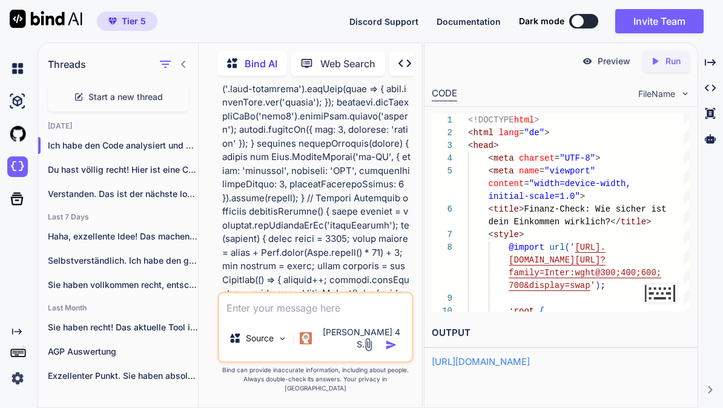
scroll to position [8413, 0]
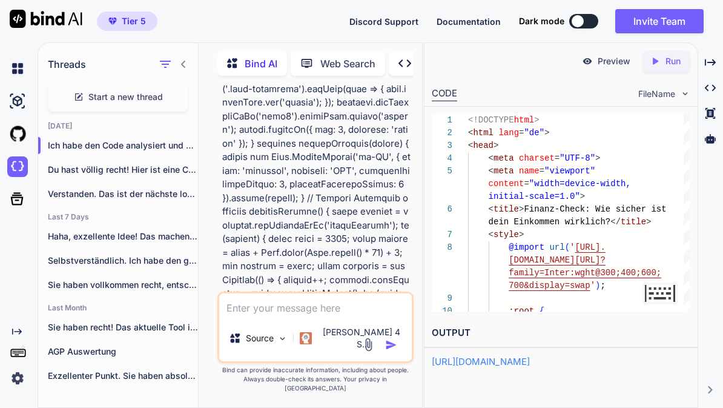
click at [680, 68] on div "Created with Pixso. Run" at bounding box center [667, 61] width 48 height 22
click at [614, 62] on p "Preview" at bounding box center [614, 61] width 33 height 12
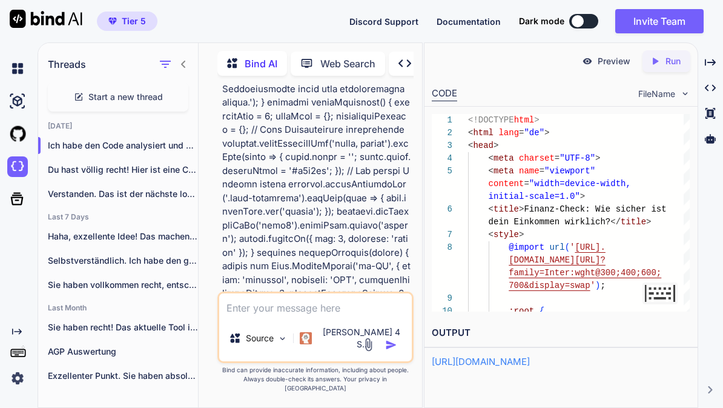
scroll to position [8305, 0]
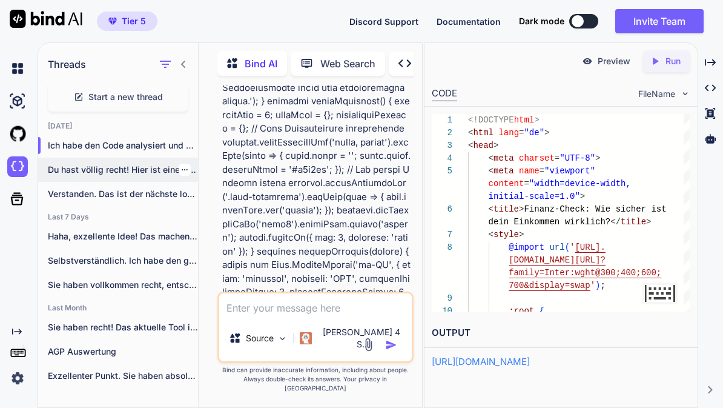
click at [139, 174] on p "Du hast völlig recht! Hier ist eine Cust..." at bounding box center [123, 170] width 150 height 12
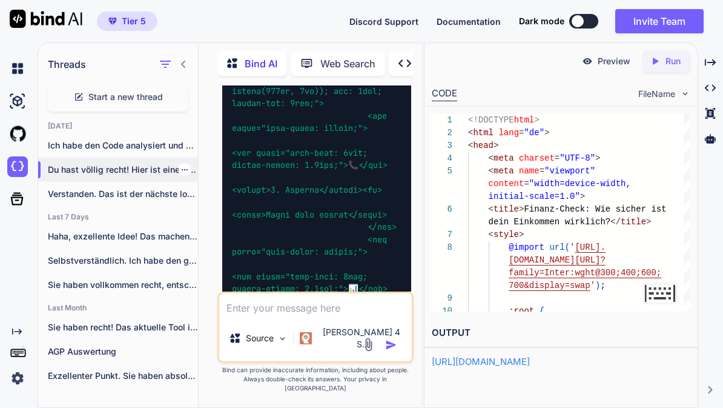
scroll to position [107167, 0]
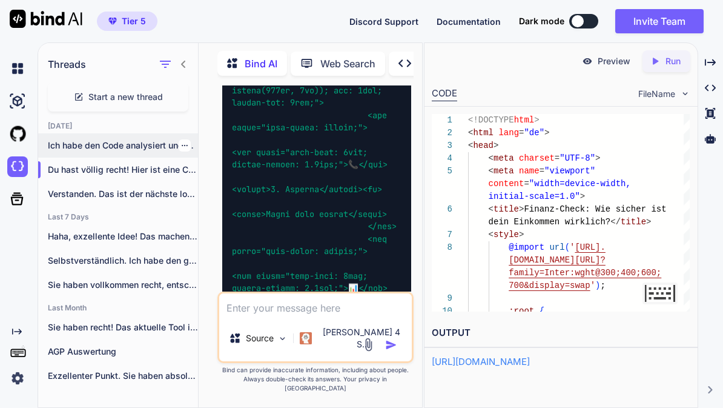
click at [159, 139] on p "Ich habe den Code analysiert und mehrere..." at bounding box center [123, 145] width 150 height 12
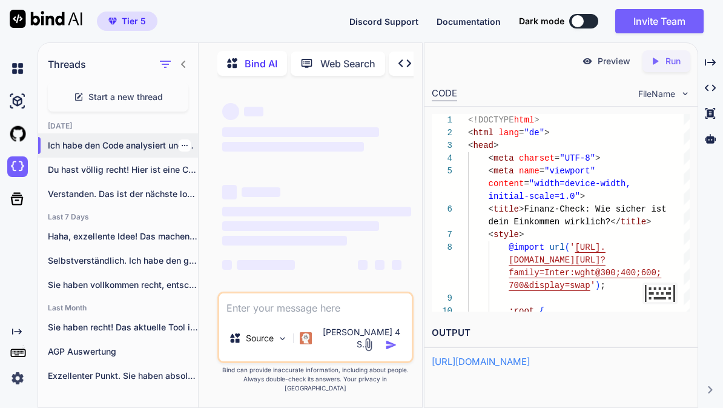
scroll to position [0, 0]
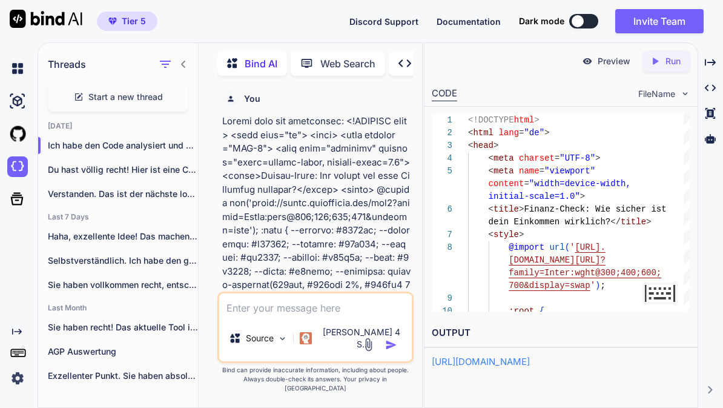
click at [317, 315] on textarea at bounding box center [315, 304] width 193 height 22
paste textarea "<!DOCTYPE html> <html lang="de"> <head> <meta charset="UTF-8"> <meta name="view…"
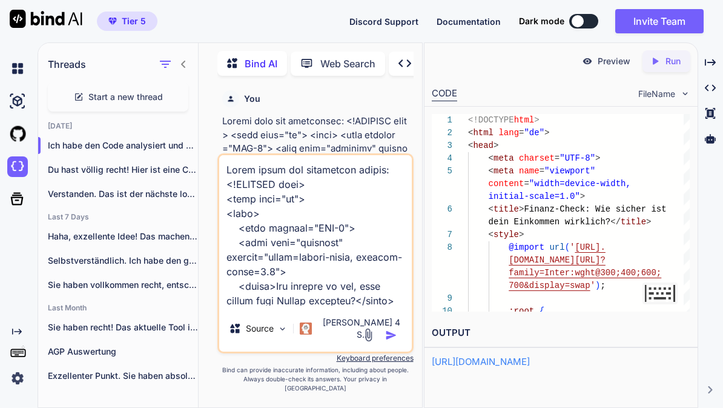
scroll to position [27474, 0]
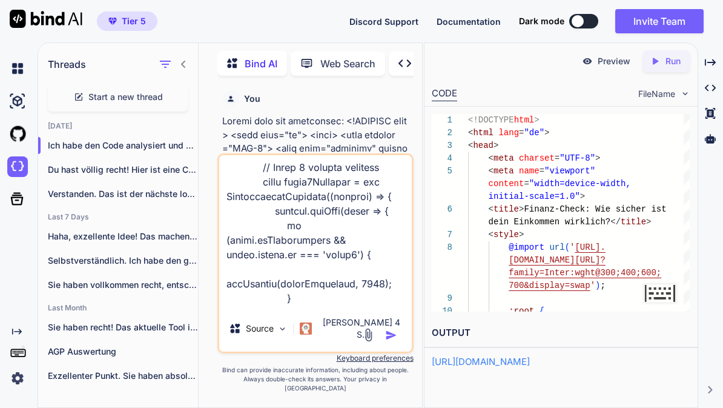
click at [396, 341] on img "button" at bounding box center [391, 335] width 12 height 12
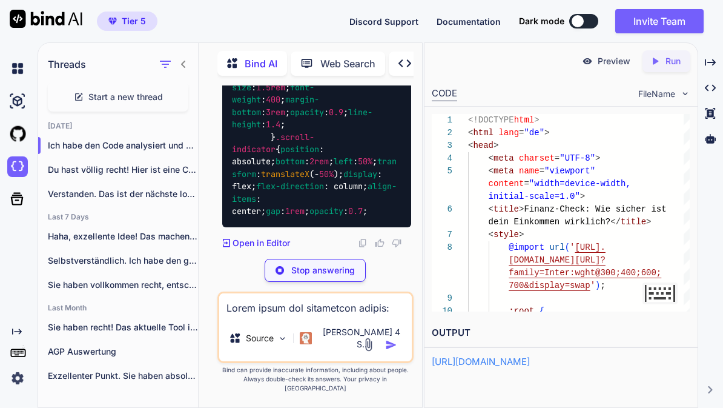
scroll to position [41883, 0]
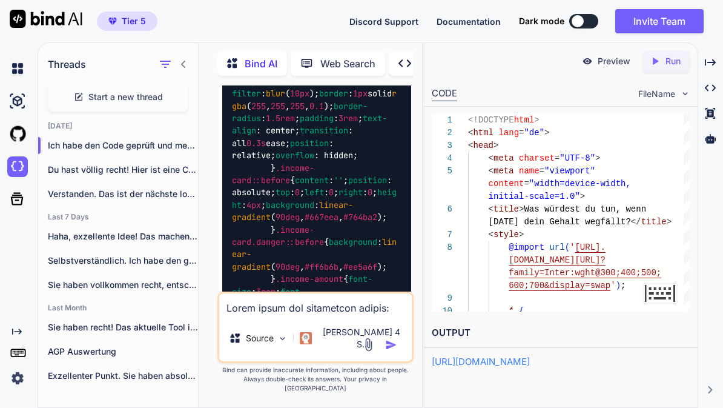
click at [676, 61] on p "Run" at bounding box center [673, 61] width 15 height 12
click at [610, 62] on p "Preview" at bounding box center [614, 61] width 33 height 12
click at [340, 315] on textarea at bounding box center [315, 304] width 193 height 22
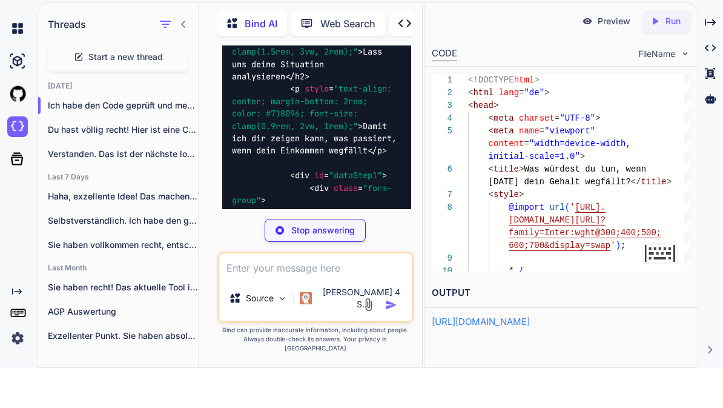
scroll to position [69333, 0]
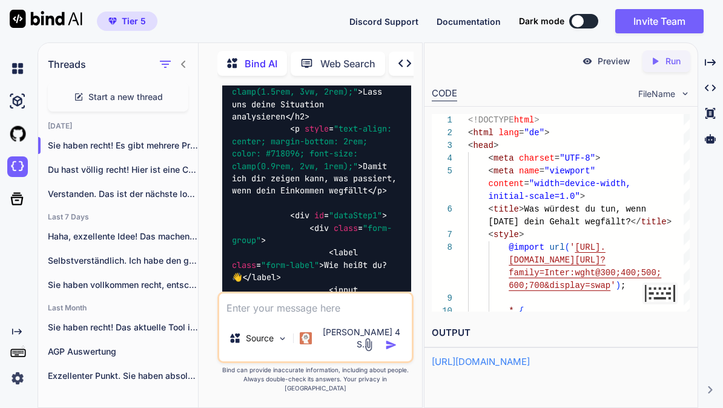
scroll to position [0, 0]
click at [677, 68] on div "Created with Pixso. Run" at bounding box center [667, 61] width 48 height 22
click at [618, 61] on p "Preview" at bounding box center [614, 61] width 33 height 12
click at [335, 315] on textarea at bounding box center [315, 304] width 193 height 22
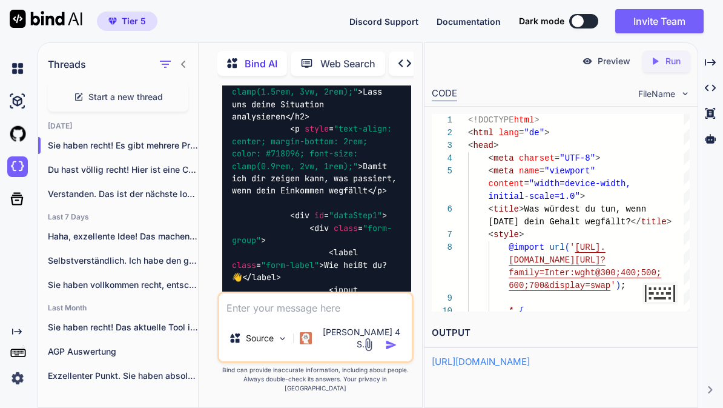
scroll to position [63, 0]
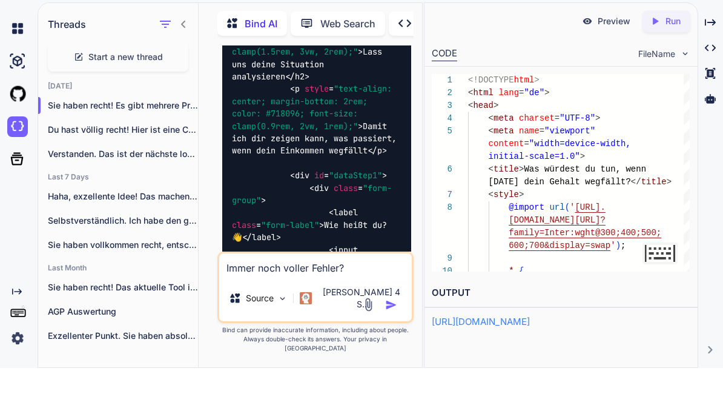
click at [364, 337] on img at bounding box center [369, 344] width 14 height 14
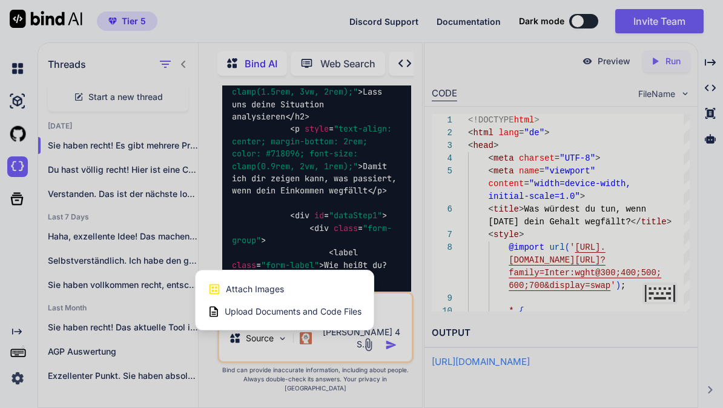
click at [494, 339] on div at bounding box center [361, 204] width 723 height 408
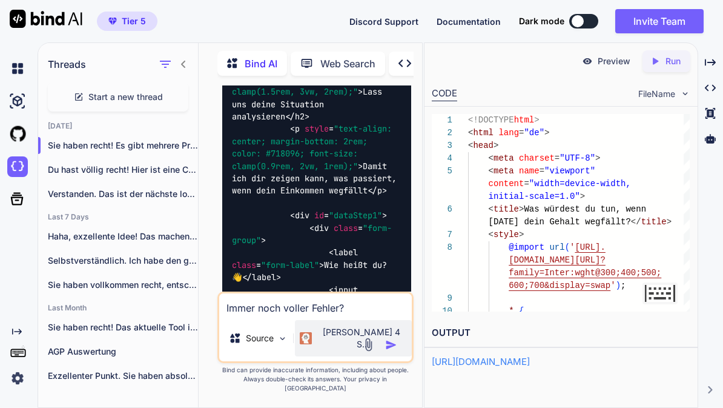
click at [350, 350] on p "Claude 4 S.." at bounding box center [362, 338] width 90 height 24
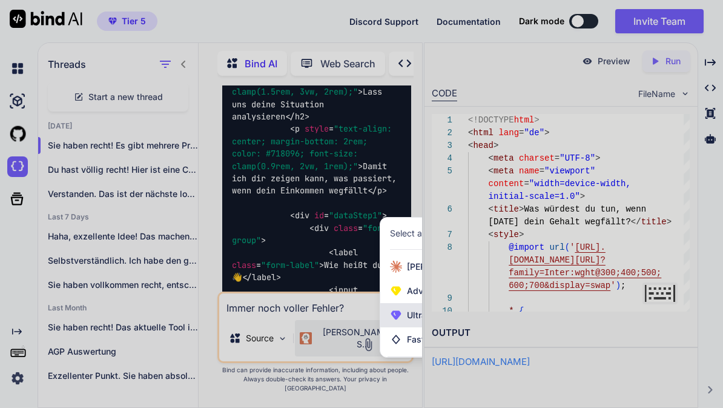
click at [406, 327] on div "Ultra (GPT-5 thinking, Gemini 2.5 Pro)" at bounding box center [479, 315] width 198 height 24
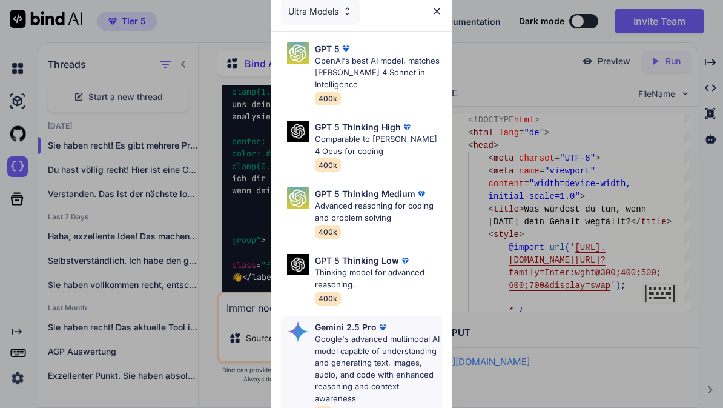
click at [389, 341] on p "Google's advanced multimodal AI model capable of understanding and generating t…" at bounding box center [379, 368] width 128 height 71
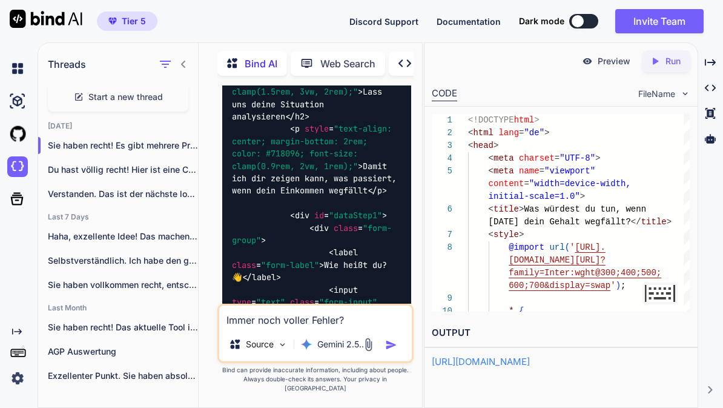
click at [376, 327] on textarea "Immer noch voller Fehler?" at bounding box center [315, 316] width 193 height 22
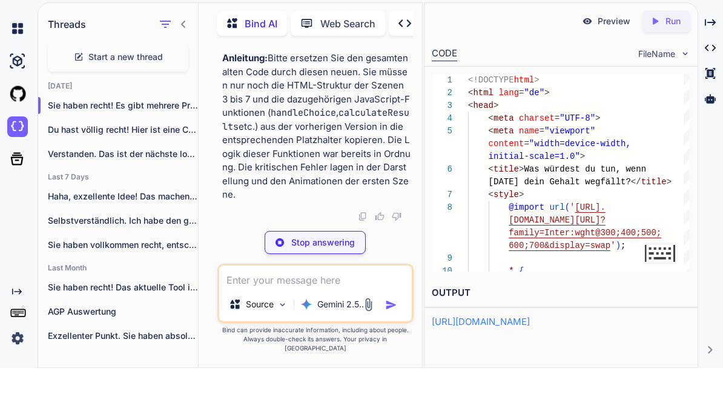
scroll to position [102900, 0]
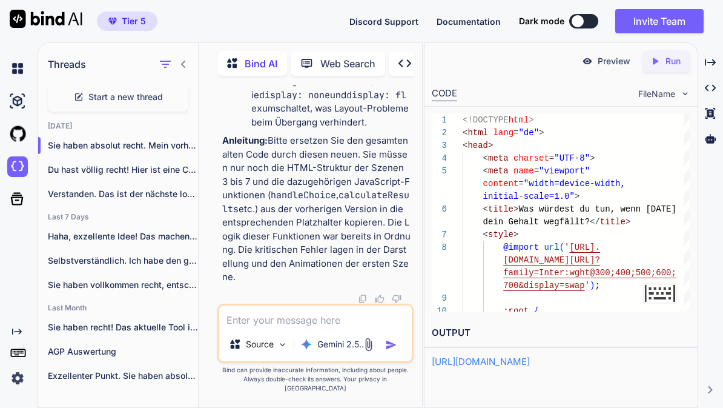
click at [671, 68] on div "Created with Pixso. Run" at bounding box center [667, 61] width 48 height 22
click at [615, 67] on div "Preview" at bounding box center [606, 61] width 68 height 22
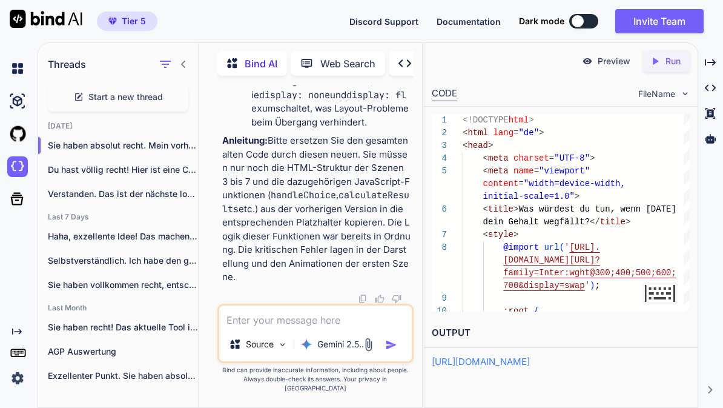
click at [337, 327] on textarea at bounding box center [315, 316] width 193 height 22
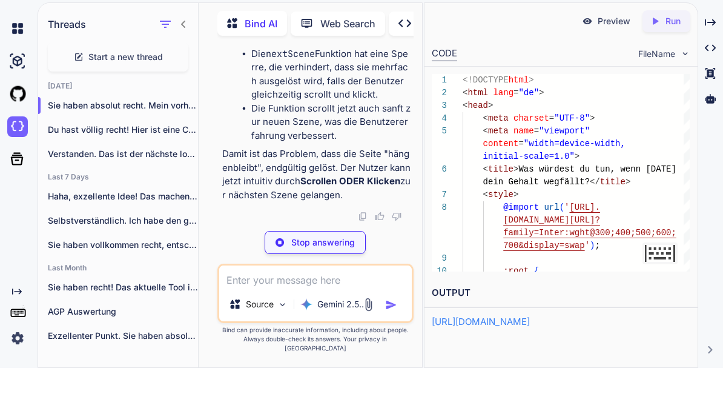
scroll to position [109306, 0]
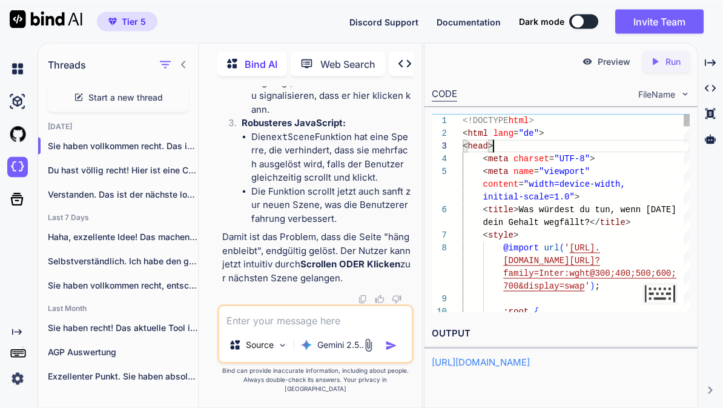
scroll to position [2, 0]
click at [676, 65] on div "Created with Pixso. Run" at bounding box center [667, 61] width 48 height 22
click at [612, 64] on p "Preview" at bounding box center [614, 61] width 33 height 12
click at [607, 58] on p "Preview" at bounding box center [614, 61] width 33 height 12
click at [353, 327] on textarea at bounding box center [315, 316] width 193 height 22
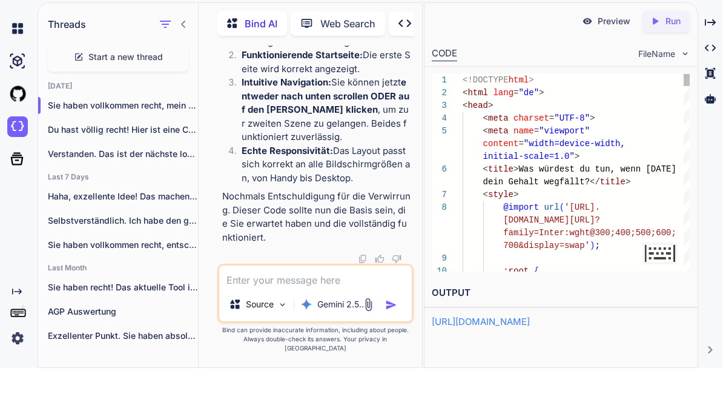
scroll to position [116130, 0]
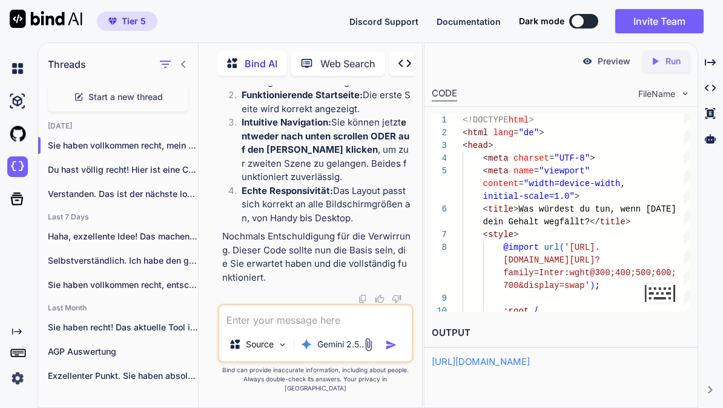
click at [676, 63] on p "Run" at bounding box center [673, 61] width 15 height 12
click at [604, 67] on p "Preview" at bounding box center [614, 61] width 33 height 12
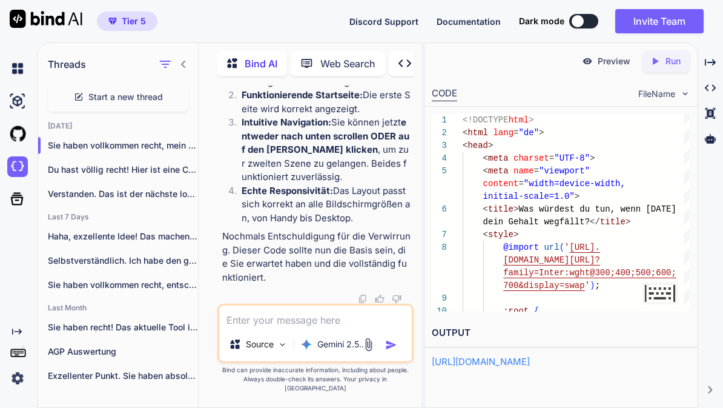
scroll to position [124511, 0]
click at [306, 327] on textarea at bounding box center [315, 316] width 193 height 22
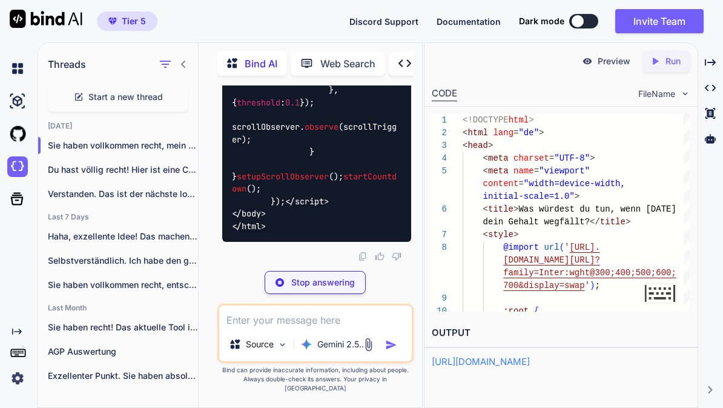
scroll to position [124938, 0]
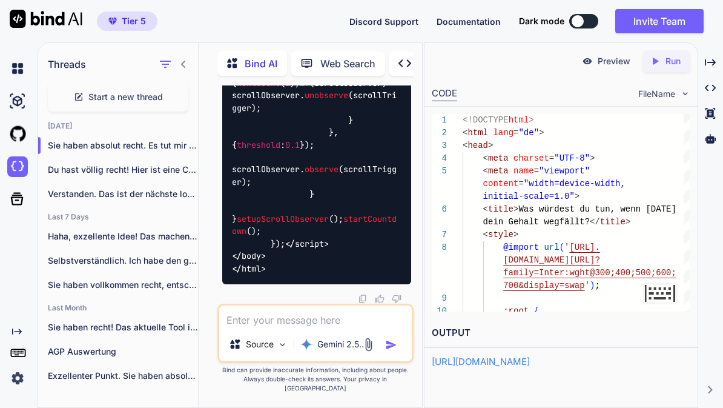
click at [669, 65] on div "Created with Pixso. Run" at bounding box center [667, 61] width 48 height 22
click at [604, 62] on p "Preview" at bounding box center [614, 61] width 33 height 12
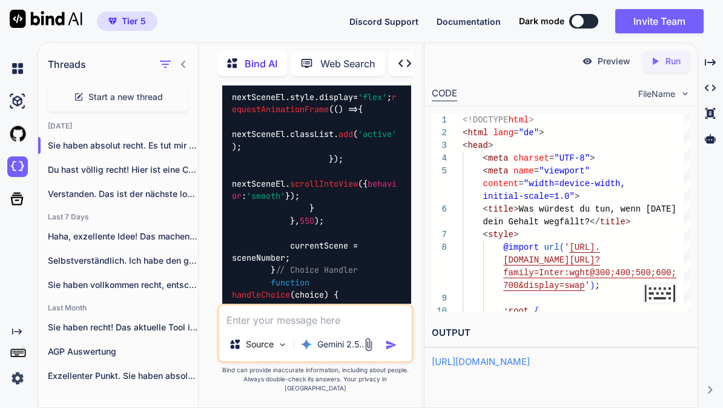
scroll to position [109252, 0]
click at [672, 65] on div "Created with Pixso. Run" at bounding box center [667, 61] width 48 height 22
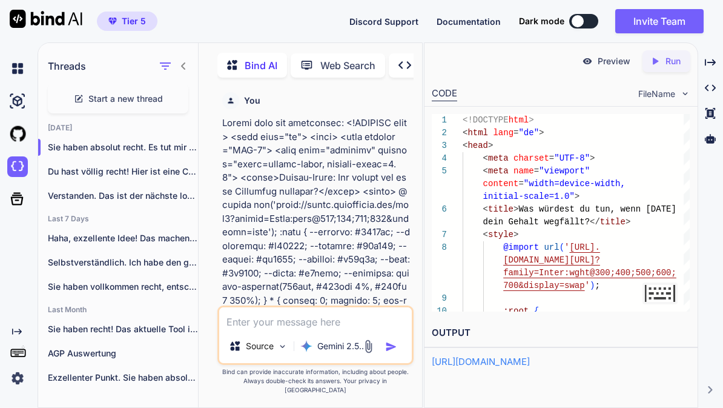
scroll to position [25, 0]
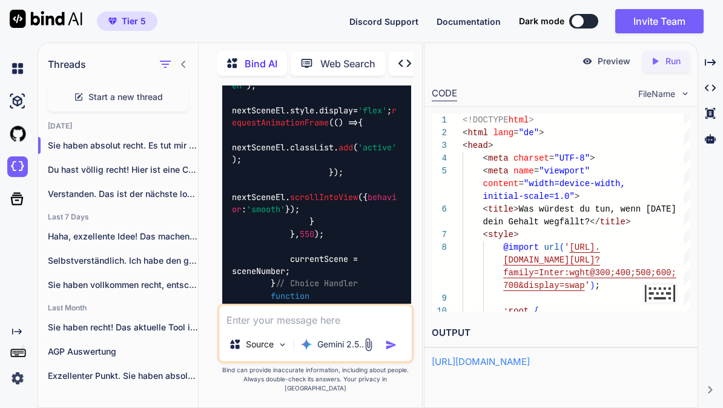
click at [612, 65] on div "Preview" at bounding box center [606, 61] width 68 height 22
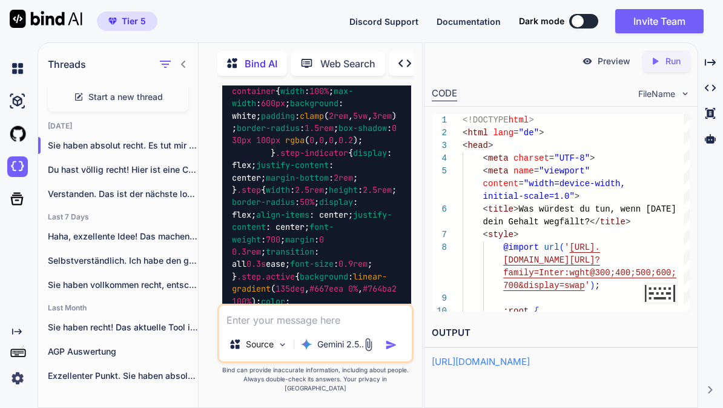
scroll to position [102825, 0]
click at [676, 67] on div "Created with Pixso. Run" at bounding box center [667, 61] width 48 height 22
click at [615, 61] on p "Preview" at bounding box center [614, 61] width 33 height 12
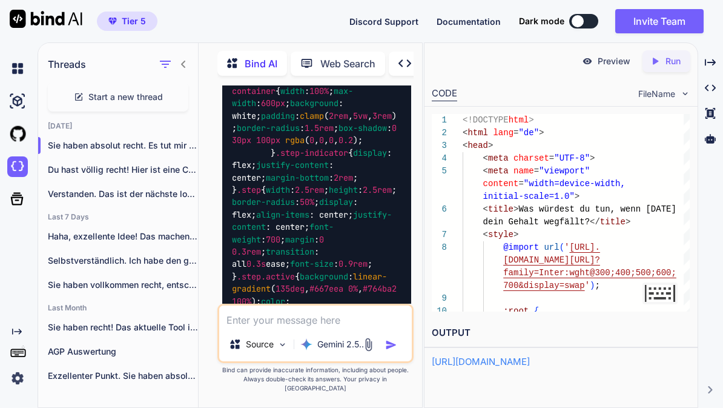
click at [346, 327] on textarea at bounding box center [315, 316] width 193 height 22
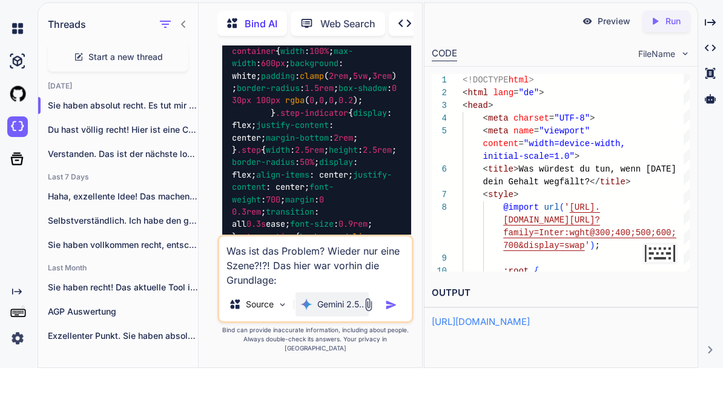
click at [328, 338] on p "Gemini 2.5.." at bounding box center [340, 344] width 47 height 12
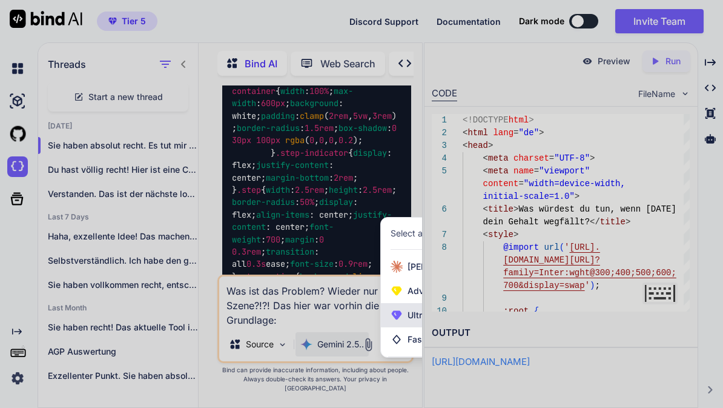
click at [408, 321] on span "Ultra (GPT-5 thinking, Gemini 2.5 Pro)" at bounding box center [482, 315] width 149 height 12
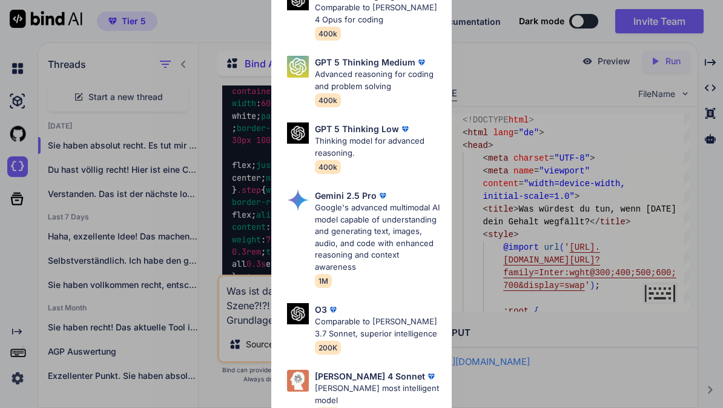
scroll to position [131, 0]
click at [407, 223] on p "Google's advanced multimodal AI model capable of understanding and generating t…" at bounding box center [379, 237] width 128 height 71
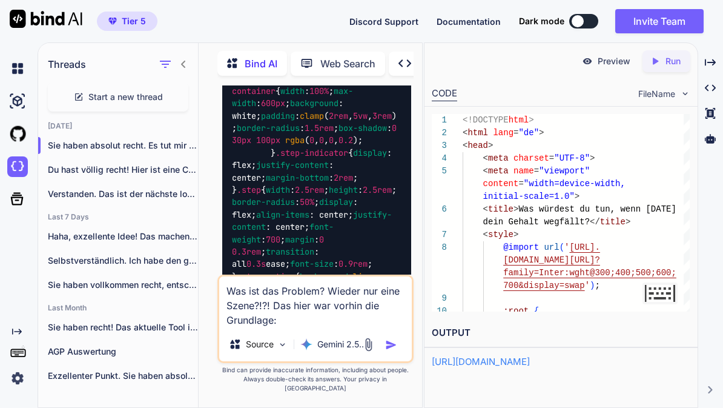
click at [317, 327] on textarea "Was ist das Problem? Wieder nur eine Szene?!?! Das hier war vorhin die Grundlag…" at bounding box center [315, 301] width 193 height 51
paste textarea "<!LOREMIP dolo> <sita cons="ad"> <elit> <sedd eiusmod="TEM-7"> <inci utla="etdo…"
type textarea "Lor ips dol Sitamet? Consec adi elit Seddo?!?! Eiu temp inc utlabo etd Magnaali…"
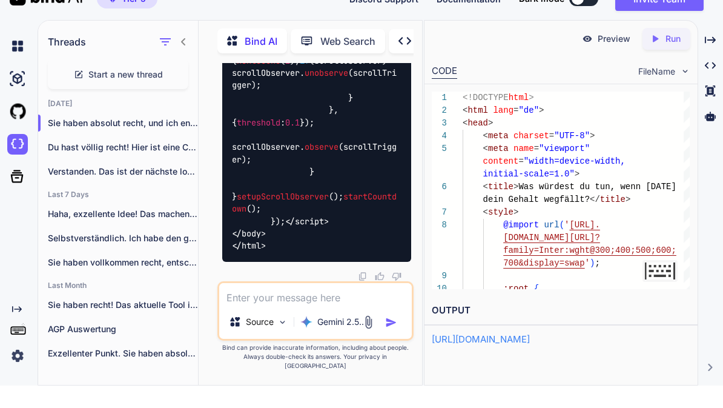
scroll to position [141531, 0]
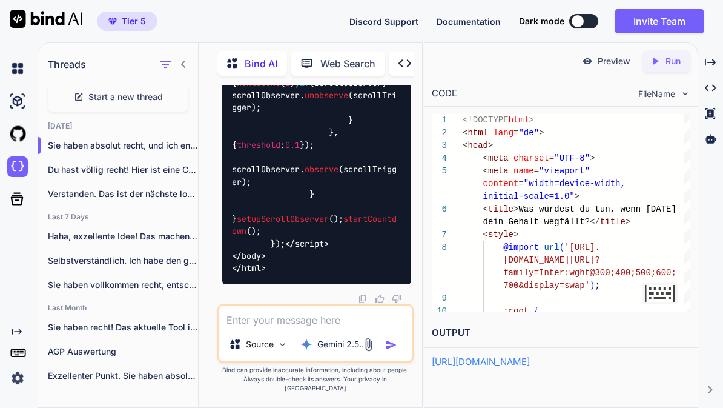
click at [675, 71] on div "Created with Pixso. Run" at bounding box center [667, 61] width 48 height 22
click at [609, 66] on p "Preview" at bounding box center [614, 61] width 33 height 12
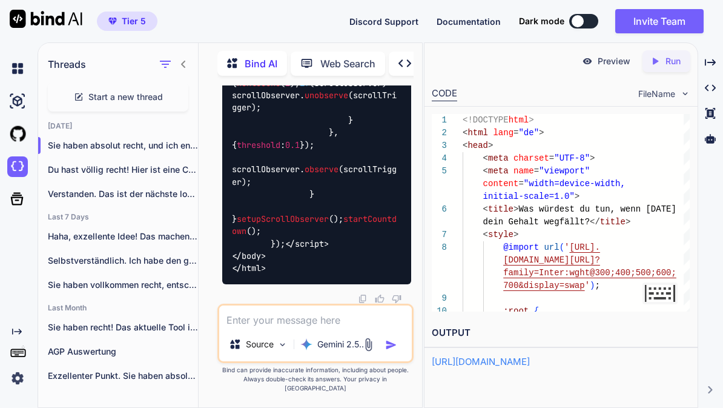
click at [676, 64] on p "Run" at bounding box center [673, 61] width 15 height 12
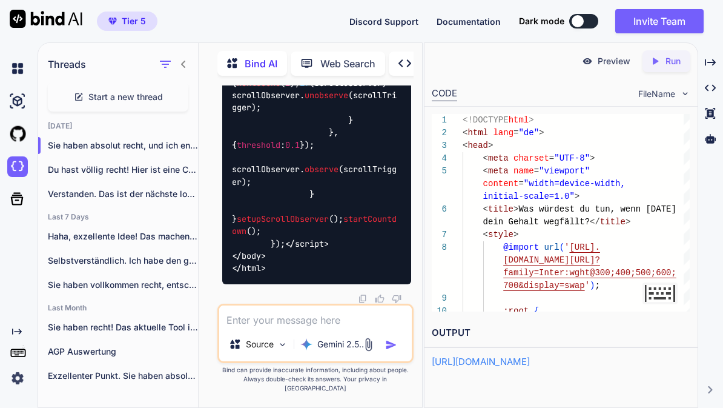
click at [617, 64] on p "Preview" at bounding box center [614, 61] width 33 height 12
click at [336, 327] on textarea at bounding box center [315, 316] width 193 height 22
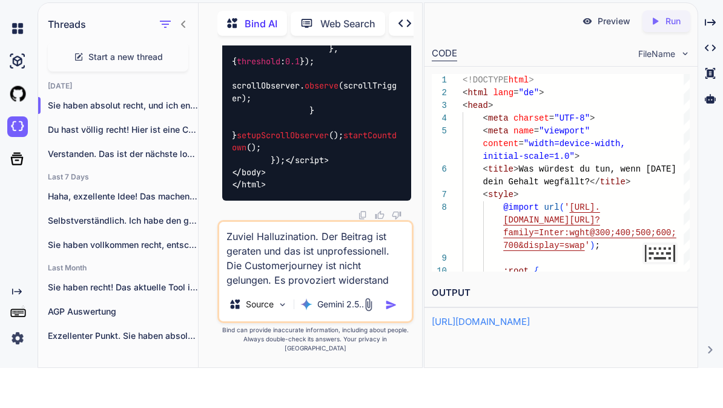
scroll to position [142663, 0]
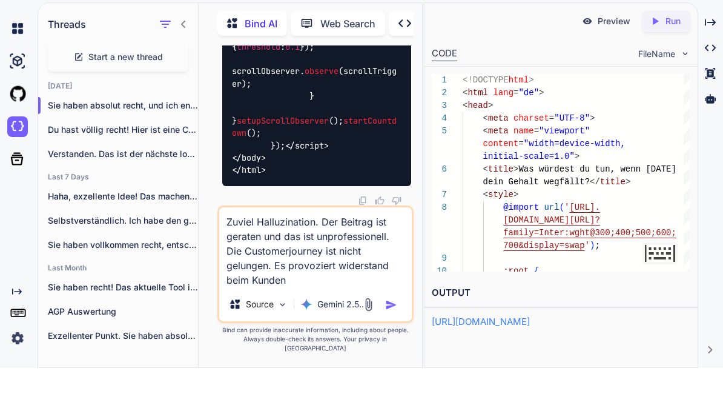
type textarea "Zuviel Halluzination. Der Beitrag ist geraten und das ist unprofessionell. Die …"
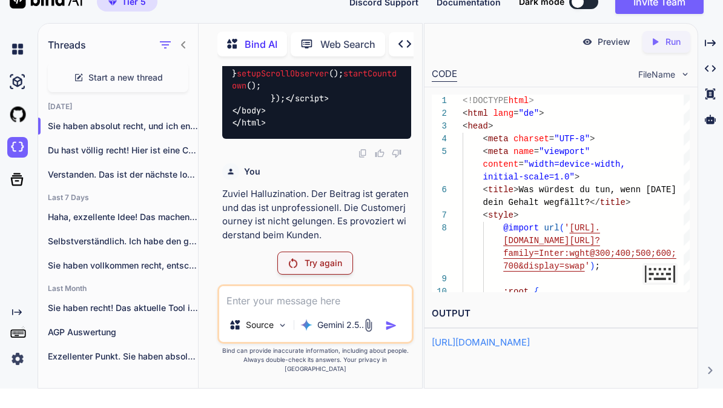
scroll to position [141382, 0]
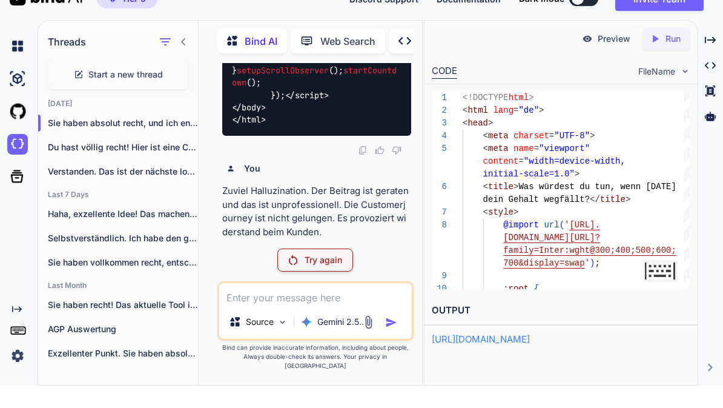
click at [330, 276] on p "Try again" at bounding box center [324, 282] width 38 height 12
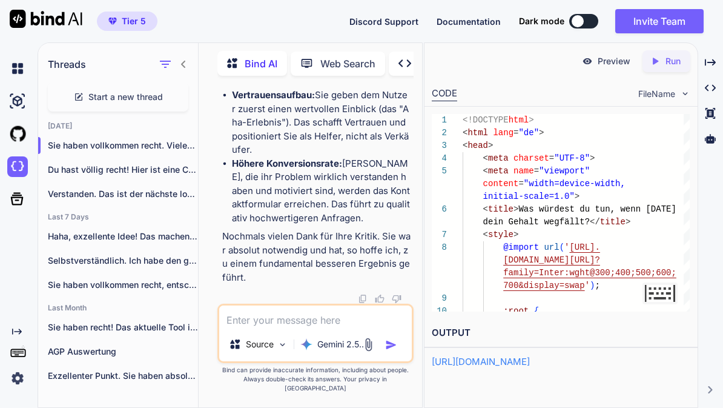
scroll to position [157021, 0]
click at [681, 69] on div "Created with Pixso. Run" at bounding box center [667, 61] width 48 height 22
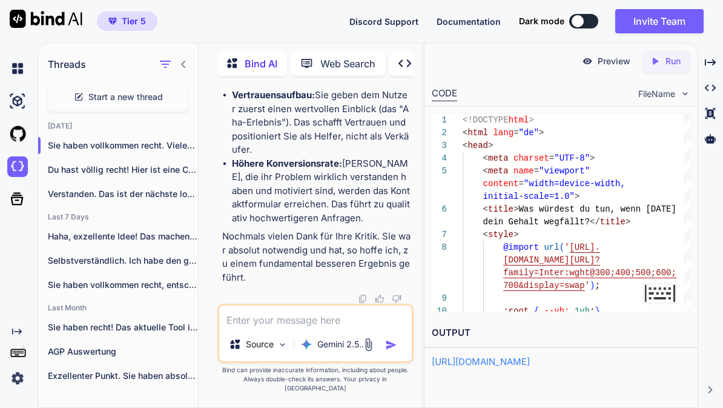
click at [617, 67] on p "Preview" at bounding box center [614, 61] width 33 height 12
click at [340, 327] on textarea at bounding box center [315, 316] width 193 height 22
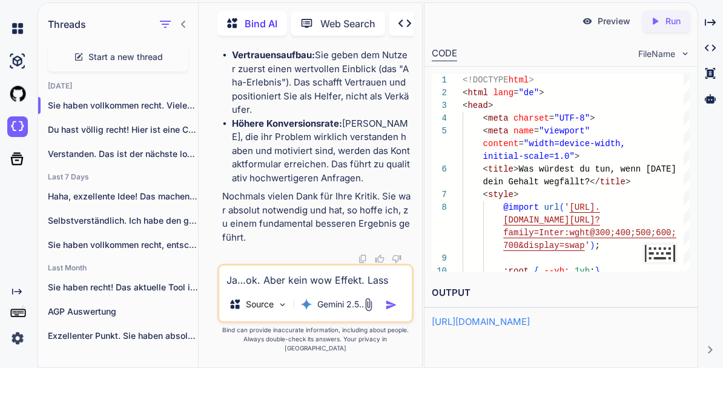
scroll to position [157021, 0]
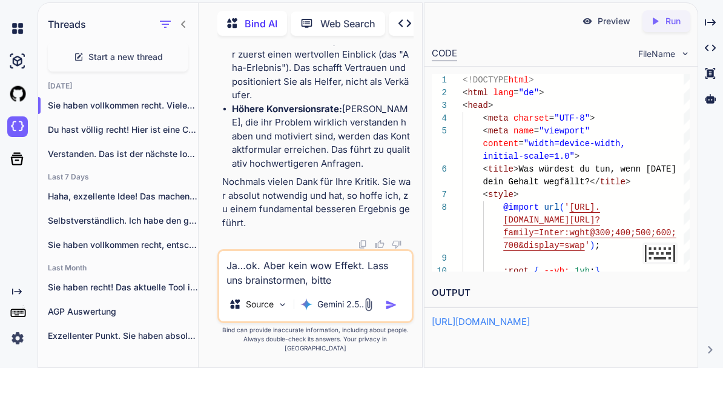
type textarea "Ja…ok. Aber kein wow Effekt. Lass uns brainstormen, bitte."
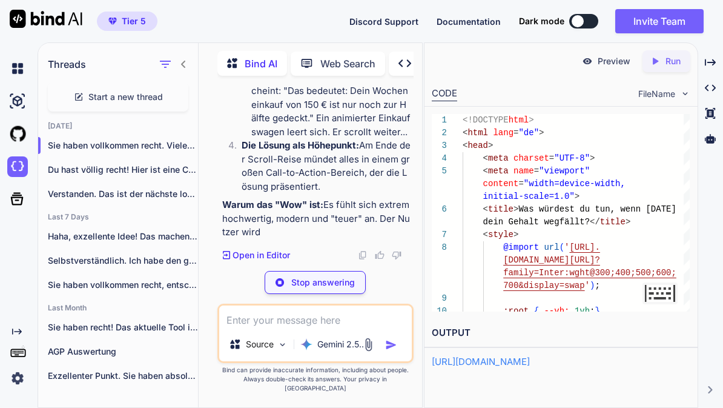
scroll to position [166554, 0]
